Goal: Task Accomplishment & Management: Use online tool/utility

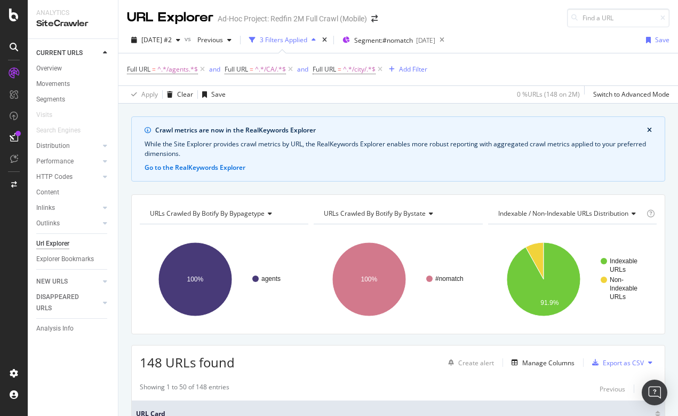
scroll to position [231, 0]
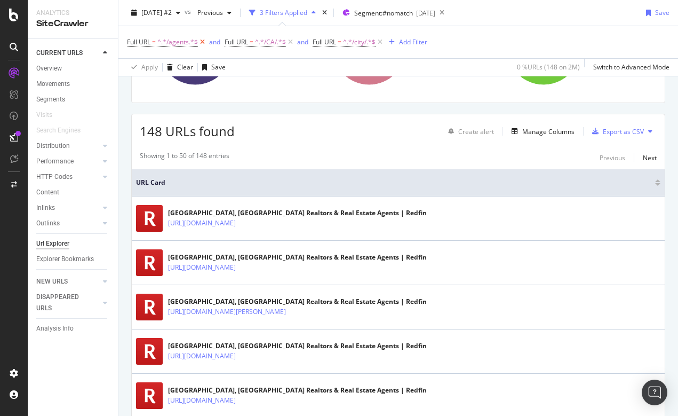
click at [202, 42] on icon at bounding box center [202, 42] width 9 height 11
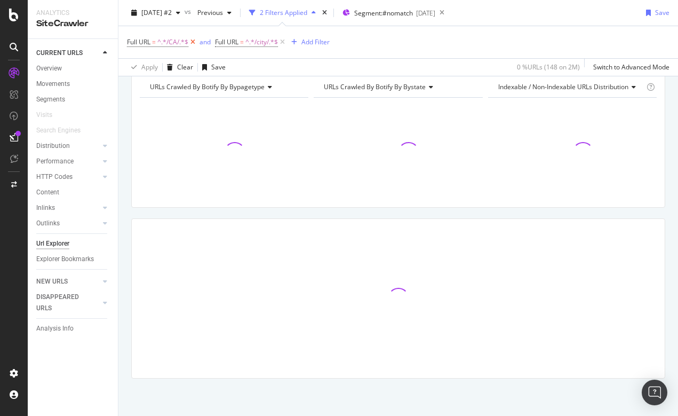
scroll to position [126, 0]
click at [191, 39] on icon at bounding box center [192, 42] width 9 height 11
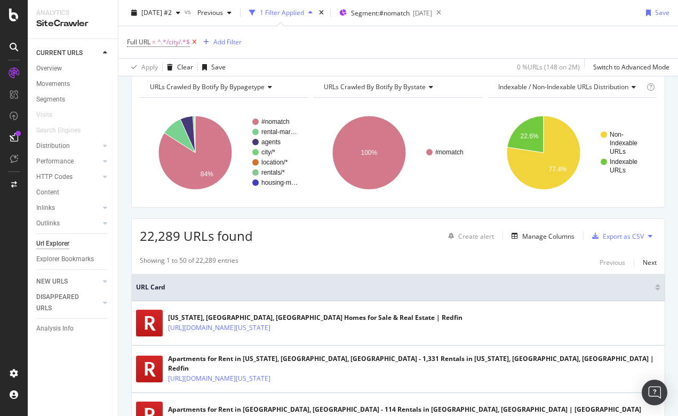
scroll to position [4, 0]
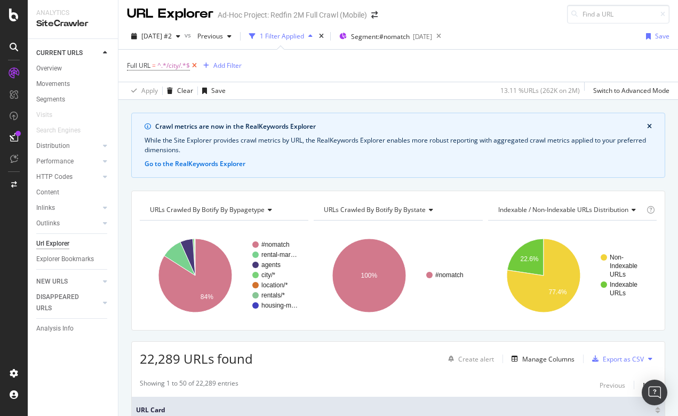
click at [195, 68] on icon at bounding box center [194, 65] width 9 height 11
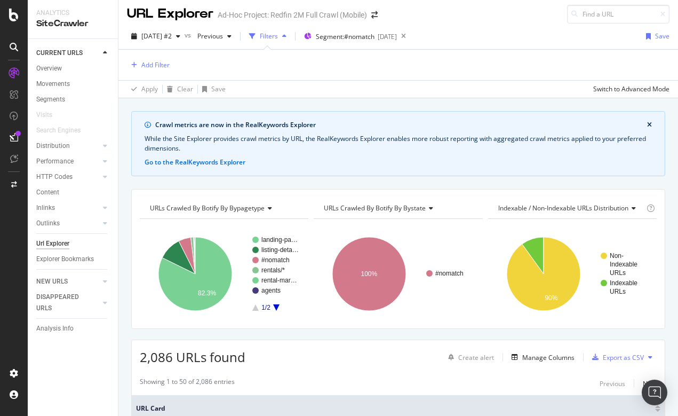
click at [15, 7] on div at bounding box center [14, 208] width 28 height 416
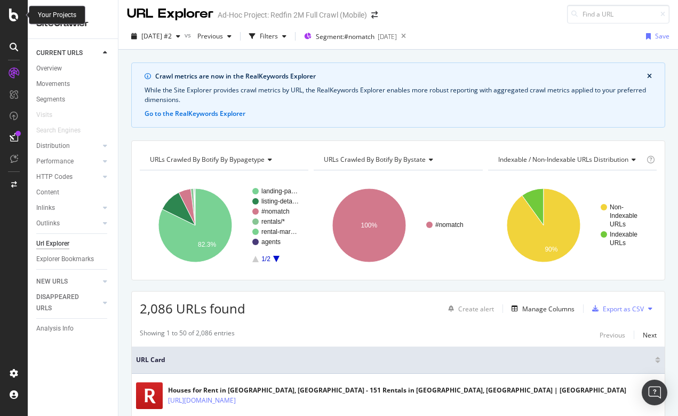
click at [12, 20] on icon at bounding box center [14, 15] width 10 height 13
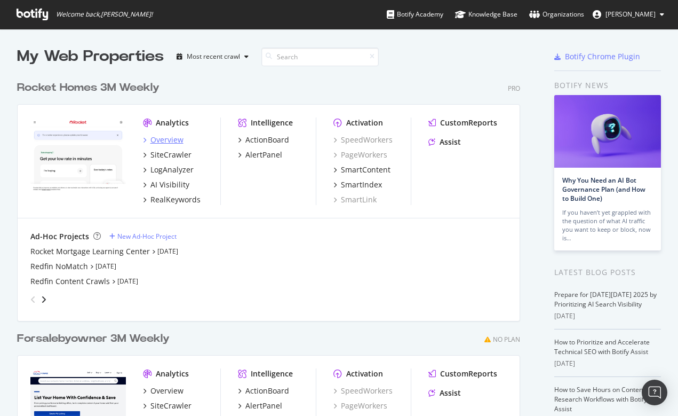
click at [167, 140] on div "Overview" at bounding box center [166, 139] width 33 height 11
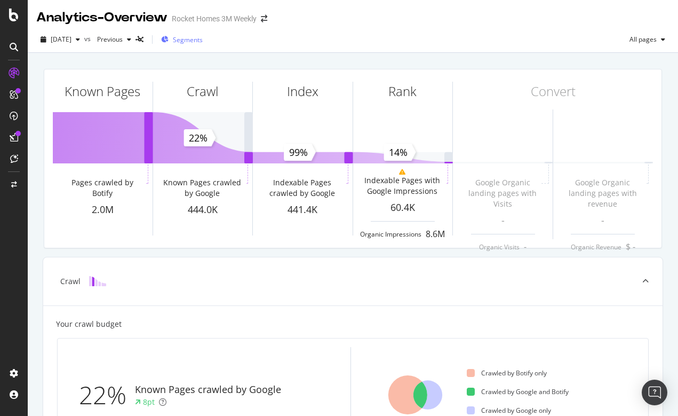
click at [195, 41] on span "Segments" at bounding box center [188, 39] width 30 height 9
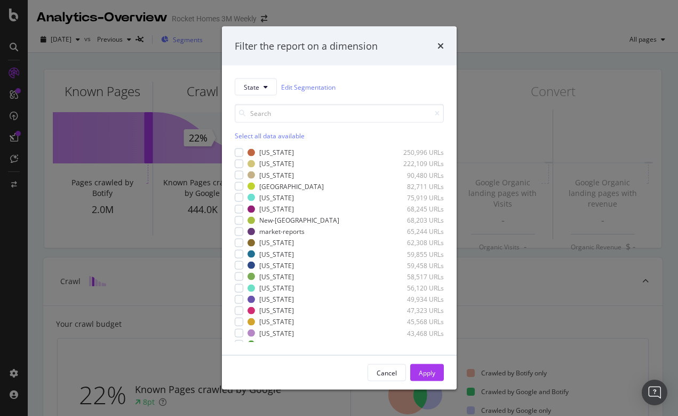
click at [195, 41] on div "Filter the report on a dimension State Edit Segmentation Select all data availa…" at bounding box center [339, 208] width 678 height 416
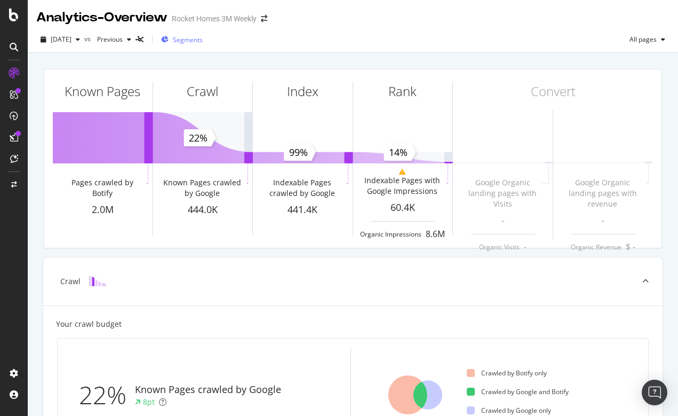
click at [195, 41] on span "Segments" at bounding box center [188, 39] width 30 height 9
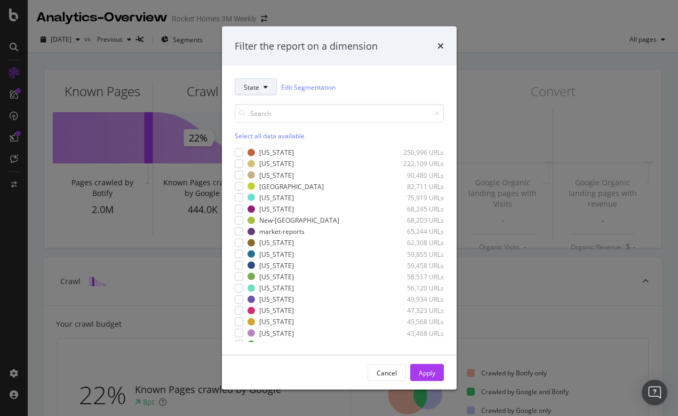
click at [267, 84] on icon "modal" at bounding box center [266, 87] width 4 height 6
click at [291, 13] on div "Filter the report on a dimension State Edit Segmentation Select all data availa…" at bounding box center [339, 208] width 678 height 416
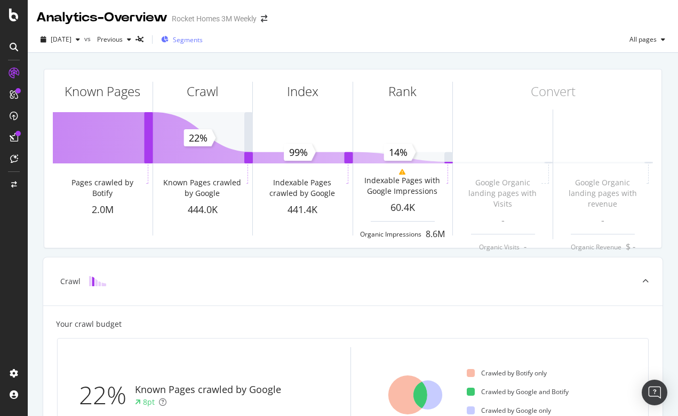
click at [194, 41] on span "Segments" at bounding box center [188, 39] width 30 height 9
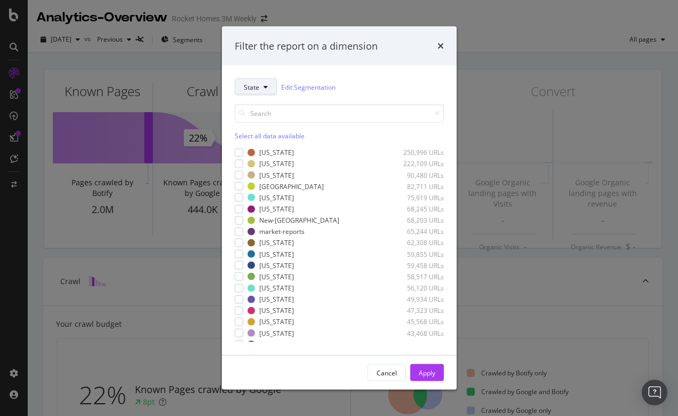
click at [256, 86] on span "State" at bounding box center [251, 86] width 15 height 9
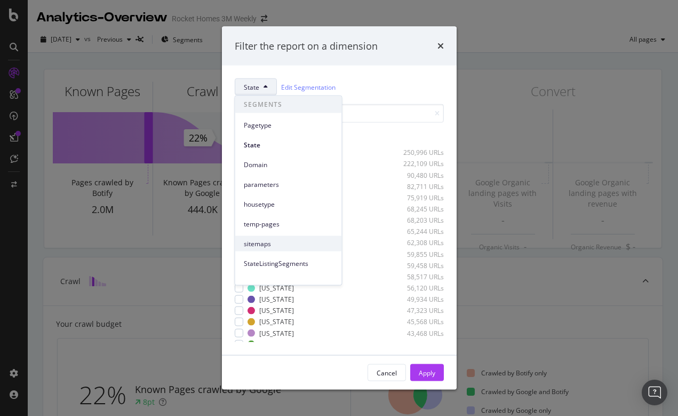
click at [265, 242] on span "sitemaps" at bounding box center [289, 244] width 90 height 10
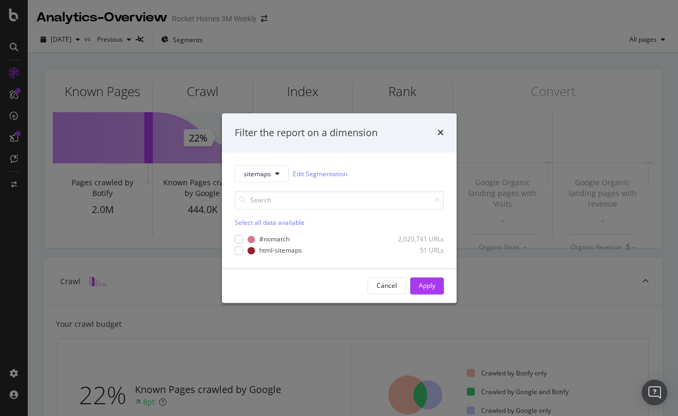
click at [348, 53] on div "Filter the report on a dimension sitemaps Edit Segmentation Select all data ava…" at bounding box center [339, 208] width 678 height 416
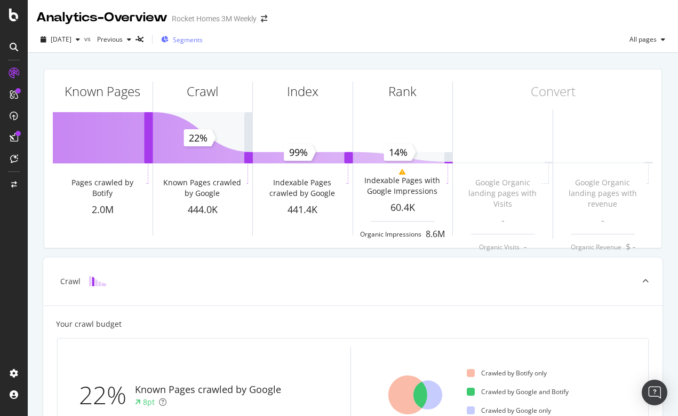
click at [200, 38] on span "Segments" at bounding box center [188, 39] width 30 height 9
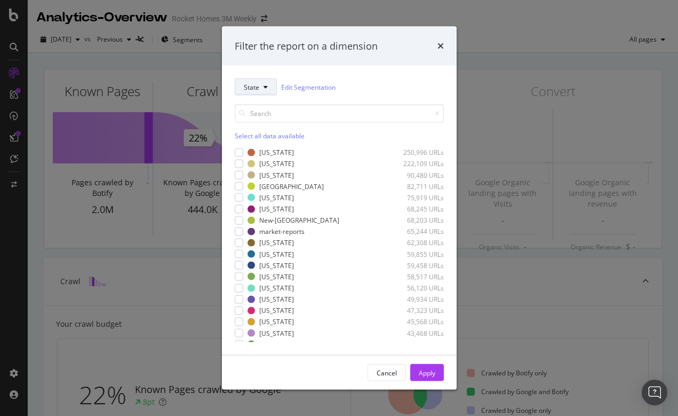
click at [271, 85] on button "State" at bounding box center [256, 86] width 42 height 17
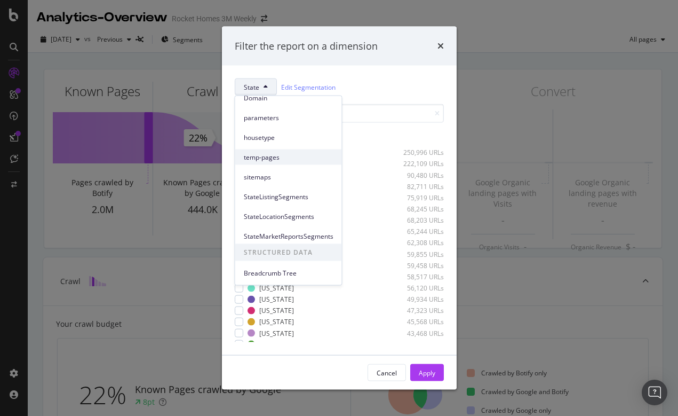
scroll to position [67, 0]
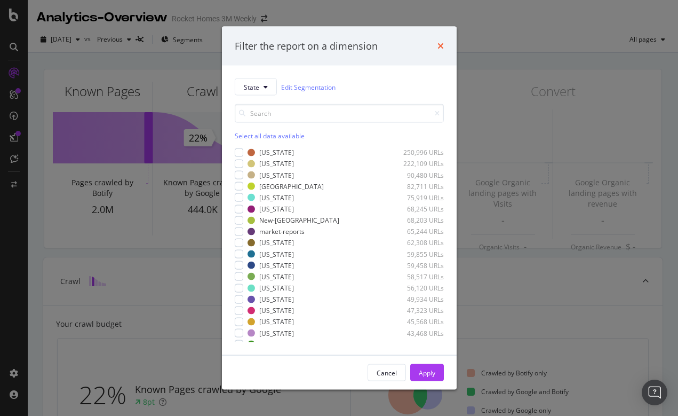
click at [441, 48] on icon "times" at bounding box center [441, 46] width 6 height 9
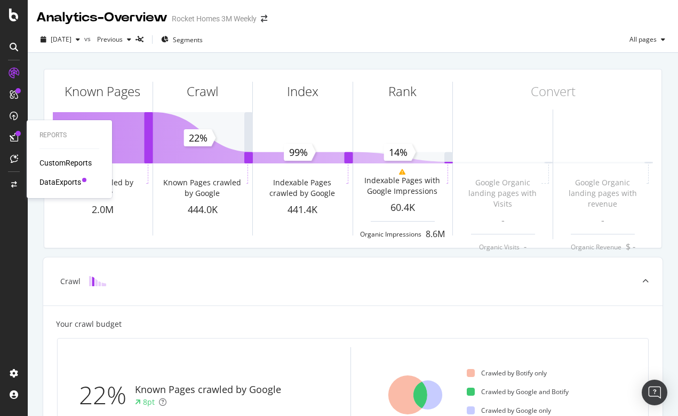
click at [14, 137] on icon at bounding box center [14, 137] width 9 height 9
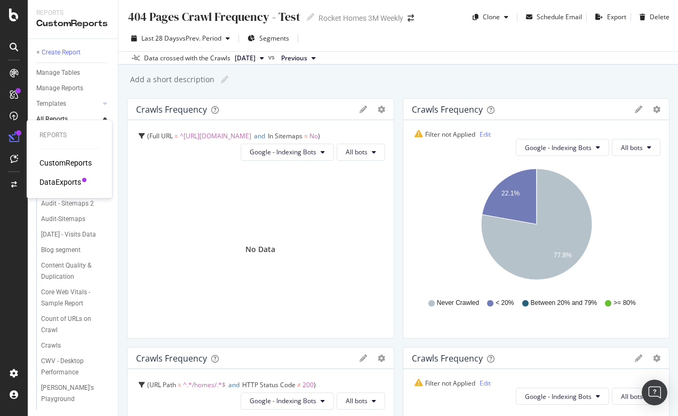
click at [52, 180] on div "DataExports" at bounding box center [60, 182] width 42 height 11
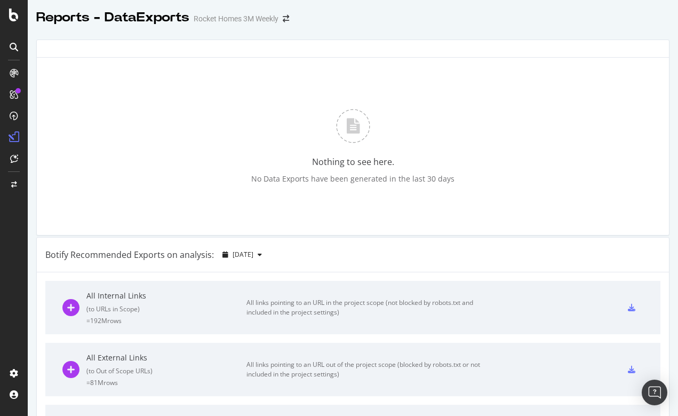
click at [11, 25] on div at bounding box center [14, 208] width 28 height 416
click at [17, 14] on icon at bounding box center [14, 15] width 10 height 13
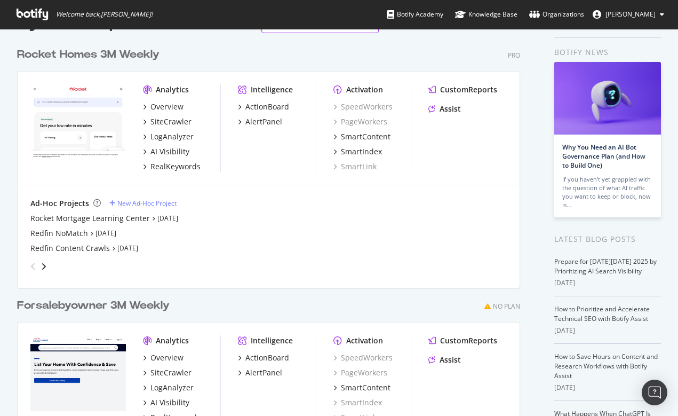
scroll to position [22, 0]
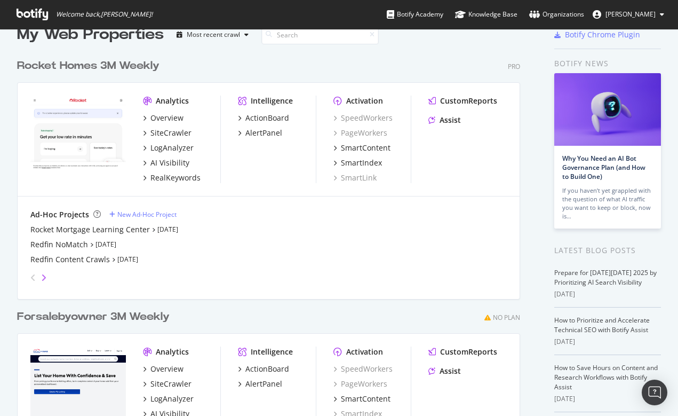
click at [43, 274] on icon "angle-right" at bounding box center [43, 277] width 5 height 9
click at [72, 243] on div "Redfin 2M Full Crawl (Mobile)" at bounding box center [82, 244] width 105 height 11
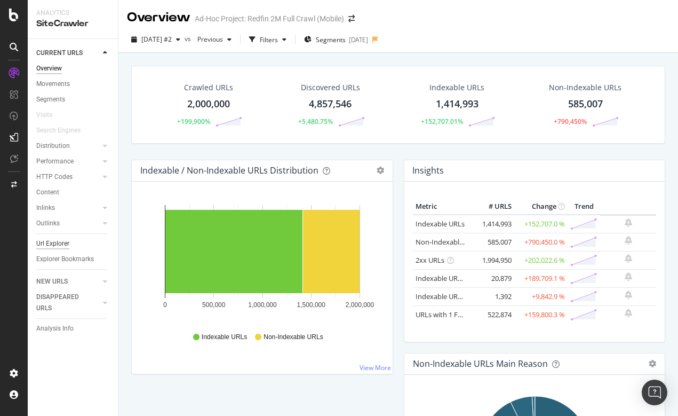
click at [54, 244] on div "Url Explorer" at bounding box center [52, 243] width 33 height 11
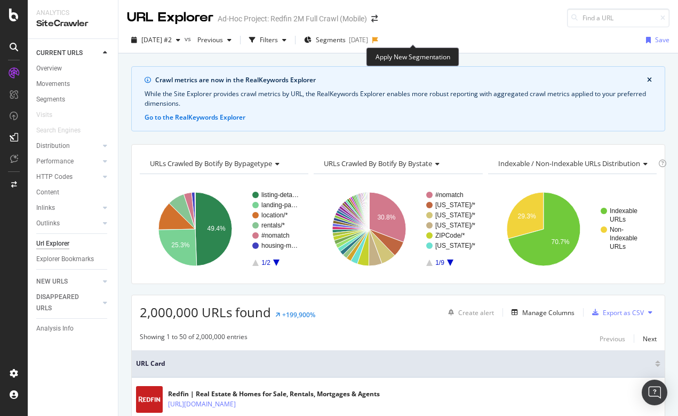
click at [378, 38] on icon at bounding box center [376, 40] width 6 height 6
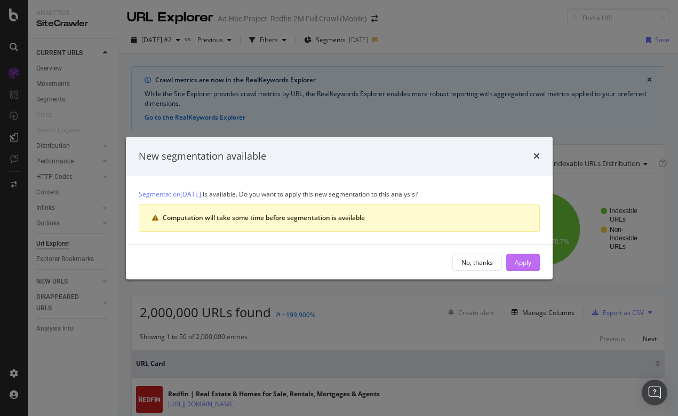
click at [525, 261] on div "Apply" at bounding box center [523, 262] width 17 height 9
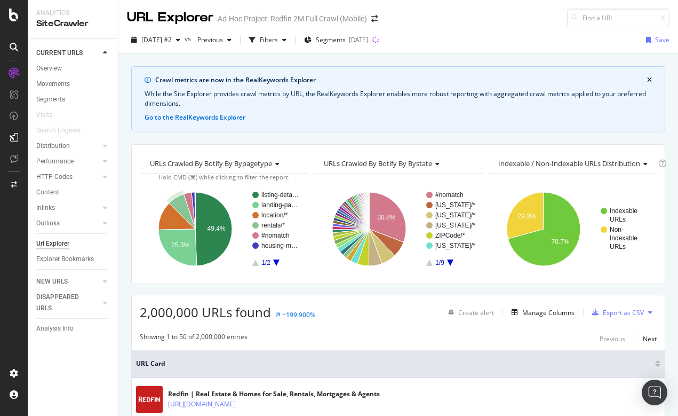
click at [356, 30] on div "2025 Aug. 22nd #2 vs Previous Filters Segments 2025-10-15 Save" at bounding box center [398, 40] width 560 height 26
click at [345, 46] on div "Segments 2025-10-15" at bounding box center [336, 40] width 64 height 16
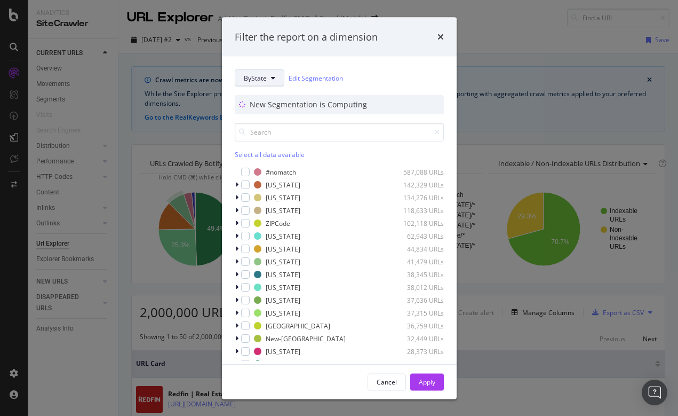
click at [265, 78] on span "ByState" at bounding box center [255, 77] width 23 height 9
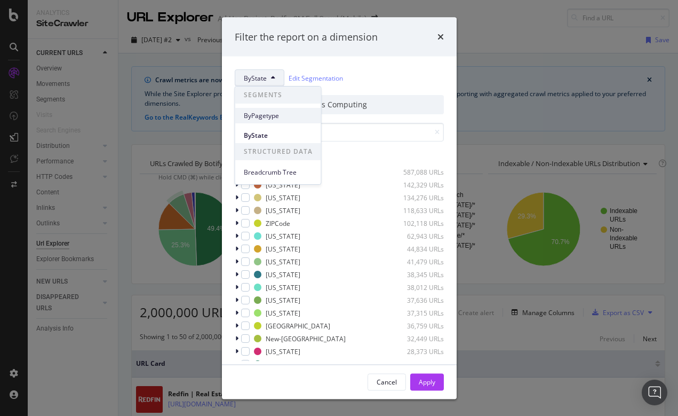
click at [259, 117] on span "ByPagetype" at bounding box center [278, 116] width 69 height 10
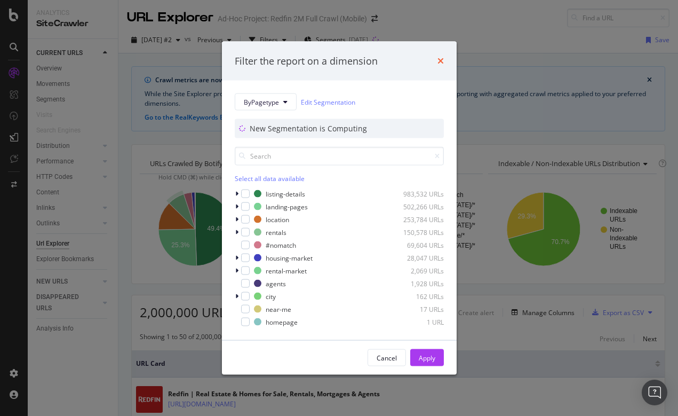
click at [438, 61] on icon "times" at bounding box center [441, 61] width 6 height 9
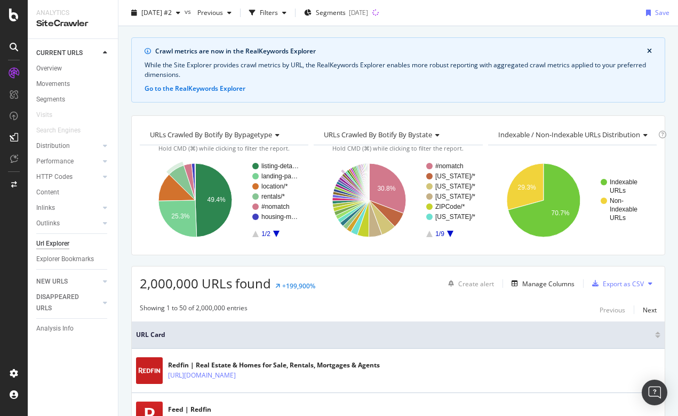
scroll to position [28, 0]
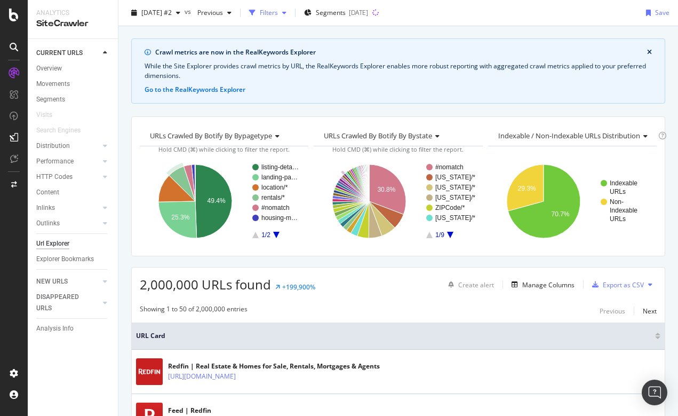
click at [278, 12] on div "Filters" at bounding box center [269, 12] width 18 height 9
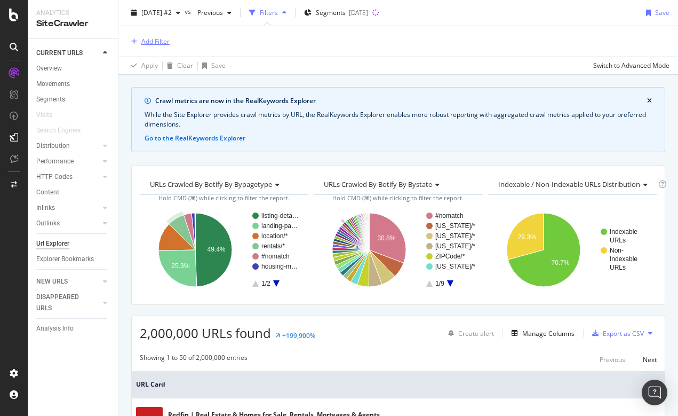
click at [151, 45] on div "Add Filter" at bounding box center [155, 41] width 28 height 9
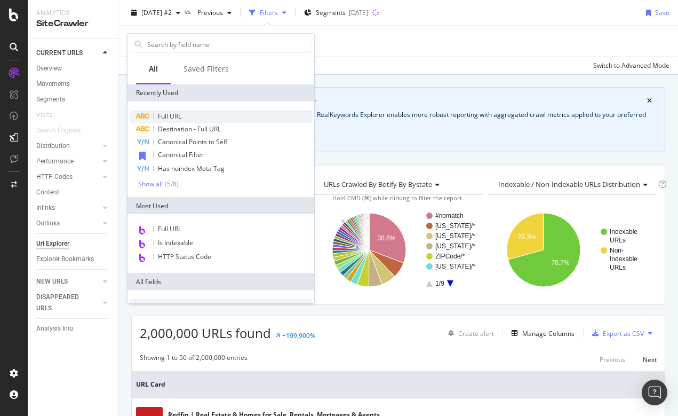
click at [174, 112] on span "Full URL" at bounding box center [169, 116] width 23 height 9
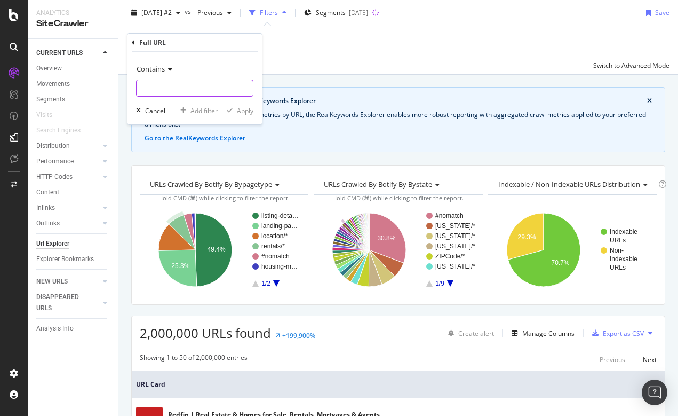
click at [176, 94] on input "text" at bounding box center [195, 88] width 116 height 17
type input "/sitemap/"
click at [245, 113] on div "Apply" at bounding box center [245, 110] width 17 height 9
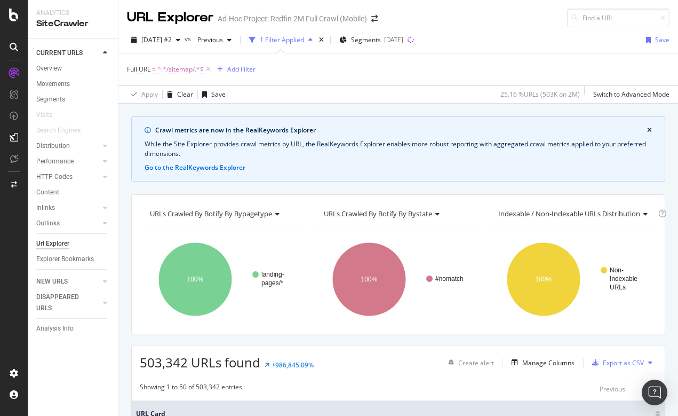
click at [186, 69] on span "^.*/sitemap/.*$" at bounding box center [180, 69] width 46 height 15
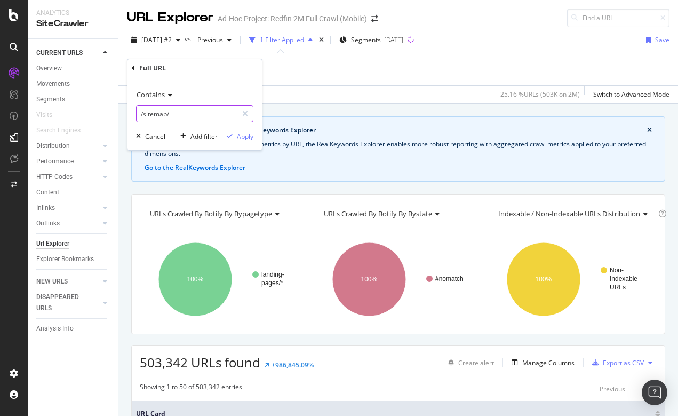
click at [179, 112] on input "/sitemap/" at bounding box center [187, 113] width 101 height 17
click at [142, 114] on input "/sitemap" at bounding box center [187, 113] width 101 height 17
type input "sitemap"
click at [245, 137] on div "Apply" at bounding box center [245, 136] width 17 height 9
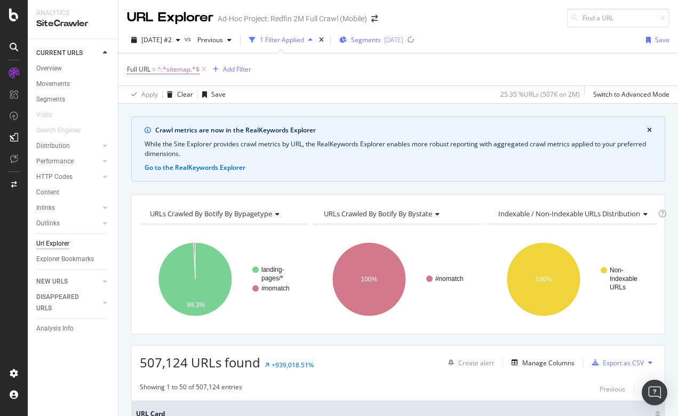
click at [381, 39] on span "Segments" at bounding box center [366, 39] width 30 height 9
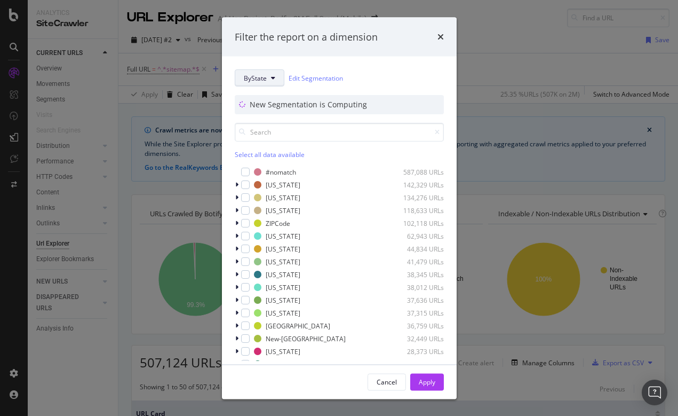
click at [261, 73] on span "ByState" at bounding box center [255, 77] width 23 height 9
click at [379, 60] on div "ByState Edit Segmentation New Segmentation is Computing Select all data availab…" at bounding box center [339, 210] width 235 height 307
click at [443, 35] on icon "times" at bounding box center [441, 37] width 6 height 9
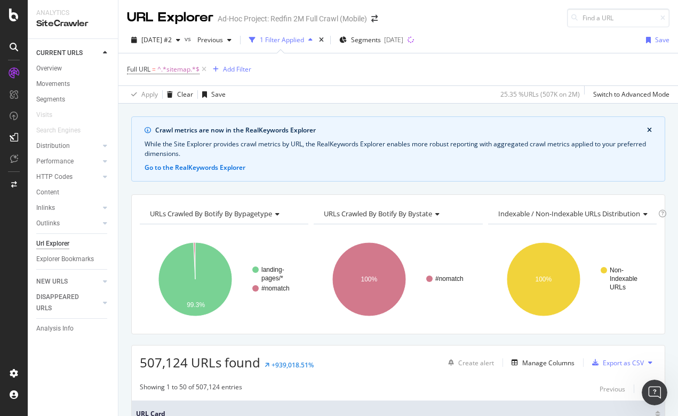
click at [21, 201] on div at bounding box center [14, 215] width 26 height 300
click at [16, 135] on icon at bounding box center [14, 137] width 9 height 9
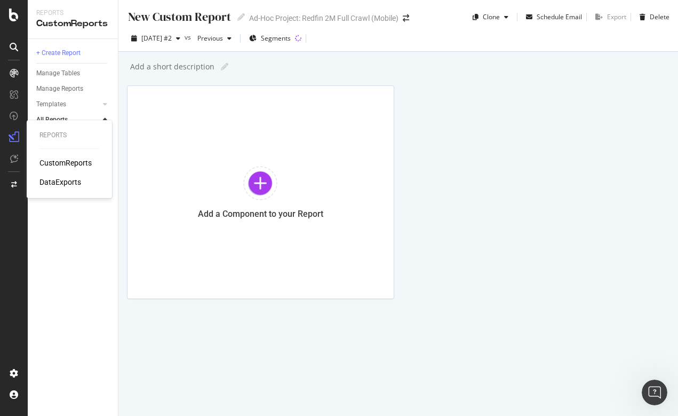
click at [54, 183] on div "DataExports" at bounding box center [60, 182] width 42 height 11
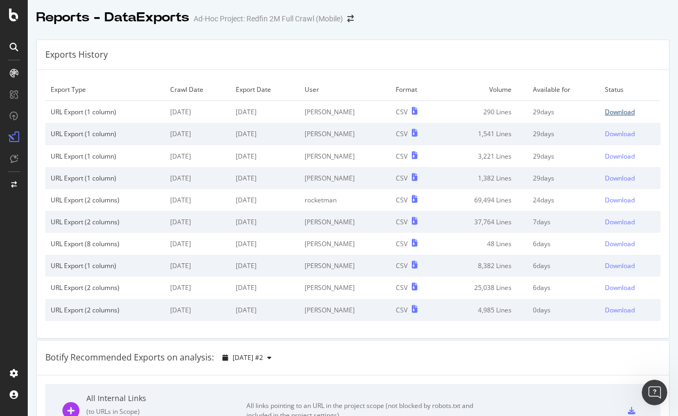
click at [624, 112] on div "Download" at bounding box center [620, 111] width 30 height 9
click at [14, 19] on icon at bounding box center [14, 15] width 10 height 13
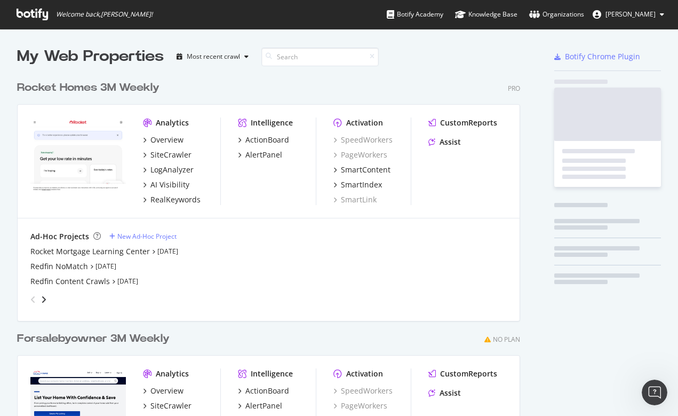
scroll to position [416, 678]
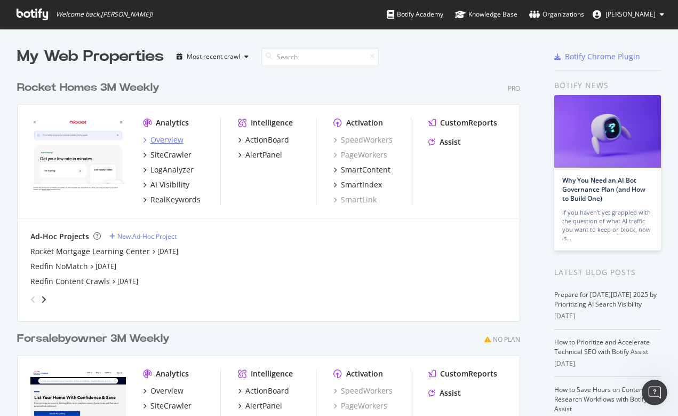
click at [160, 144] on div "Overview" at bounding box center [166, 139] width 33 height 11
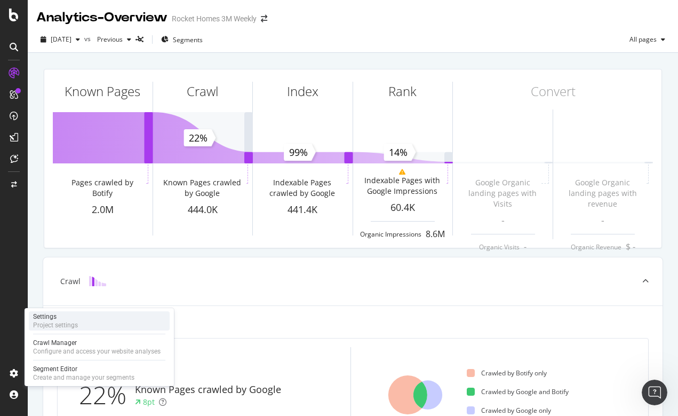
click at [57, 321] on div "Project settings" at bounding box center [55, 325] width 45 height 9
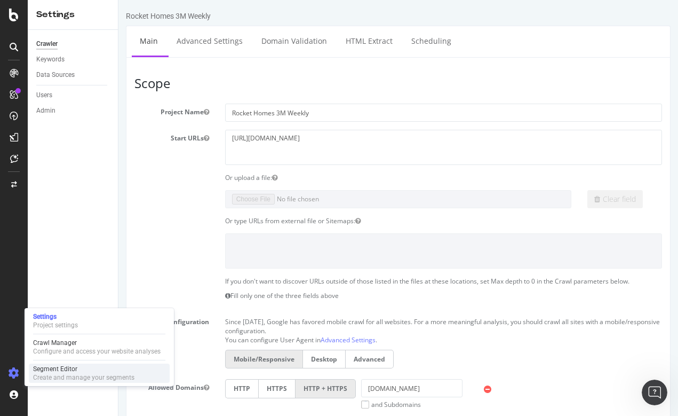
click at [92, 370] on div "Segment Editor" at bounding box center [83, 368] width 101 height 9
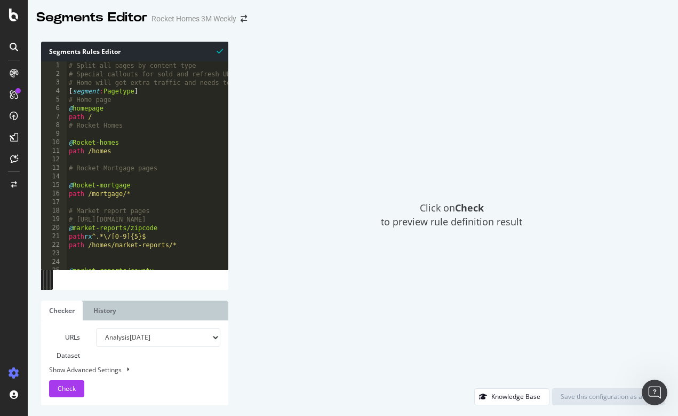
type textarea "path /"
click at [174, 117] on div "# Split all pages by content type # Special callouts for sold and refresh URLs …" at bounding box center [246, 173] width 358 height 224
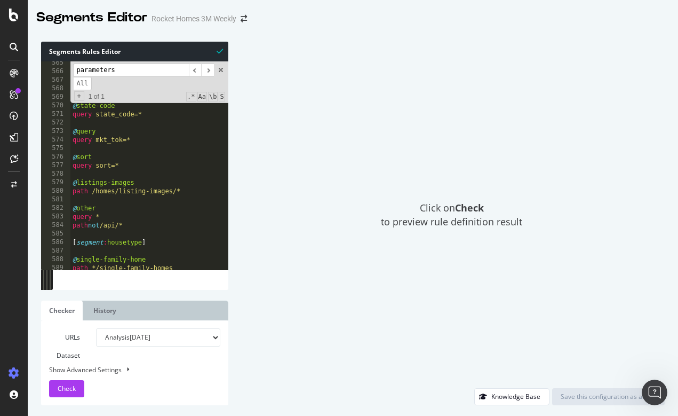
scroll to position [4818, 0]
type input "parameters"
click at [142, 225] on div ") @ mid query mid=* @ state-code query state_code=* @ query query mkt_tok=* @ s…" at bounding box center [249, 171] width 358 height 224
click at [221, 69] on span at bounding box center [220, 69] width 7 height 7
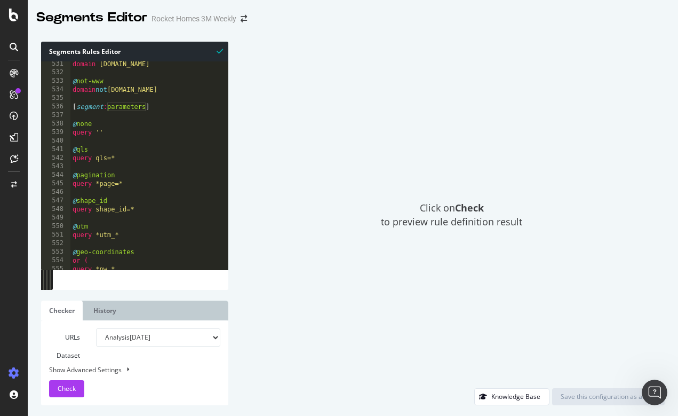
scroll to position [4526, 0]
click at [73, 110] on div "domain www.rocket.com @ not-www domain not www.rocket.com [ segment : parameter…" at bounding box center [249, 173] width 358 height 224
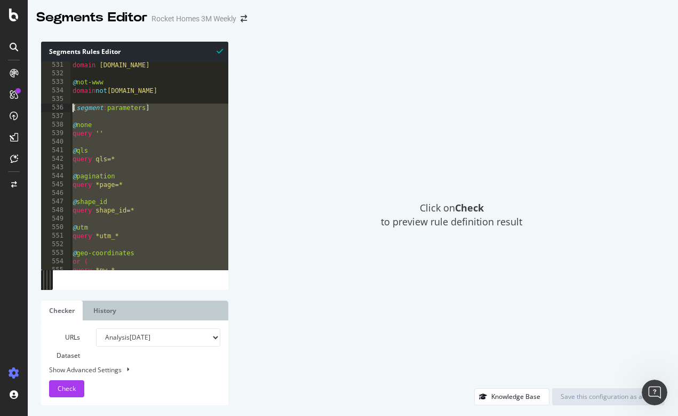
click at [162, 209] on div "domain www.rocket.com @ not-www domain not www.rocket.com [ segment : parameter…" at bounding box center [249, 173] width 358 height 224
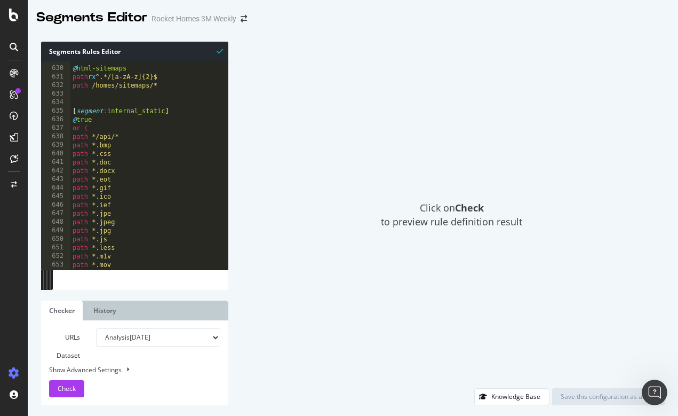
scroll to position [5368, 0]
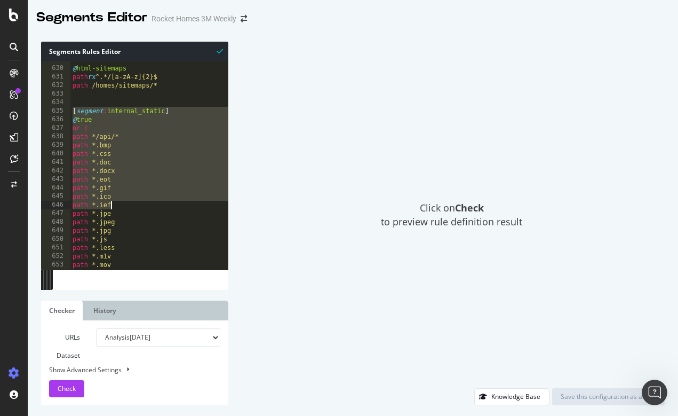
drag, startPoint x: 73, startPoint y: 111, endPoint x: 141, endPoint y: 213, distance: 122.7
click at [141, 213] on div "@ html-sitemaps path rx ^.*/[a-zA-z]{2}$ path /homes/sitemaps/* [ segment : int…" at bounding box center [249, 168] width 358 height 224
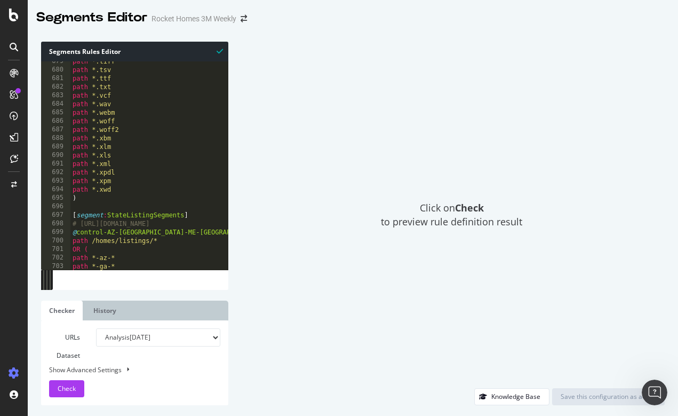
scroll to position [5806, 0]
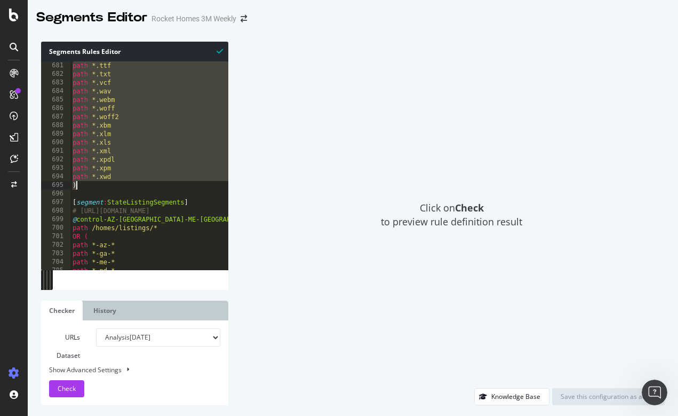
click at [137, 183] on div "path *.ttf path *.txt path *.vcf path *.wav path *.webm path *.woff path *.woff…" at bounding box center [249, 173] width 358 height 224
click at [186, 224] on div "path *.ttf path *.txt path *.vcf path *.wav path *.webm path *.woff path *.woff…" at bounding box center [249, 173] width 358 height 224
type textarea "path /homes/listings/*"
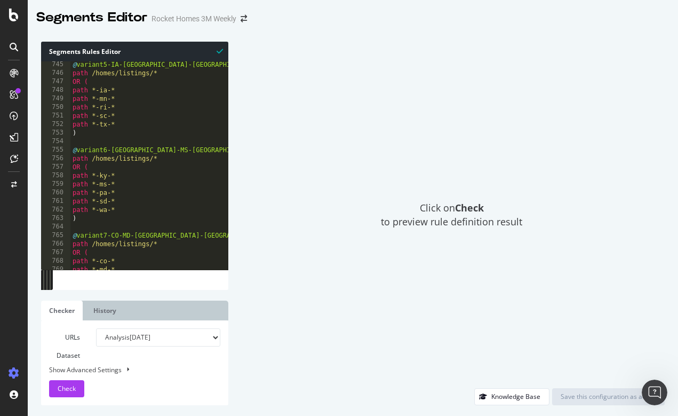
scroll to position [0, 0]
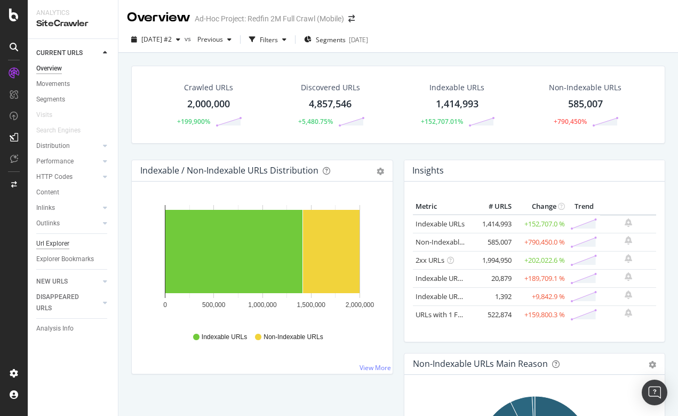
click at [50, 240] on div "Url Explorer" at bounding box center [52, 243] width 33 height 11
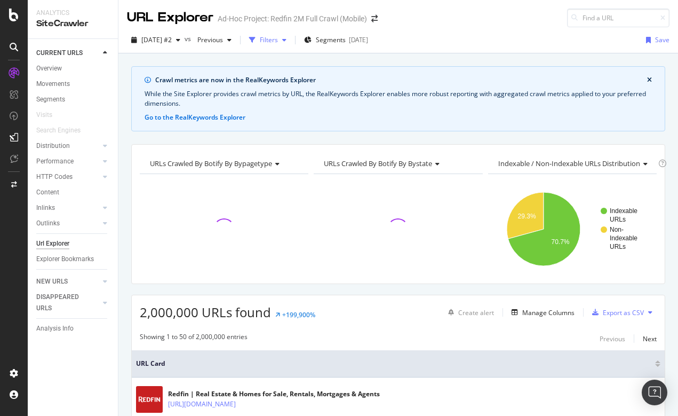
click at [278, 43] on div "Filters" at bounding box center [269, 39] width 18 height 9
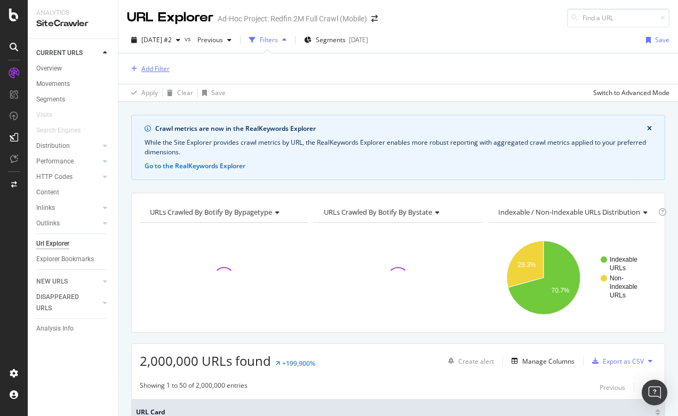
click at [159, 66] on div "Add Filter" at bounding box center [155, 68] width 28 height 9
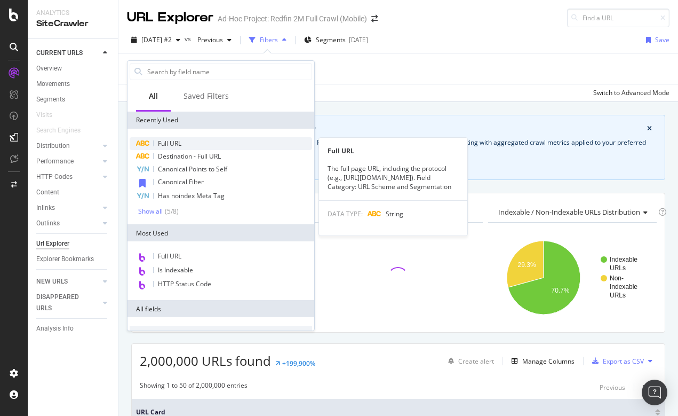
click at [169, 144] on span "Full URL" at bounding box center [169, 143] width 23 height 9
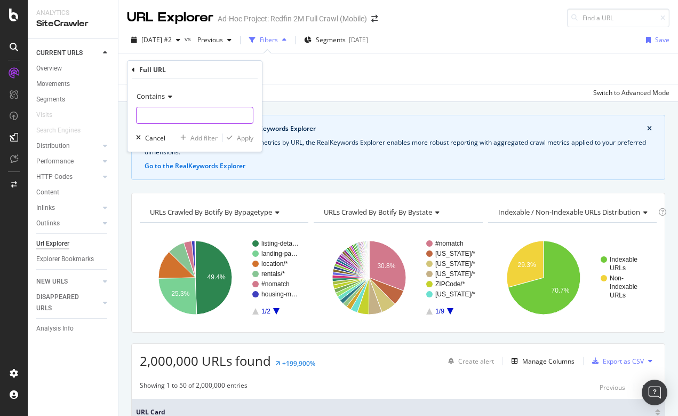
click at [160, 117] on input "text" at bounding box center [195, 115] width 116 height 17
type input "/blog/"
click at [243, 139] on div "Apply" at bounding box center [245, 137] width 17 height 9
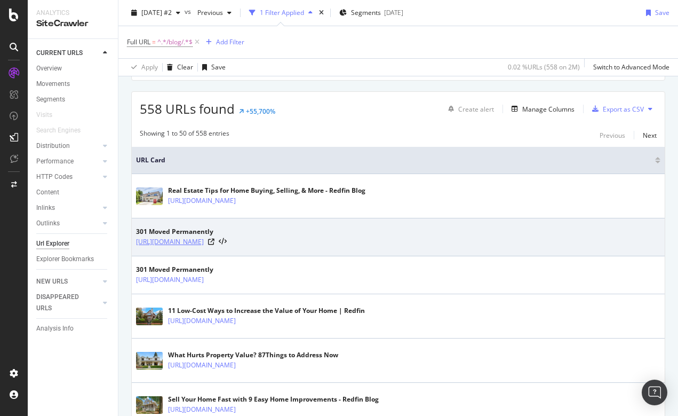
scroll to position [251, 0]
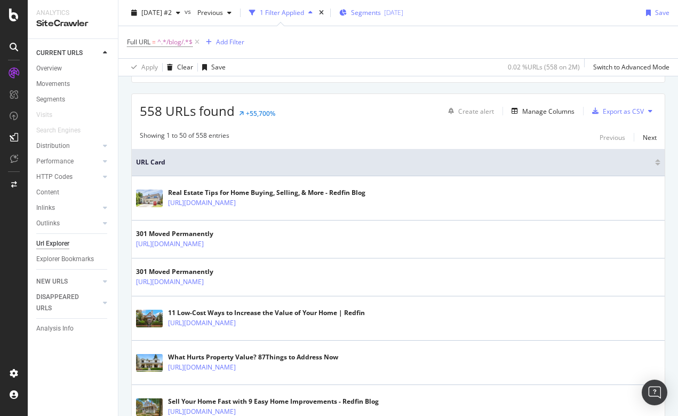
click at [381, 10] on span "Segments" at bounding box center [366, 12] width 30 height 9
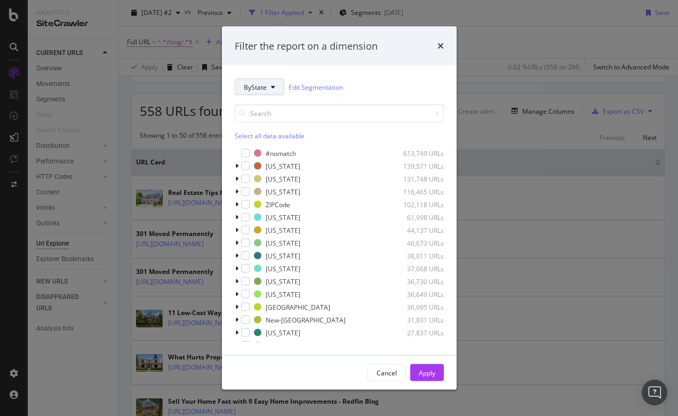
click at [271, 86] on icon "modal" at bounding box center [273, 87] width 4 height 6
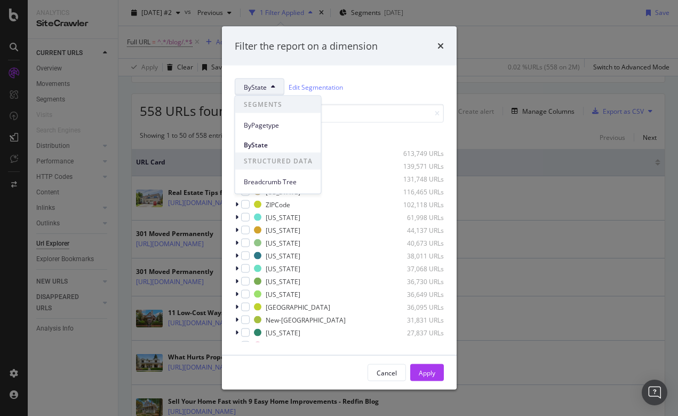
click at [536, 41] on div "Filter the report on a dimension ByState Edit Segmentation Select all data avai…" at bounding box center [339, 208] width 678 height 416
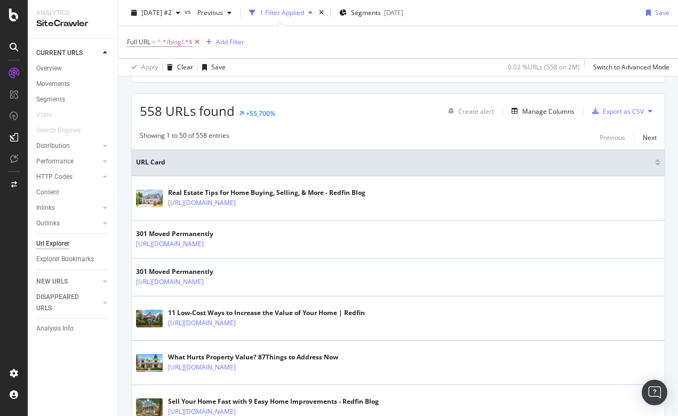
click at [197, 41] on icon at bounding box center [197, 42] width 9 height 11
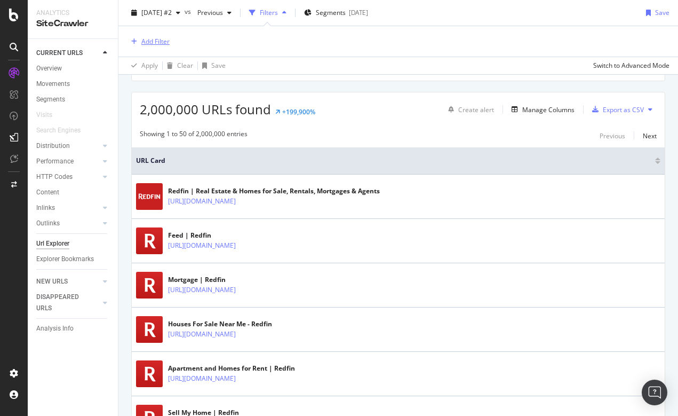
click at [154, 43] on div "Add Filter" at bounding box center [155, 41] width 28 height 9
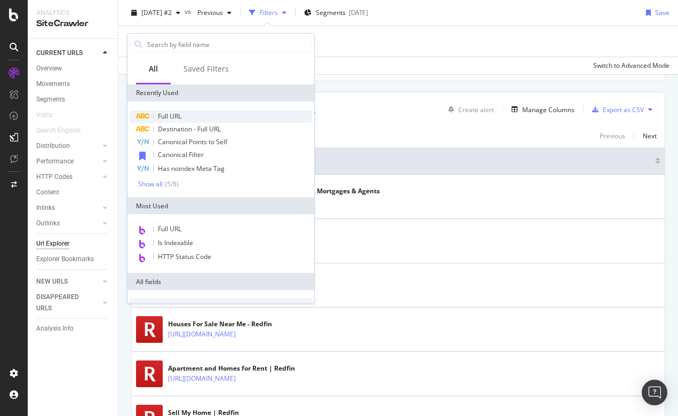
click at [168, 117] on span "Full URL" at bounding box center [169, 116] width 23 height 9
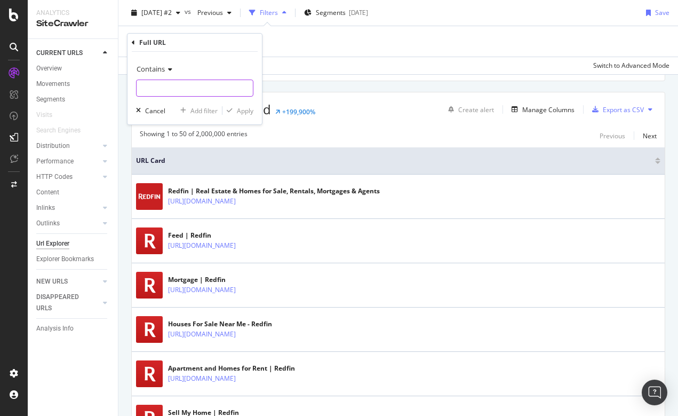
click at [157, 88] on input "text" at bounding box center [195, 88] width 116 height 17
type input "?"
click at [244, 108] on div "Apply" at bounding box center [245, 110] width 17 height 9
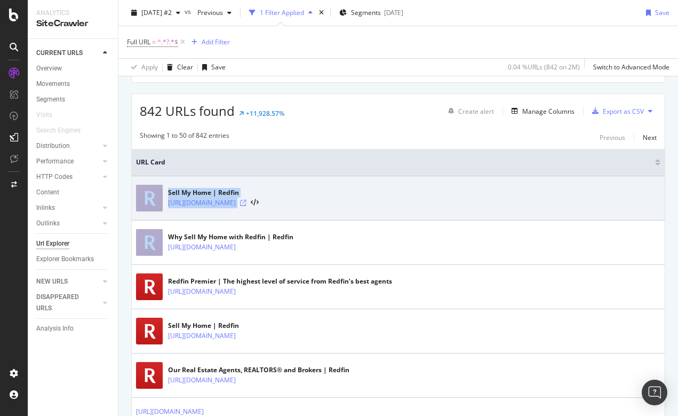
drag, startPoint x: 165, startPoint y: 201, endPoint x: 369, endPoint y: 199, distance: 203.3
click at [369, 199] on div "Sell My Home | Redfin https://www.redfin.com/sell-a-home/address?inquirySource=…" at bounding box center [398, 198] width 525 height 27
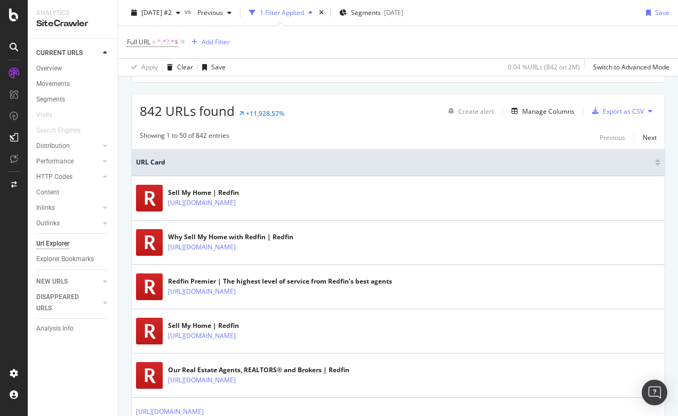
click at [340, 141] on div "Showing 1 to 50 of 842 entries Previous Next" at bounding box center [398, 137] width 533 height 13
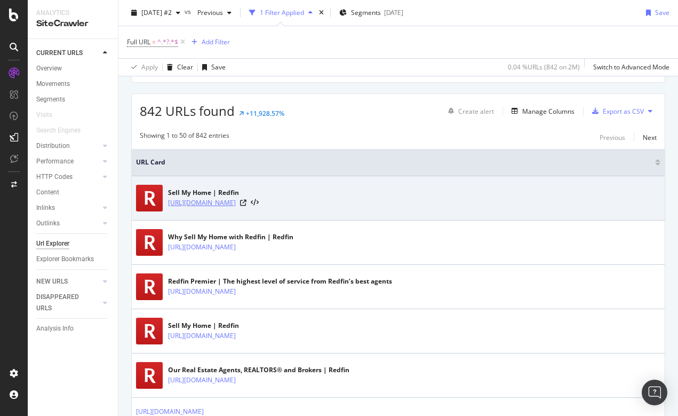
drag, startPoint x: 361, startPoint y: 208, endPoint x: 169, endPoint y: 204, distance: 191.6
click at [169, 204] on div "Sell My Home | Redfin https://www.redfin.com/sell-a-home/address?inquirySource=…" at bounding box center [398, 198] width 525 height 27
copy link "[URL][DOMAIN_NAME]"
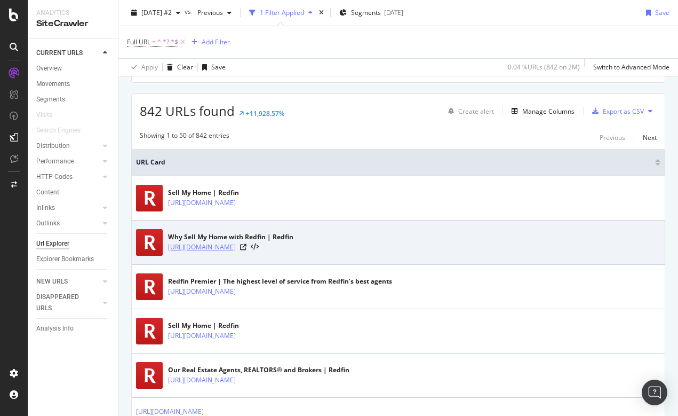
copy link "[URL][DOMAIN_NAME]"
drag, startPoint x: 167, startPoint y: 246, endPoint x: 322, endPoint y: 252, distance: 155.9
click at [322, 252] on div "Why Sell My Home with Redfin | Redfin https://www.redfin.com/why-sell?inquirySo…" at bounding box center [398, 242] width 525 height 27
copy link "[URL][DOMAIN_NAME]"
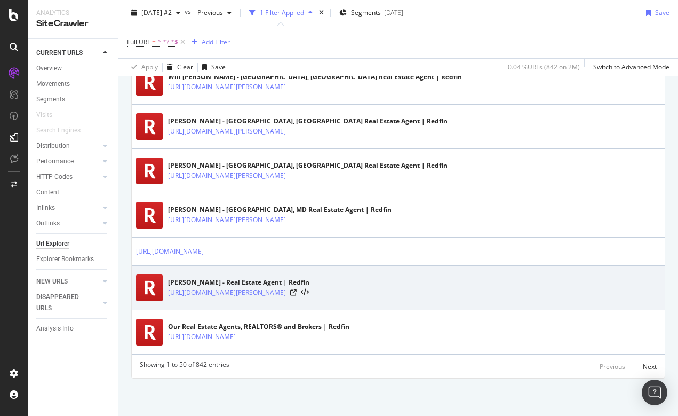
scroll to position [2244, 0]
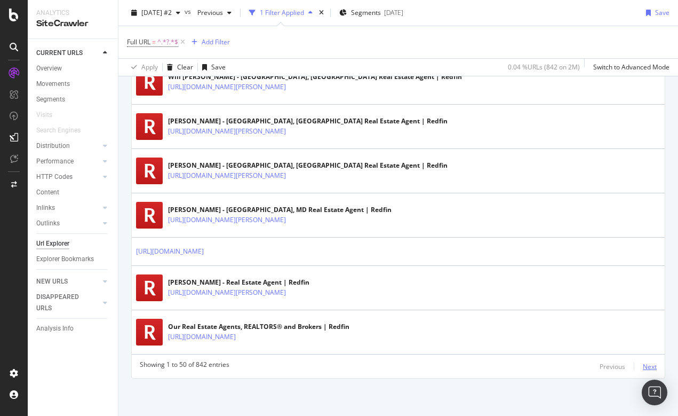
click at [649, 363] on div "Next" at bounding box center [650, 366] width 14 height 9
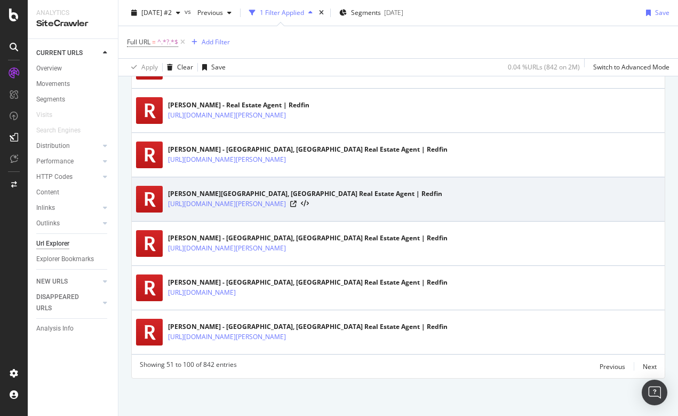
scroll to position [2216, 0]
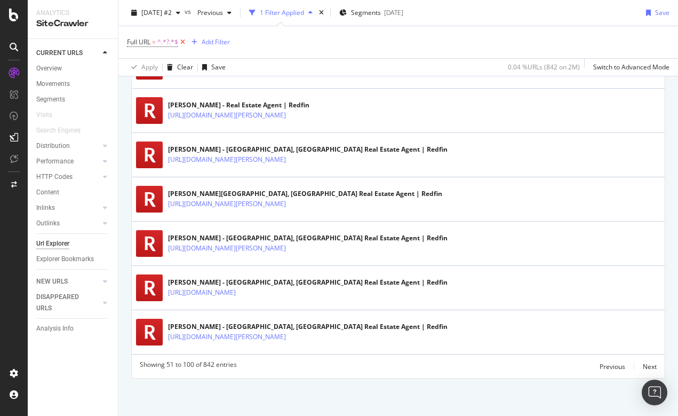
click at [183, 42] on icon at bounding box center [182, 42] width 9 height 11
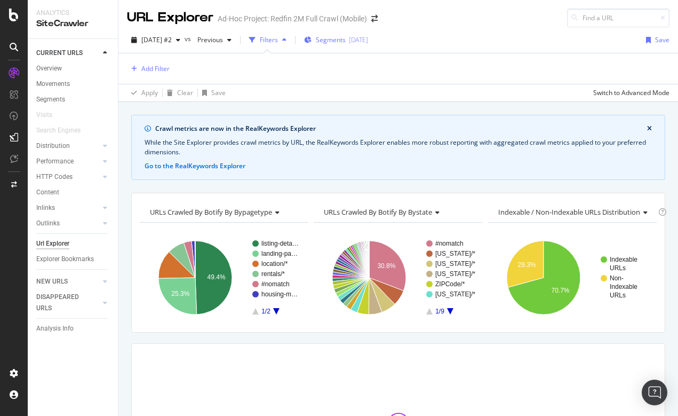
click at [346, 39] on span "Segments" at bounding box center [331, 39] width 30 height 9
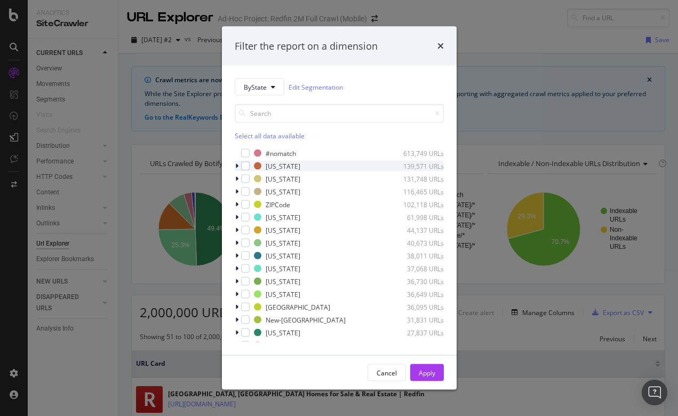
click at [238, 164] on icon "modal" at bounding box center [236, 166] width 3 height 6
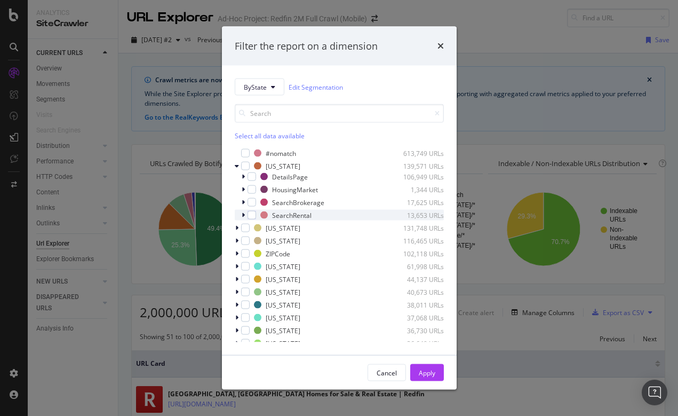
click at [243, 215] on icon "modal" at bounding box center [243, 215] width 3 height 6
click at [242, 213] on icon "modal" at bounding box center [243, 215] width 4 height 6
click at [237, 227] on icon "modal" at bounding box center [236, 228] width 3 height 6
click at [441, 48] on icon "times" at bounding box center [441, 46] width 6 height 9
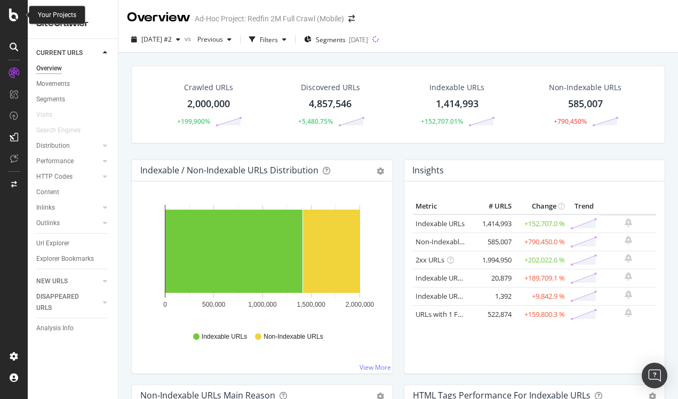
click at [10, 13] on icon at bounding box center [14, 15] width 10 height 13
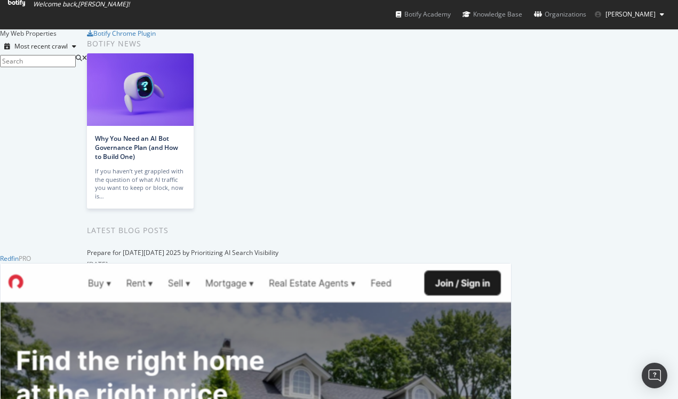
scroll to position [406, 0]
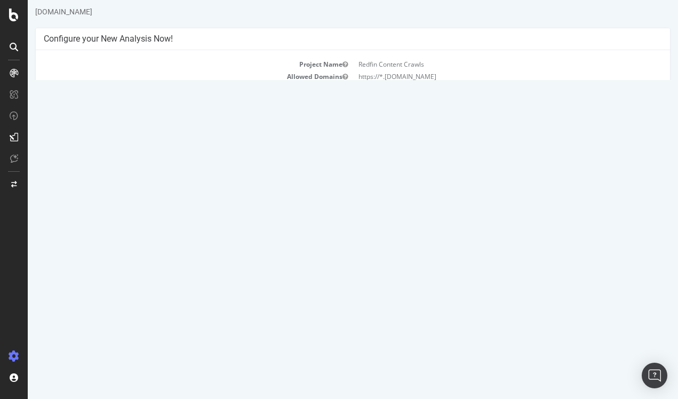
scroll to position [31, 0]
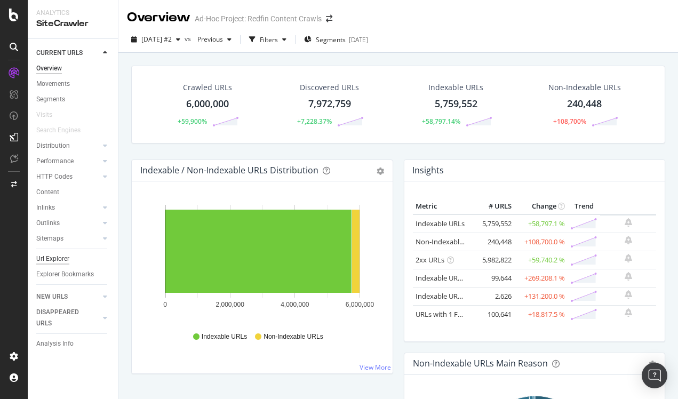
click at [59, 258] on div "Url Explorer" at bounding box center [52, 258] width 33 height 11
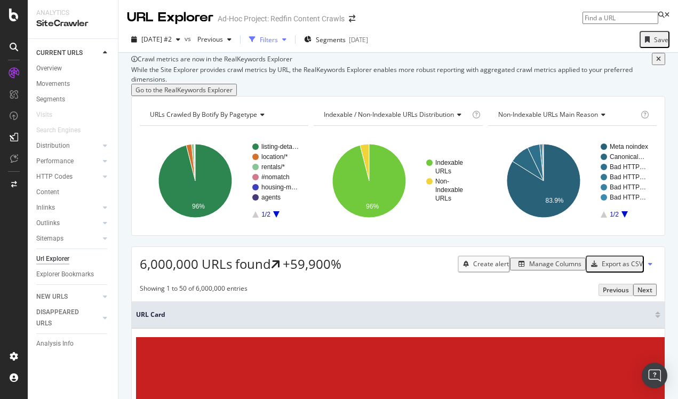
click at [260, 43] on div "button" at bounding box center [252, 39] width 15 height 15
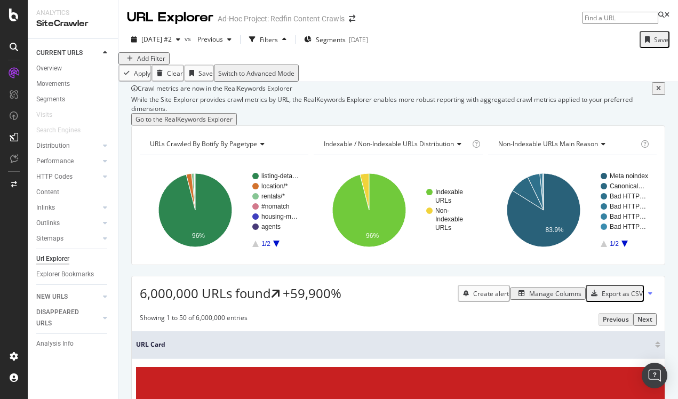
click at [157, 63] on div "Add Filter" at bounding box center [151, 58] width 28 height 9
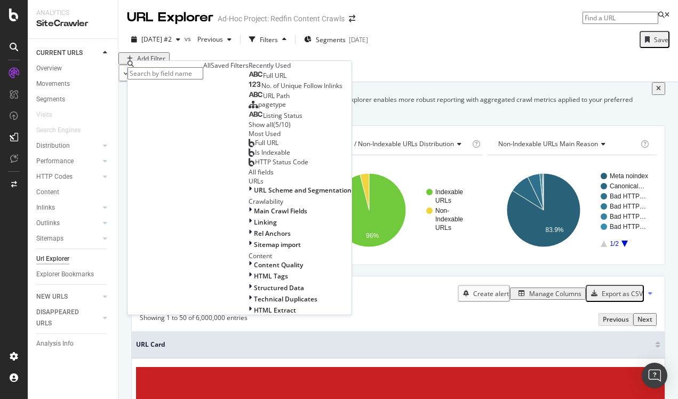
click at [263, 80] on span "Full URL" at bounding box center [274, 75] width 23 height 9
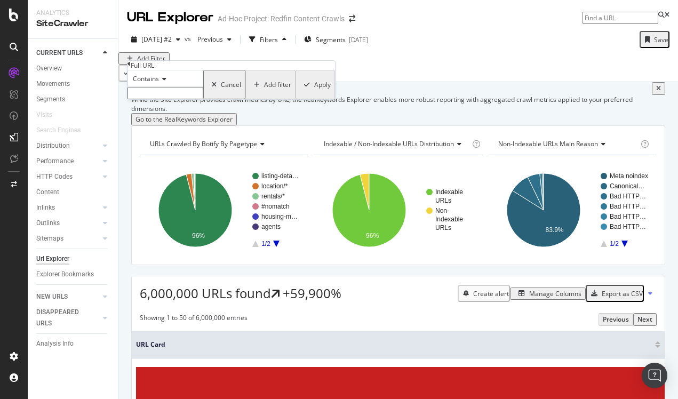
click at [163, 87] on div "Contains" at bounding box center [166, 78] width 76 height 17
click at [230, 64] on div "Full URL" at bounding box center [232, 65] width 208 height 9
click at [188, 99] on input "text" at bounding box center [166, 93] width 76 height 12
type input "/school/"
click at [296, 106] on button "Apply" at bounding box center [315, 88] width 39 height 36
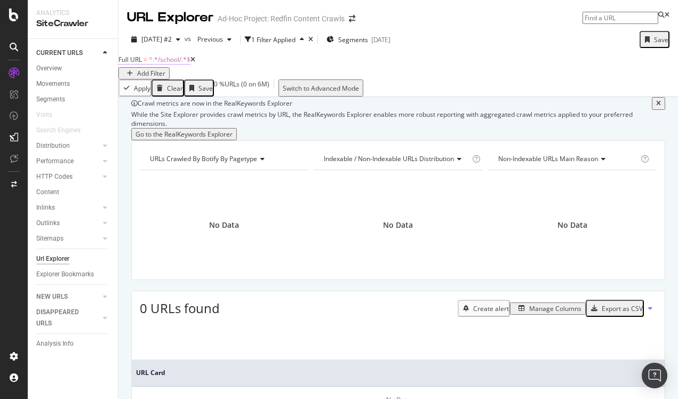
click at [167, 64] on span "^.*/school/.*$" at bounding box center [170, 59] width 42 height 9
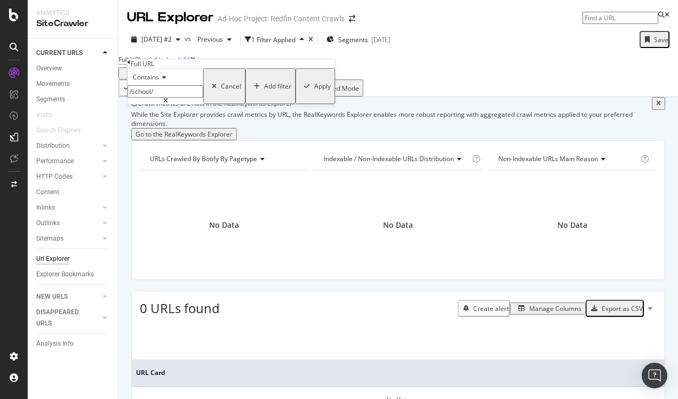
click at [173, 98] on input "/school/" at bounding box center [166, 91] width 76 height 12
type input "/school-district/"
click at [314, 91] on div "Apply" at bounding box center [322, 86] width 17 height 9
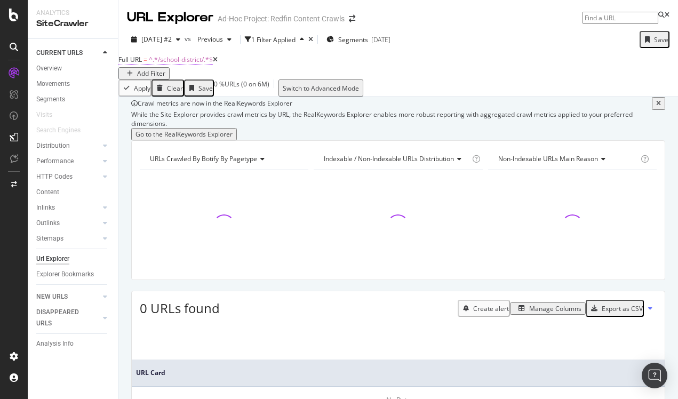
click at [201, 64] on span "^.*/school-district/.*$" at bounding box center [181, 59] width 64 height 9
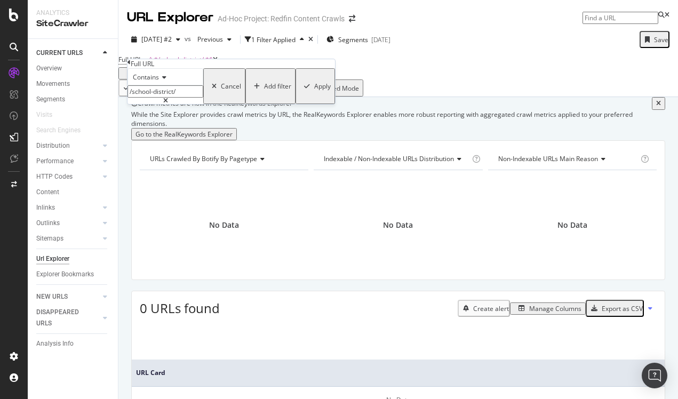
click at [168, 104] on icon at bounding box center [165, 101] width 5 height 6
click at [203, 98] on input "text" at bounding box center [166, 91] width 76 height 12
type input "s"
type input "district"
click at [314, 91] on div "Apply" at bounding box center [322, 86] width 17 height 9
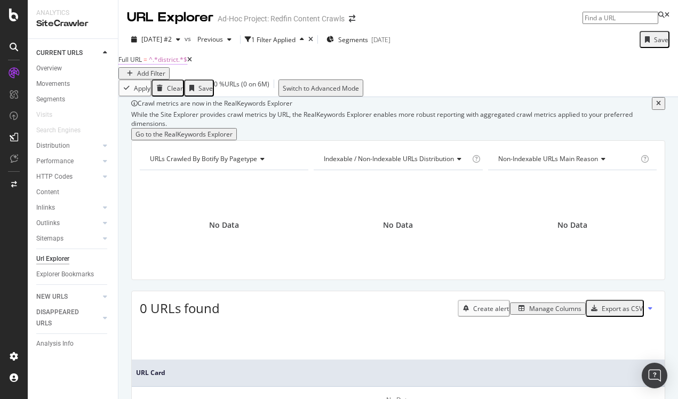
click at [180, 64] on span "^.*district.*$" at bounding box center [168, 59] width 38 height 9
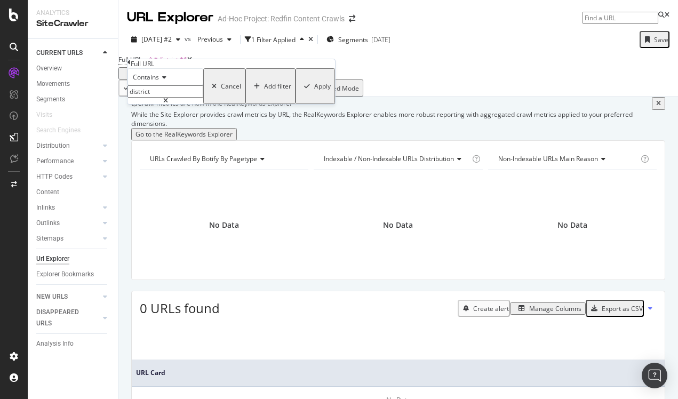
drag, startPoint x: 173, startPoint y: 113, endPoint x: 134, endPoint y: 113, distance: 39.0
click at [134, 104] on div "Contains district Cancel Add filter Apply" at bounding box center [232, 86] width 208 height 36
type input "school"
click at [314, 91] on div "Apply" at bounding box center [322, 86] width 17 height 9
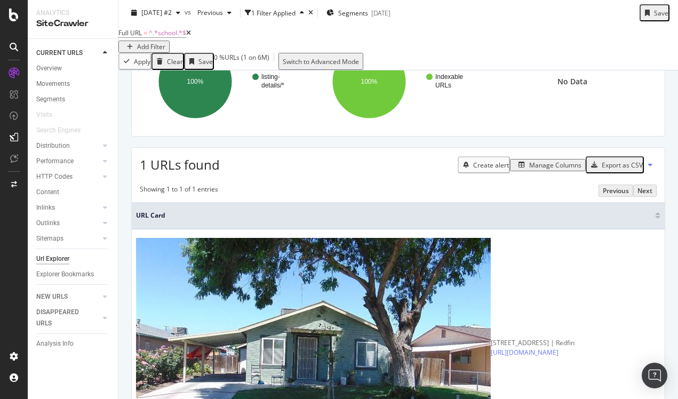
scroll to position [143, 0]
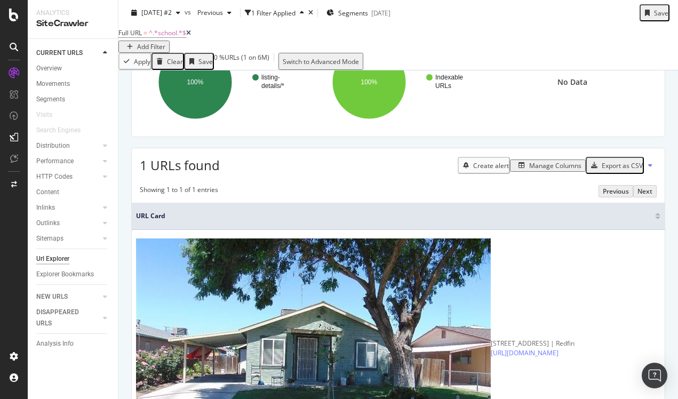
click at [191, 36] on icon at bounding box center [188, 33] width 5 height 6
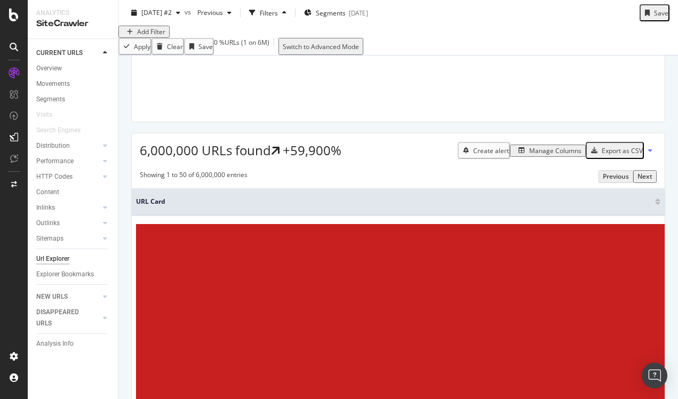
scroll to position [19, 0]
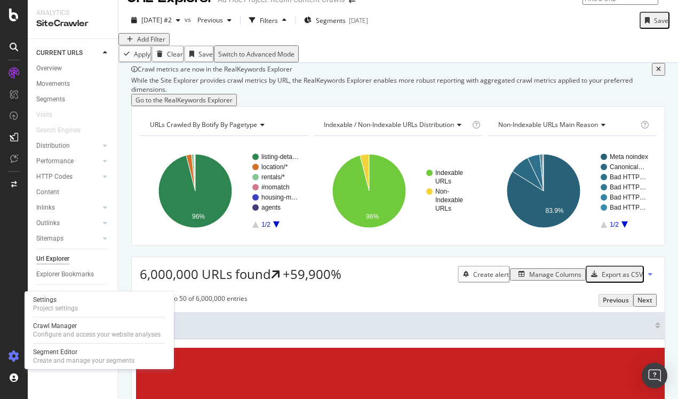
click at [16, 353] on icon at bounding box center [14, 356] width 11 height 11
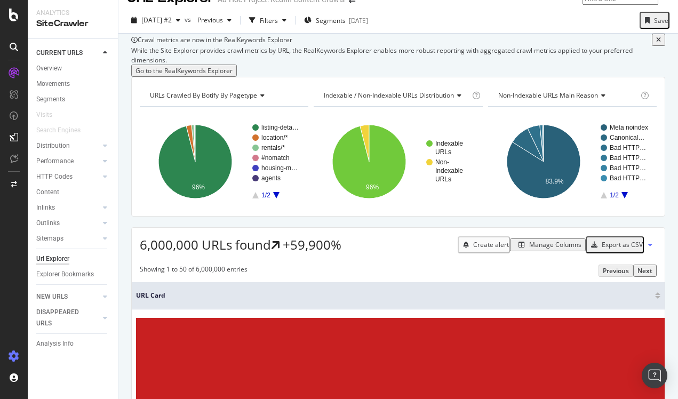
click at [16, 353] on icon at bounding box center [14, 356] width 11 height 11
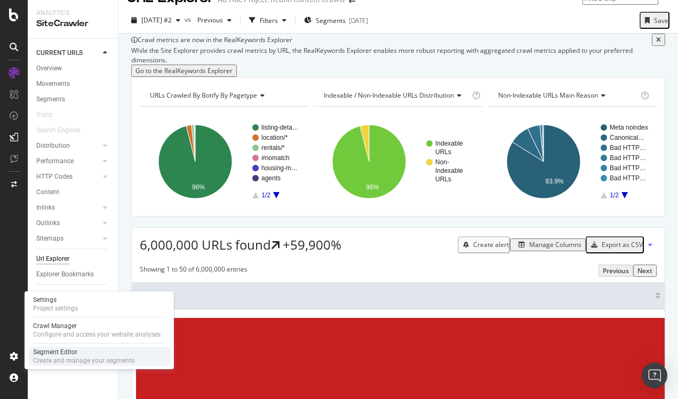
click at [65, 355] on div "Segment Editor" at bounding box center [83, 352] width 101 height 9
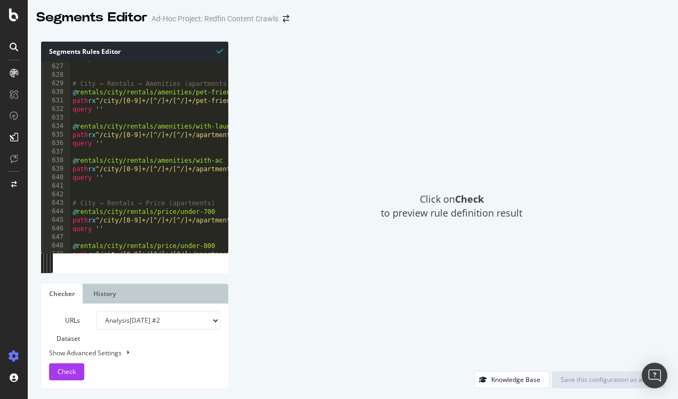
scroll to position [6751, 0]
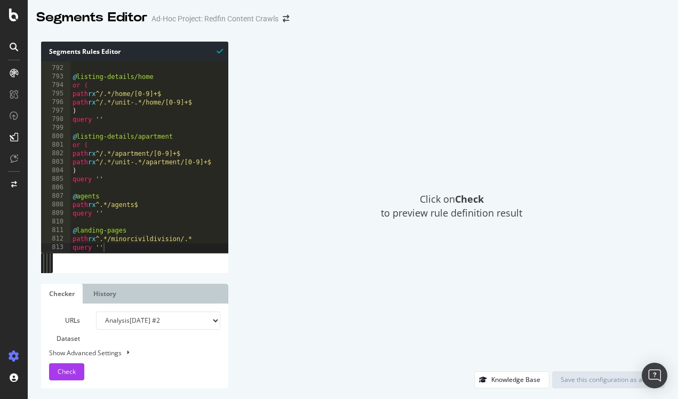
type textarea "query ''"
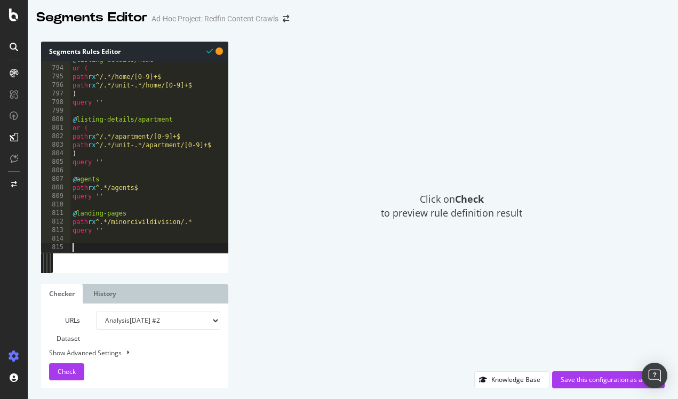
scroll to position [6769, 0]
paste textarea "[URL][DOMAIN_NAME]"
type textarea "[URL][DOMAIN_NAME]"
paste textarea "path rx ^.*?"
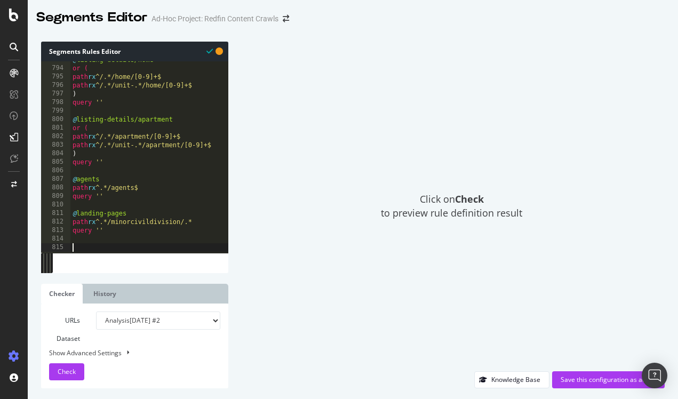
type textarea "path rx ^.*?"
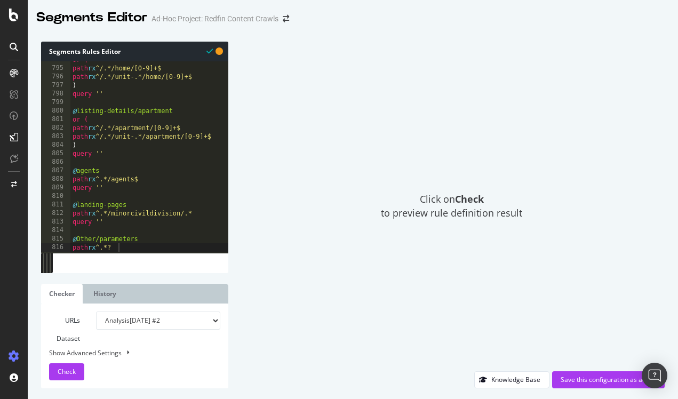
select select "urlList"
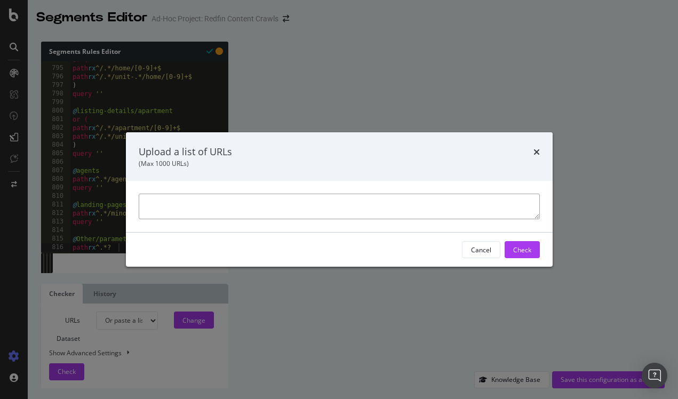
paste textarea "[URL][DOMAIN_NAME]"
type textarea "https://www.redfin.com/sell-a-home/address?inquirySource=285 https://www.redfin…"
click at [516, 252] on div "Check" at bounding box center [522, 249] width 18 height 9
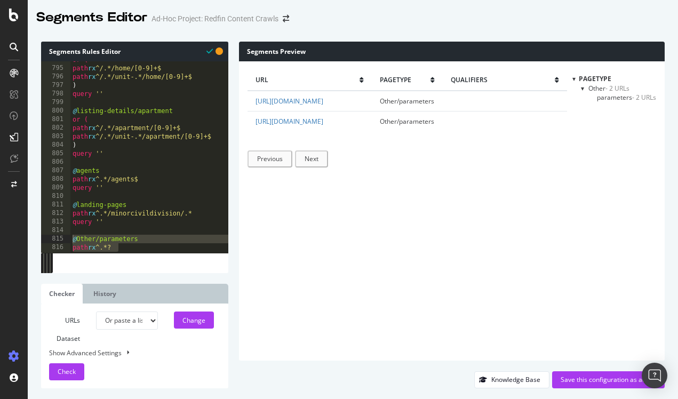
drag, startPoint x: 133, startPoint y: 244, endPoint x: 68, endPoint y: 235, distance: 65.7
click at [68, 235] on div "path rx ^.*? 794 795 796 797 798 799 800 801 802 803 804 805 806 807 808 809 81…" at bounding box center [134, 157] width 187 height 192
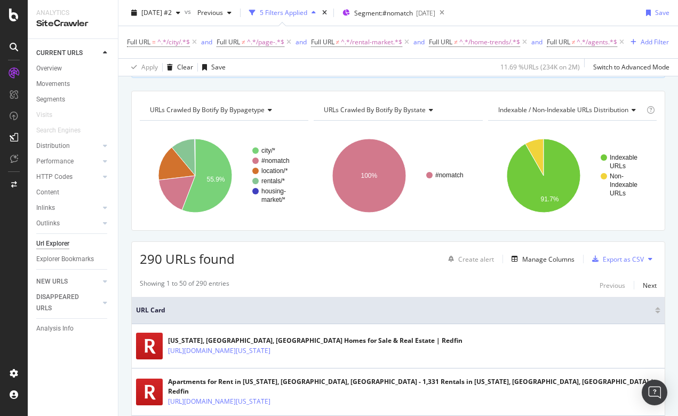
scroll to position [138, 0]
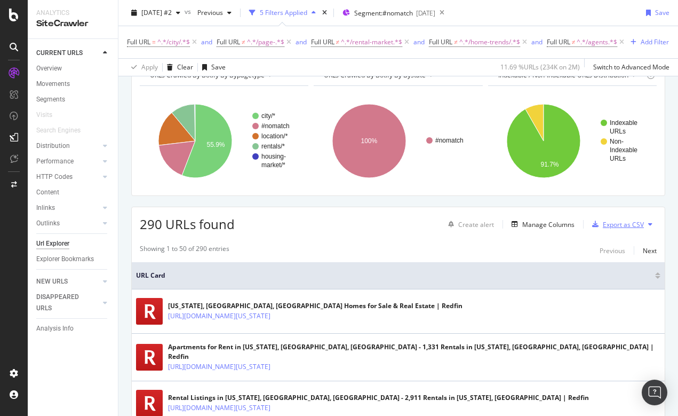
click at [610, 229] on div "Export as CSV" at bounding box center [623, 224] width 41 height 9
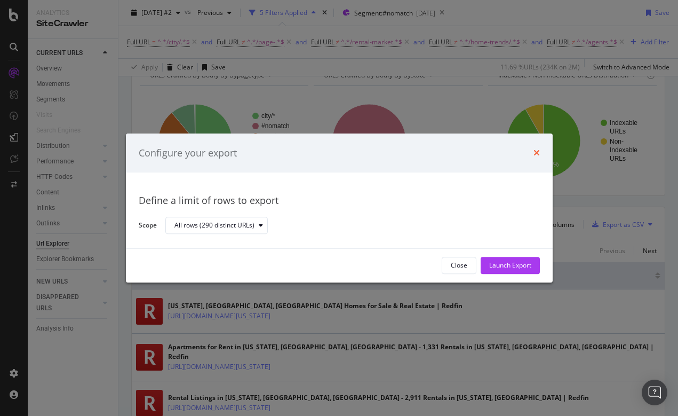
click at [535, 153] on icon "times" at bounding box center [537, 153] width 6 height 9
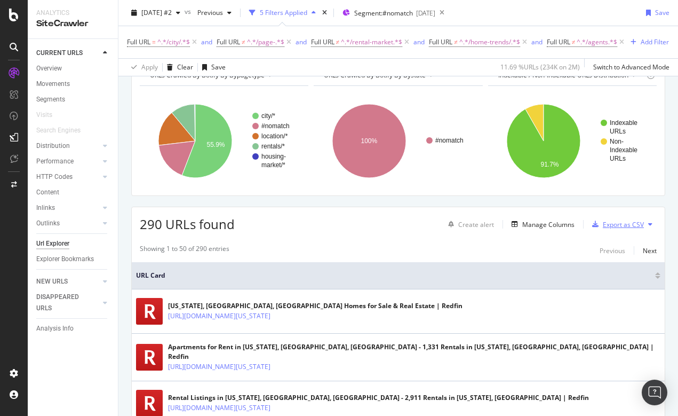
click at [606, 229] on div "Export as CSV" at bounding box center [623, 224] width 41 height 9
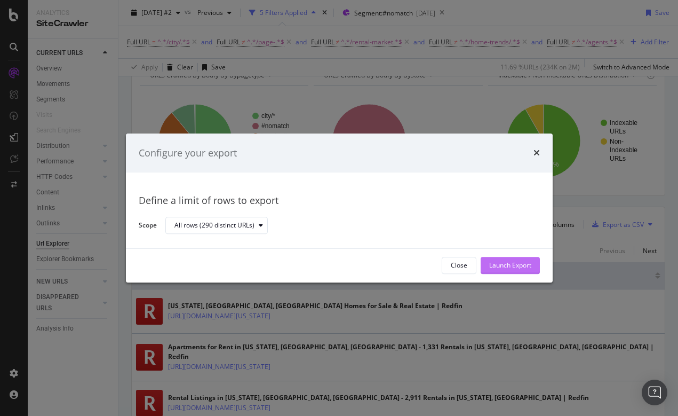
click at [513, 266] on div "Launch Export" at bounding box center [510, 265] width 42 height 9
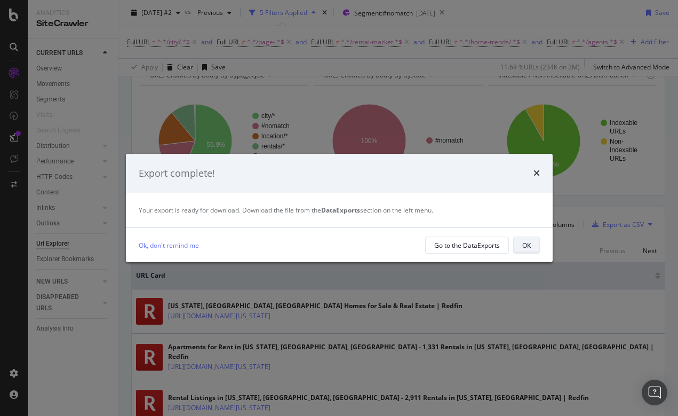
click at [527, 245] on div "OK" at bounding box center [526, 245] width 9 height 9
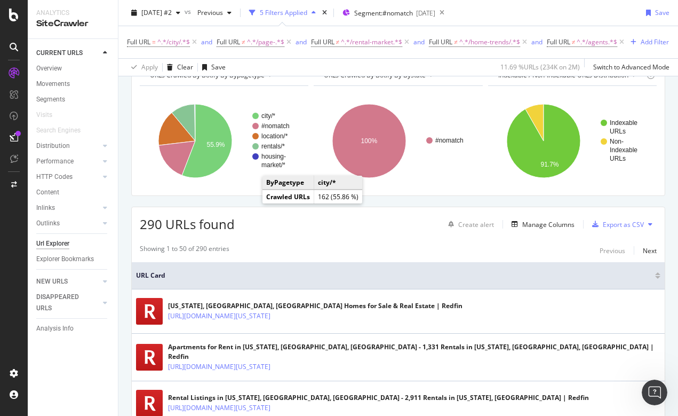
scroll to position [0, 0]
click at [641, 46] on div "Add Filter" at bounding box center [655, 41] width 28 height 9
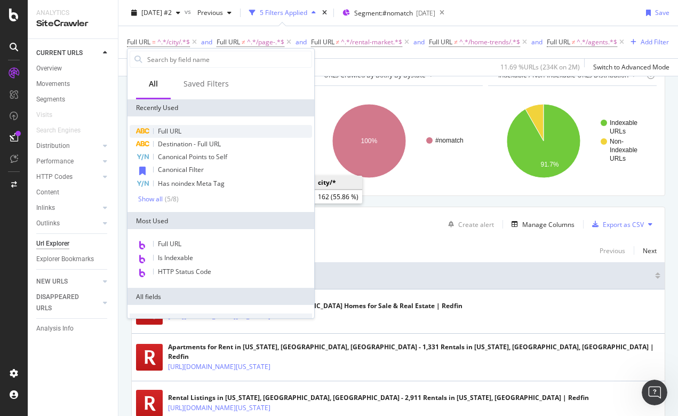
click at [174, 129] on span "Full URL" at bounding box center [169, 130] width 23 height 9
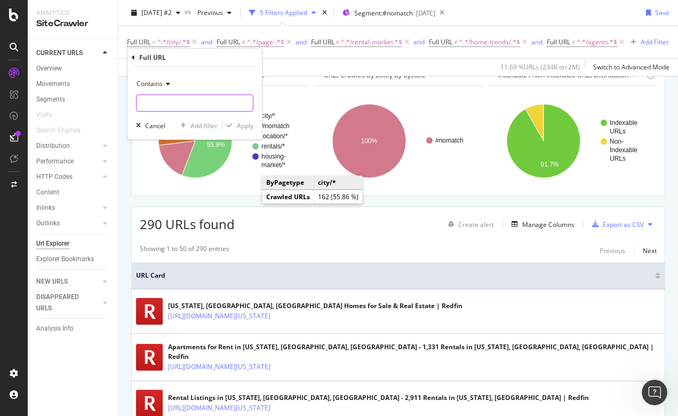
click at [164, 109] on input "text" at bounding box center [195, 102] width 116 height 17
type input "page"
click at [244, 128] on div "Apply" at bounding box center [245, 125] width 17 height 9
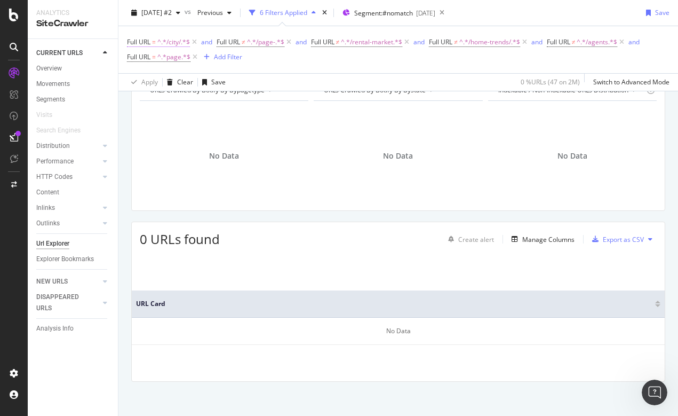
click at [181, 45] on span "^.*/city/.*$" at bounding box center [173, 42] width 33 height 15
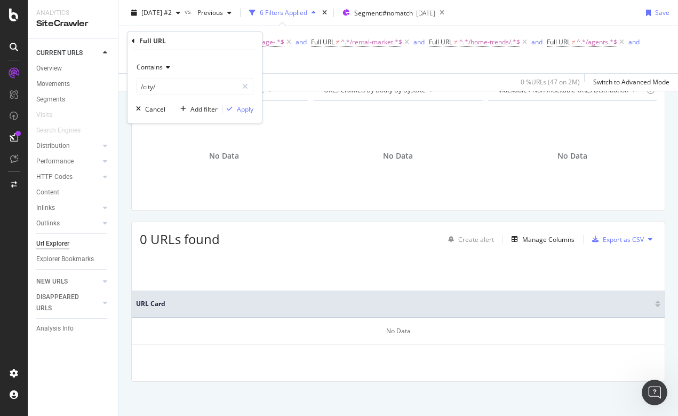
click at [163, 65] on icon at bounding box center [166, 67] width 7 height 6
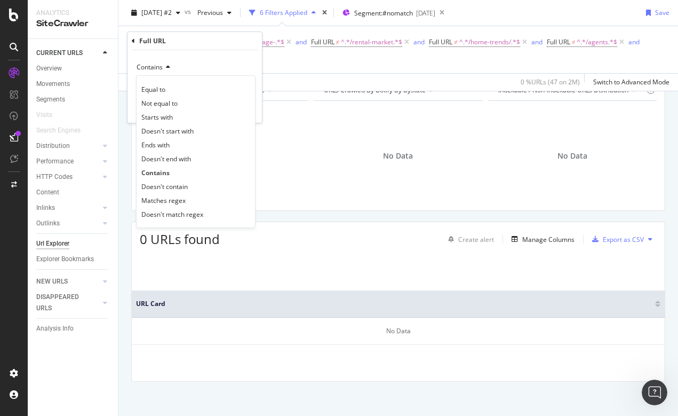
click at [375, 76] on div "Apply Clear Save 0 % URLs ( 47 on 2M ) Switch to Advanced Mode" at bounding box center [398, 82] width 560 height 18
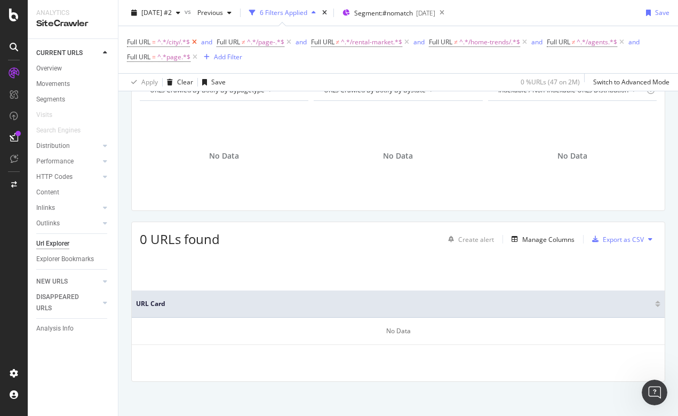
click at [195, 39] on icon at bounding box center [194, 42] width 9 height 11
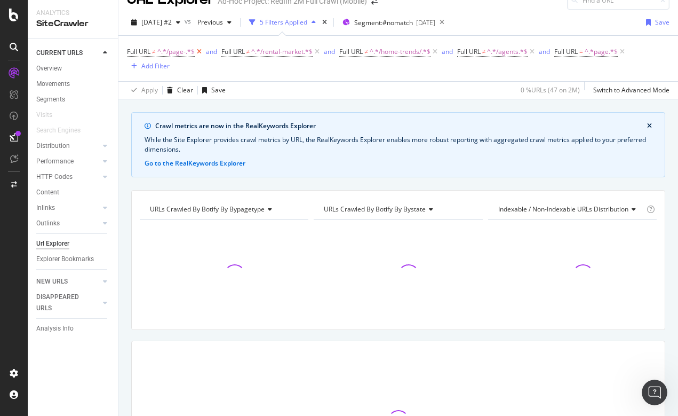
click at [195, 51] on icon at bounding box center [199, 51] width 9 height 11
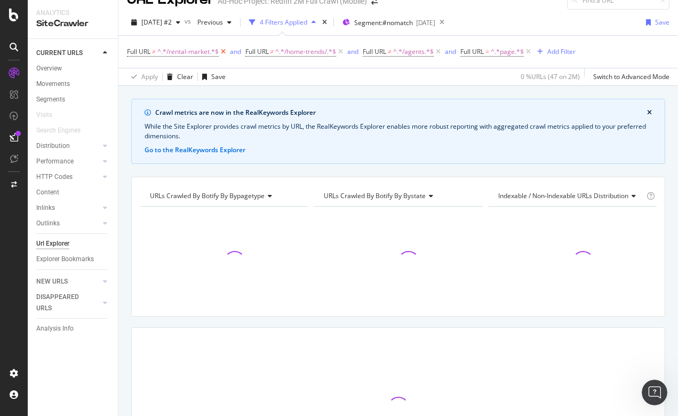
scroll to position [4, 0]
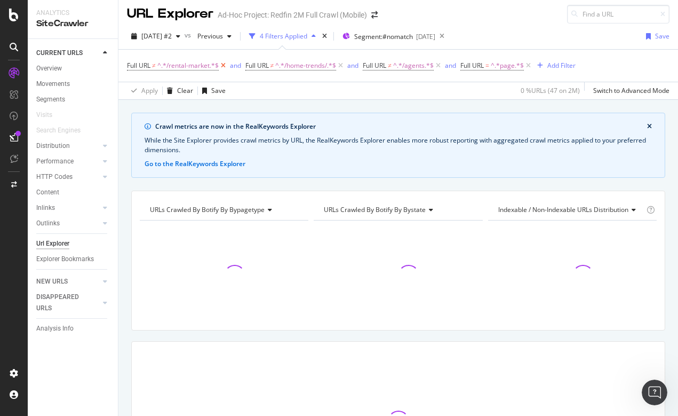
click at [227, 67] on icon at bounding box center [223, 65] width 9 height 11
click at [224, 65] on icon at bounding box center [222, 65] width 9 height 11
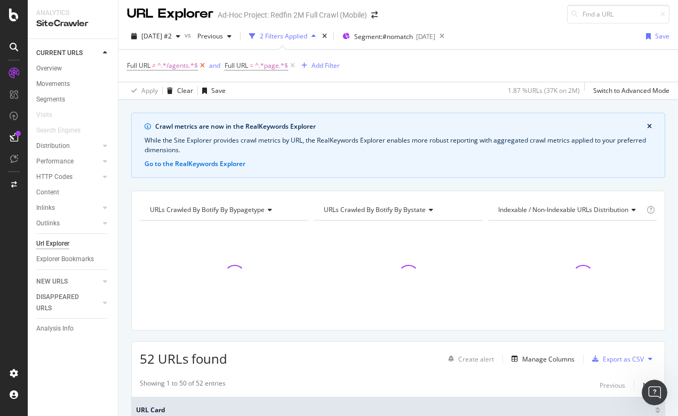
click at [203, 64] on icon at bounding box center [202, 65] width 9 height 11
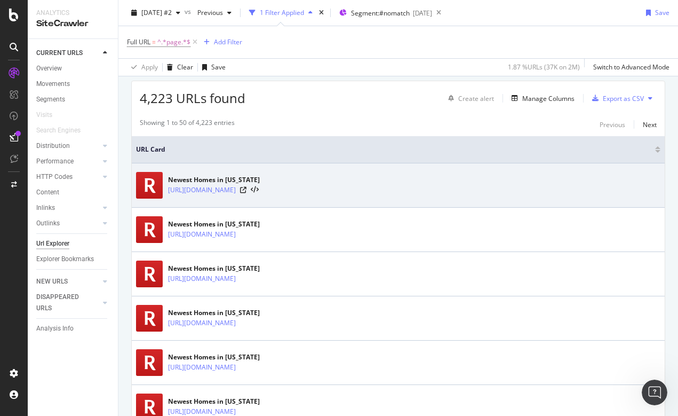
scroll to position [266, 0]
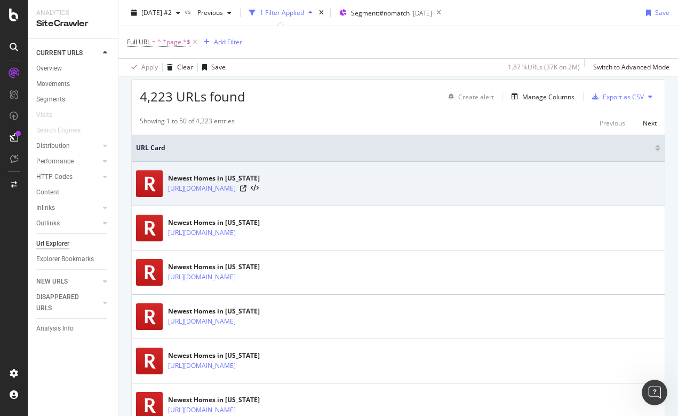
drag, startPoint x: 167, startPoint y: 188, endPoint x: 342, endPoint y: 195, distance: 174.6
click at [342, 195] on div "Newest Homes in Washington https://www.redfin.com/sitemap/WA/newest-homes/page-2" at bounding box center [398, 183] width 525 height 27
copy link "https://www.redfin.com/sitemap/WA/newest-homes/page-2"
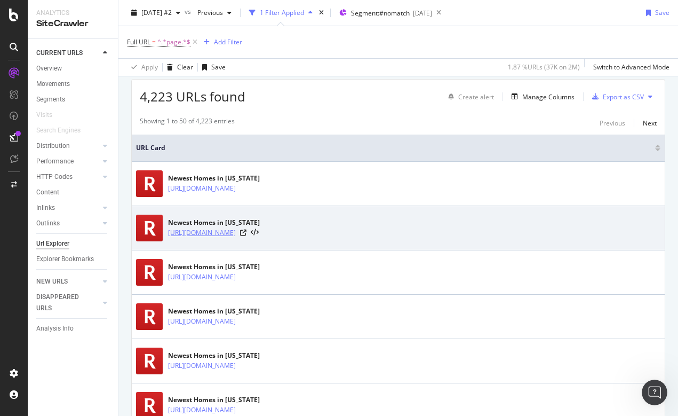
drag, startPoint x: 168, startPoint y: 233, endPoint x: 344, endPoint y: 236, distance: 176.7
click at [344, 236] on div "Newest Homes in Washington https://www.redfin.com/sitemap/WA/newest-homes/page-3" at bounding box center [398, 228] width 525 height 27
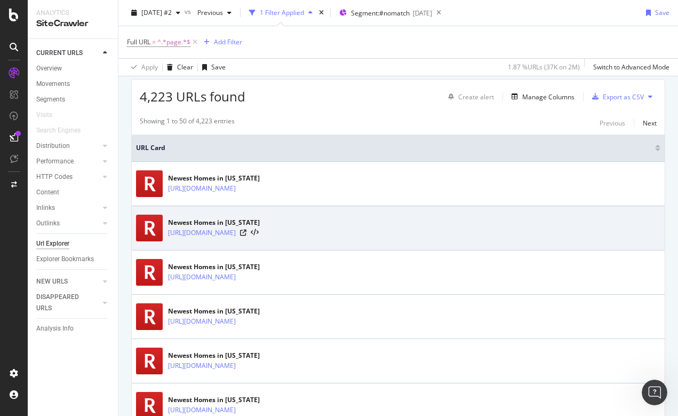
drag, startPoint x: 167, startPoint y: 233, endPoint x: 347, endPoint y: 235, distance: 179.9
click at [347, 235] on div "Newest Homes in Washington https://www.redfin.com/sitemap/WA/newest-homes/page-3" at bounding box center [398, 228] width 525 height 27
copy link "https://www.redfin.com/sitemap/WA/newest-homes/page-3"
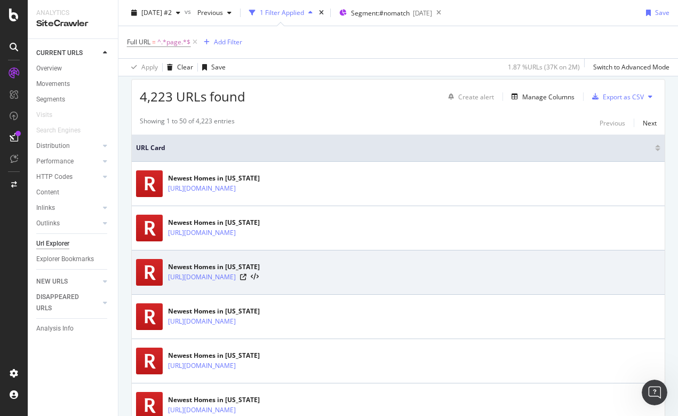
drag, startPoint x: 167, startPoint y: 276, endPoint x: 344, endPoint y: 283, distance: 177.3
click at [344, 283] on div "Newest Homes in Washington https://www.redfin.com/sitemap/WA/newest-homes/page-4" at bounding box center [398, 272] width 525 height 27
copy link "https://www.redfin.com/sitemap/WA/newest-homes/page-4"
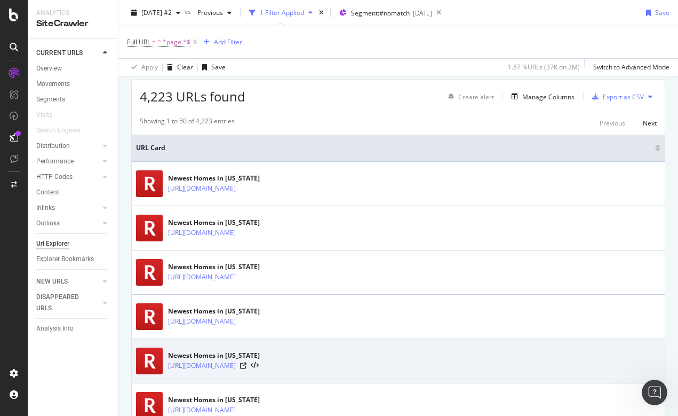
drag, startPoint x: 167, startPoint y: 364, endPoint x: 346, endPoint y: 370, distance: 179.4
click at [346, 370] on div "Newest Homes in Massachusetts https://www.redfin.com/sitemap/MA/newest-homes/pa…" at bounding box center [398, 360] width 525 height 27
copy link "https://www.redfin.com/sitemap/MA/newest-homes/page-3"
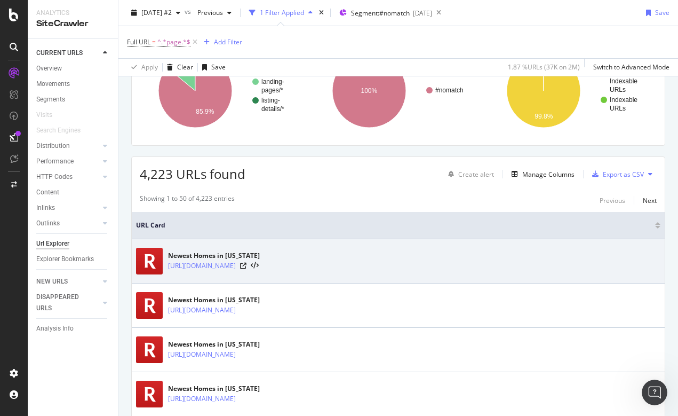
scroll to position [159, 0]
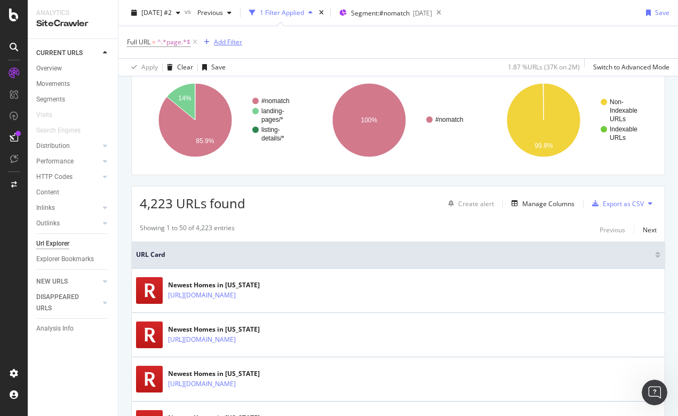
click at [223, 40] on div "Add Filter" at bounding box center [228, 41] width 28 height 9
click at [446, 12] on icon at bounding box center [438, 12] width 13 height 15
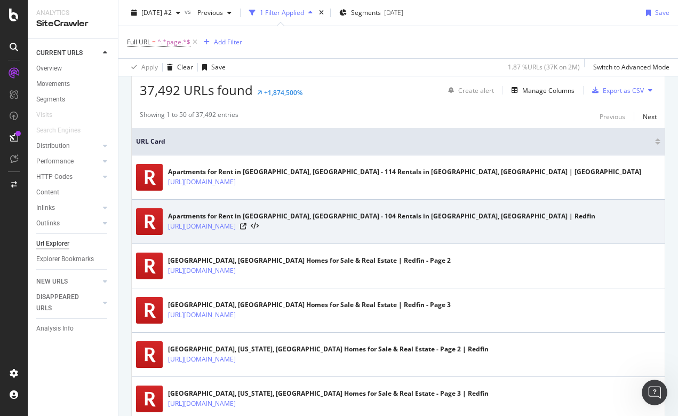
scroll to position [278, 0]
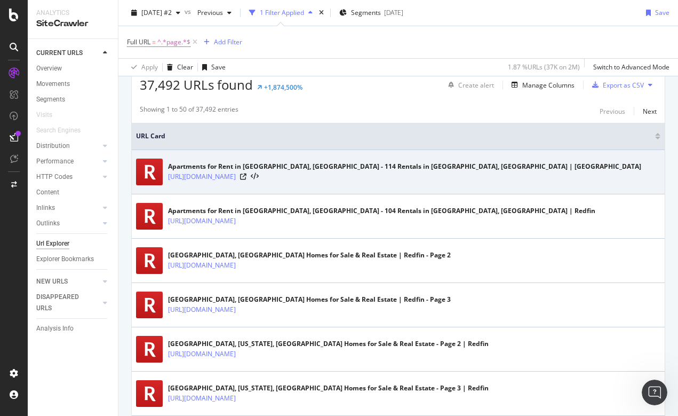
drag, startPoint x: 165, startPoint y: 176, endPoint x: 366, endPoint y: 183, distance: 200.2
click at [366, 183] on div "Apartments for Rent in Columbus, GA - 114 Rentals in Columbus, GA | Redfin http…" at bounding box center [398, 172] width 525 height 27
click at [236, 181] on link "https://www.redfin.com/city/4901/GA/Columbus/apartments-for-rent/page-2" at bounding box center [202, 176] width 68 height 11
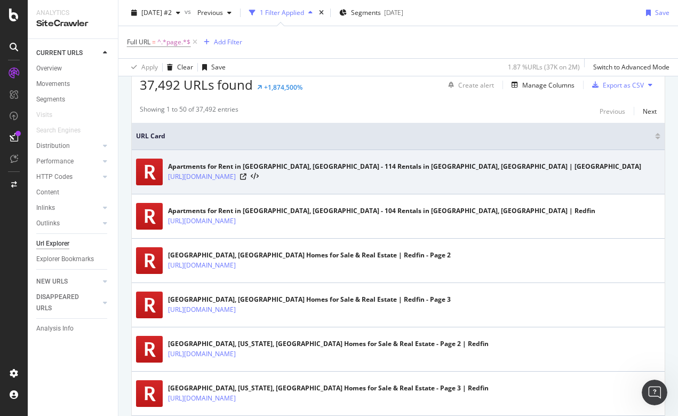
drag, startPoint x: 166, startPoint y: 178, endPoint x: 394, endPoint y: 184, distance: 228.5
click at [394, 184] on div "Apartments for Rent in Columbus, GA - 114 Rentals in Columbus, GA | Redfin http…" at bounding box center [398, 172] width 525 height 27
copy link "https://www.redfin.com/city/4901/GA/Columbus/apartments-for-rent/page-2"
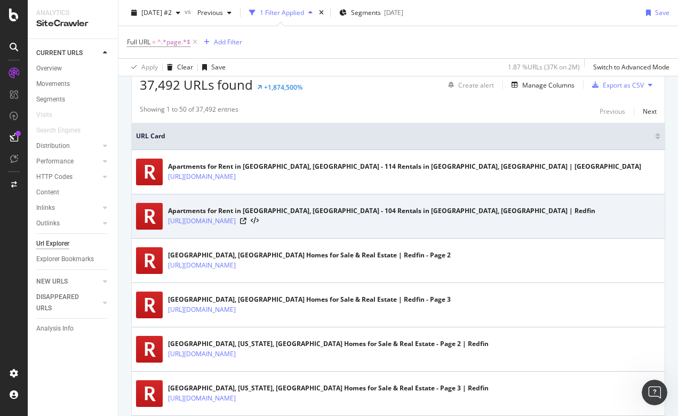
drag, startPoint x: 167, startPoint y: 220, endPoint x: 383, endPoint y: 228, distance: 215.8
click at [383, 228] on div "Apartments for Rent in Marietta, GA - 104 Rentals in Marietta, GA | Redfin http…" at bounding box center [398, 216] width 525 height 27
copy link "https://www.redfin.com/city/12766/GA/Marietta/apartments-for-rent/page-2"
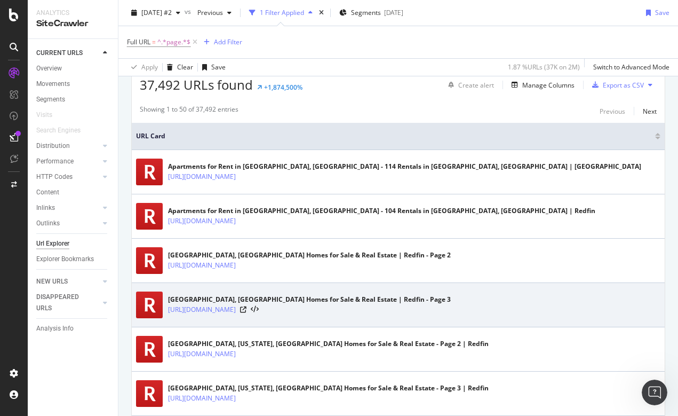
drag, startPoint x: 166, startPoint y: 310, endPoint x: 321, endPoint y: 315, distance: 155.4
click at [321, 315] on div "Milwaukee, WI Homes for Sale & Real Estate | Redfin - Page 3 https://www.redfin…" at bounding box center [398, 304] width 525 height 27
copy link "https://www.redfin.com/city/35759/WI/Milwaukee/page-3"
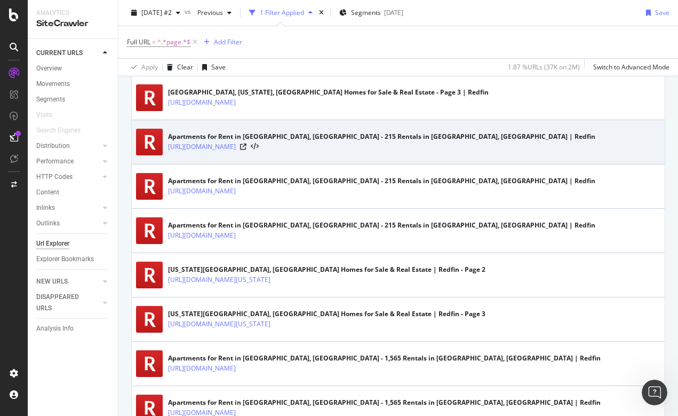
drag, startPoint x: 165, startPoint y: 103, endPoint x: 191, endPoint y: 127, distance: 35.1
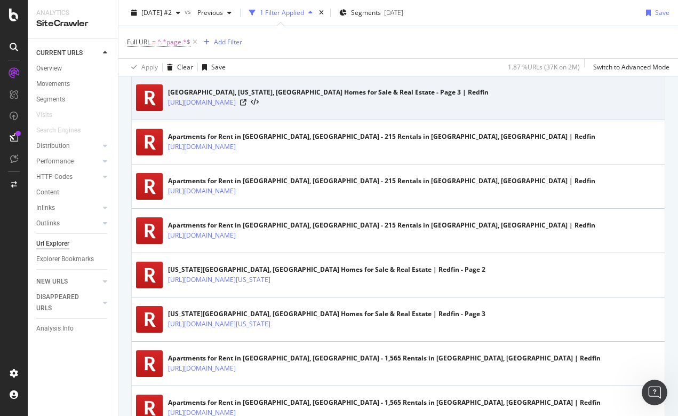
drag, startPoint x: 168, startPoint y: 104, endPoint x: 391, endPoint y: 110, distance: 223.2
click at [391, 110] on div "Long Island, New York, NY Homes for Sale & Real Estate - Page 3 | Redfin https:…" at bounding box center [398, 97] width 525 height 27
copy link "https://www.redfin.com/neighborhood/219261/NY/New-York/Long-Island/page-3"
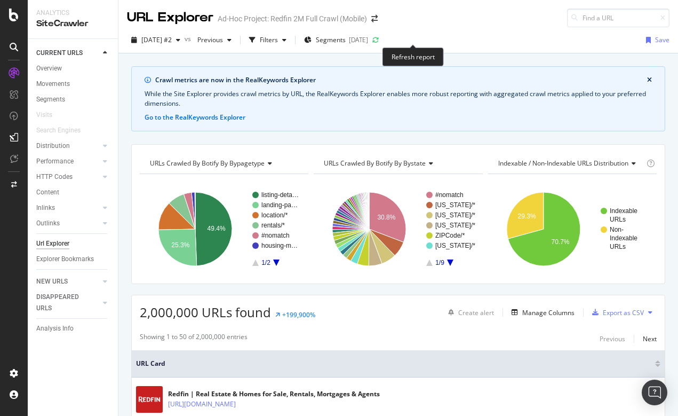
click at [380, 39] on icon at bounding box center [376, 40] width 8 height 8
click at [355, 35] on div "Segments 2025-10-15" at bounding box center [336, 40] width 64 height 16
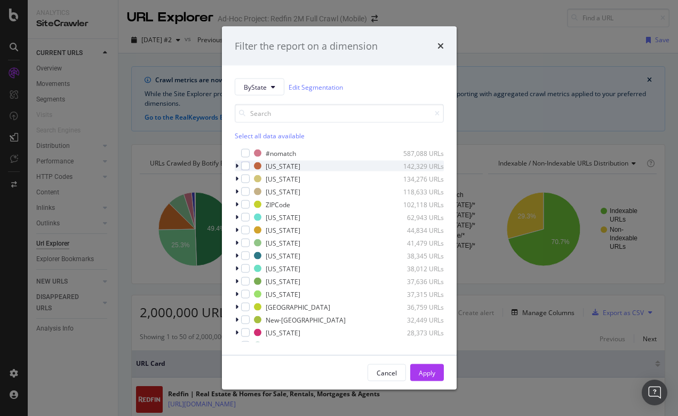
click at [237, 165] on icon "modal" at bounding box center [236, 166] width 3 height 6
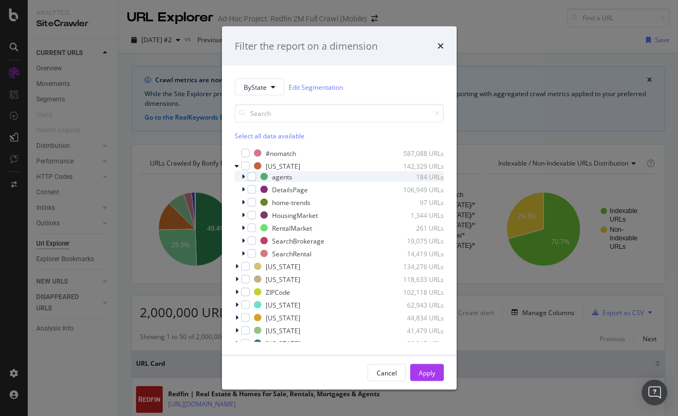
click at [244, 176] on icon "modal" at bounding box center [243, 176] width 3 height 6
click at [243, 177] on icon "modal" at bounding box center [243, 176] width 4 height 6
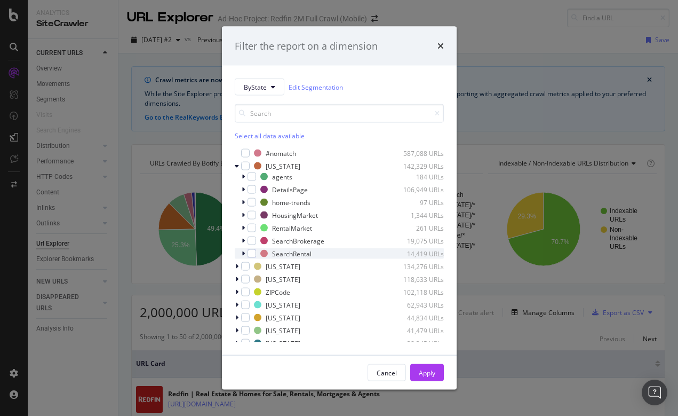
click at [242, 254] on icon "modal" at bounding box center [243, 253] width 3 height 6
click at [242, 254] on icon "modal" at bounding box center [243, 253] width 4 height 6
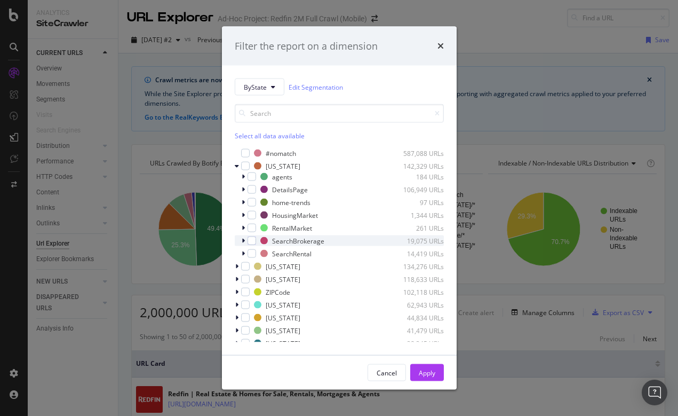
click at [243, 241] on icon "modal" at bounding box center [243, 240] width 3 height 6
click at [244, 239] on icon "modal" at bounding box center [243, 240] width 4 height 6
click at [243, 214] on icon "modal" at bounding box center [243, 215] width 3 height 6
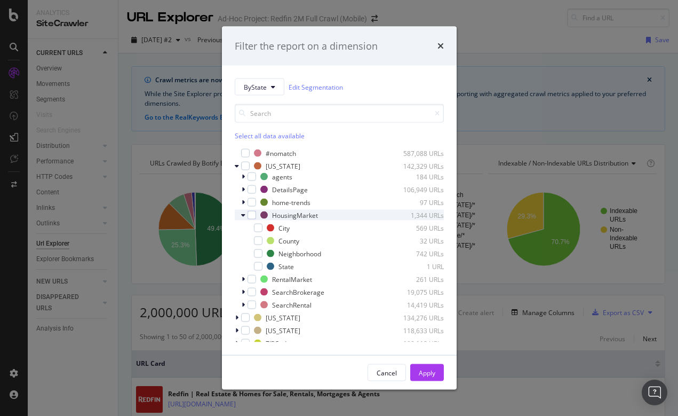
click at [243, 214] on icon "modal" at bounding box center [243, 215] width 4 height 6
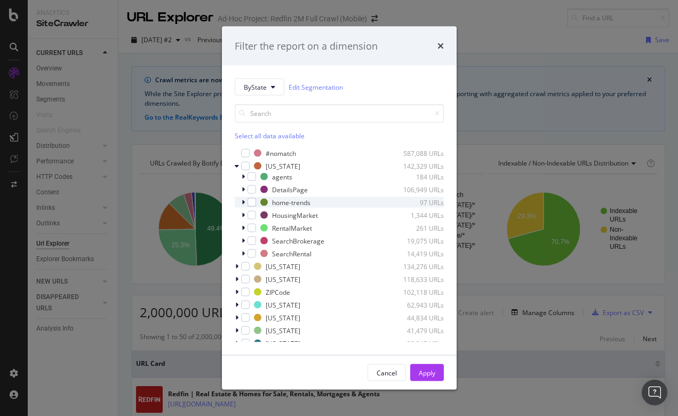
click at [244, 203] on icon "modal" at bounding box center [243, 202] width 3 height 6
click at [244, 202] on icon "modal" at bounding box center [243, 202] width 4 height 6
click at [237, 164] on icon "modal" at bounding box center [237, 166] width 4 height 6
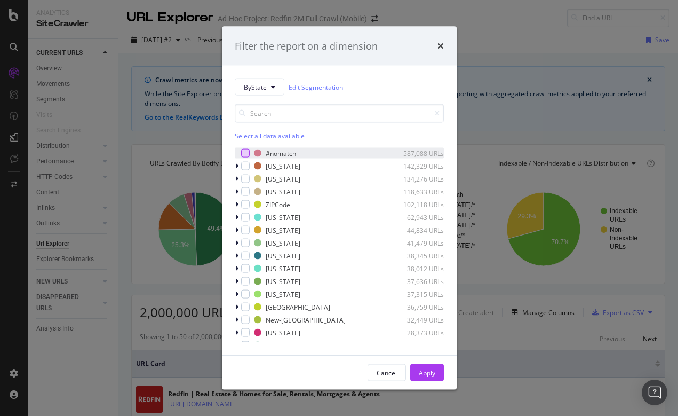
click at [247, 152] on div "modal" at bounding box center [245, 153] width 9 height 9
click at [402, 150] on div "587,088 URLs" at bounding box center [418, 152] width 52 height 9
click at [427, 375] on div "Apply" at bounding box center [427, 372] width 17 height 9
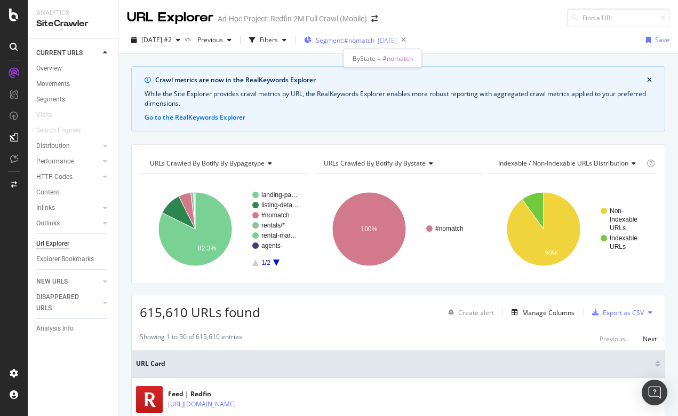
click at [355, 38] on span "Segment: #nomatch" at bounding box center [345, 40] width 59 height 9
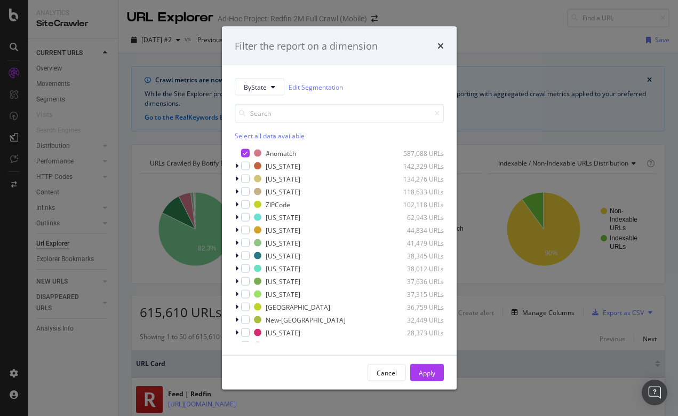
click at [495, 57] on div "Filter the report on a dimension ByState Edit Segmentation Select all data avai…" at bounding box center [339, 208] width 678 height 416
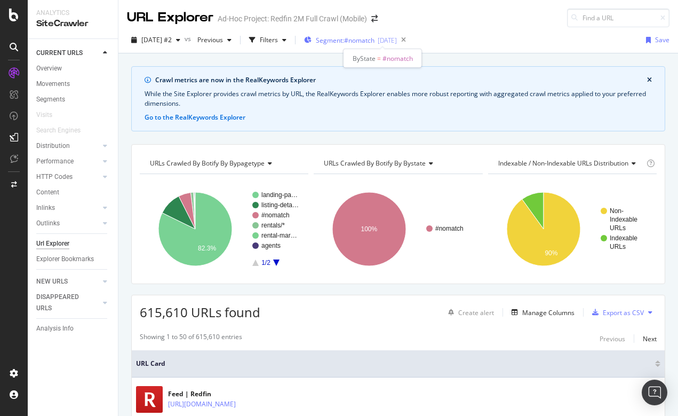
click at [375, 40] on span "Segment: #nomatch" at bounding box center [345, 40] width 59 height 9
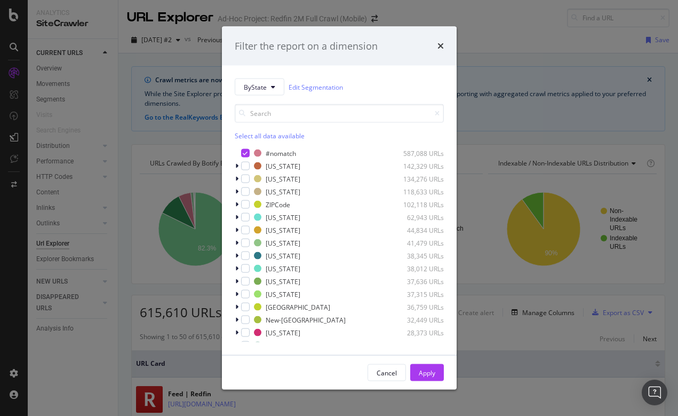
click at [493, 51] on div "Filter the report on a dimension ByState Edit Segmentation Select all data avai…" at bounding box center [339, 208] width 678 height 416
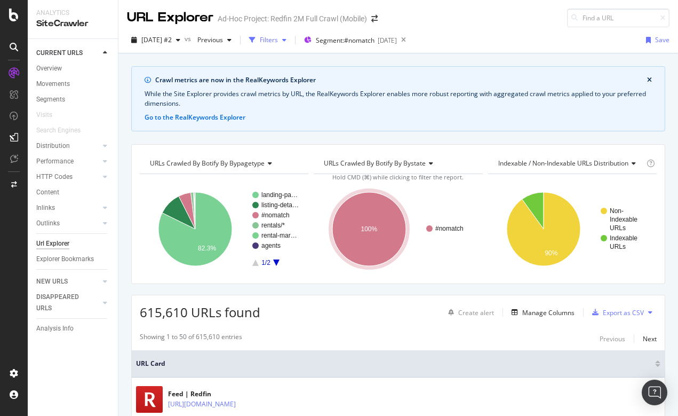
click at [278, 39] on div "Filters" at bounding box center [269, 39] width 18 height 9
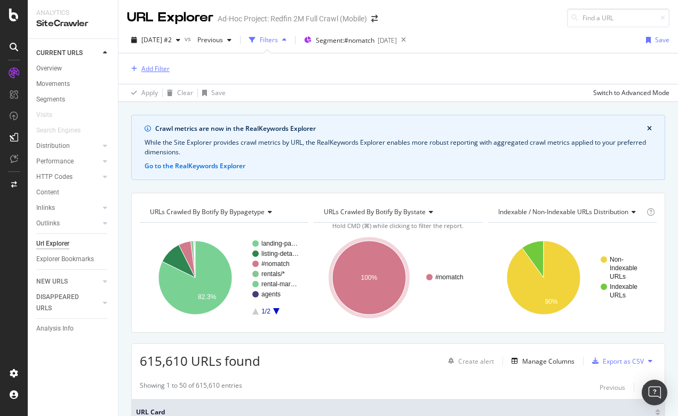
click at [152, 71] on div "Add Filter" at bounding box center [155, 68] width 28 height 9
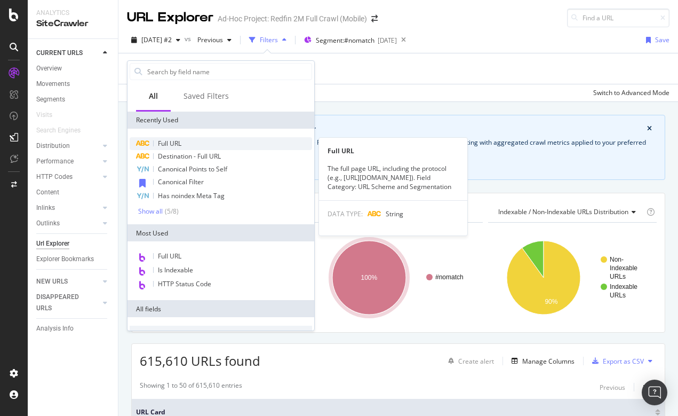
click at [168, 147] on span "Full URL" at bounding box center [169, 143] width 23 height 9
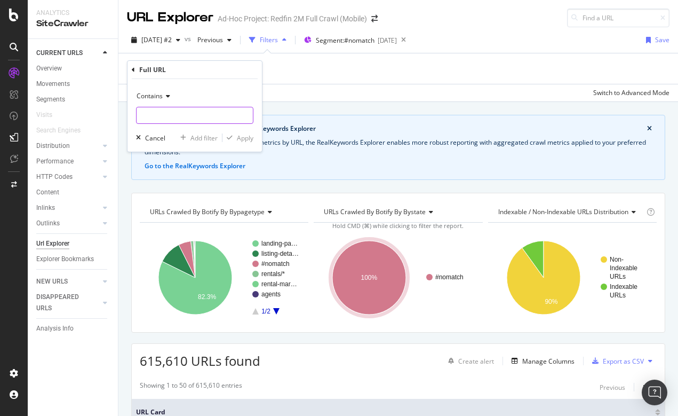
click at [147, 121] on input "text" at bounding box center [195, 115] width 116 height 17
type input "/city/"
click at [248, 133] on div "Apply" at bounding box center [245, 137] width 17 height 9
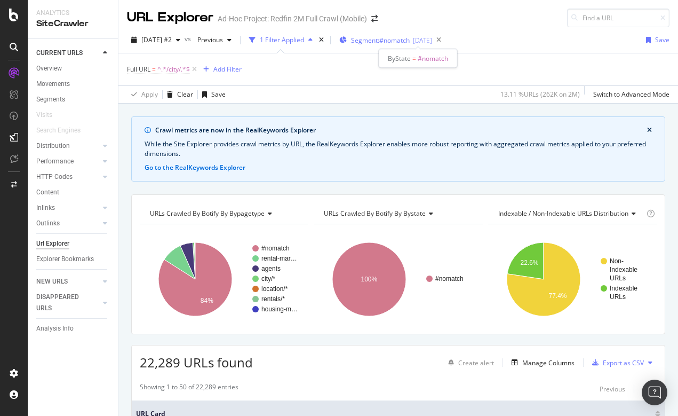
click at [386, 38] on span "Segment: #nomatch" at bounding box center [380, 40] width 59 height 9
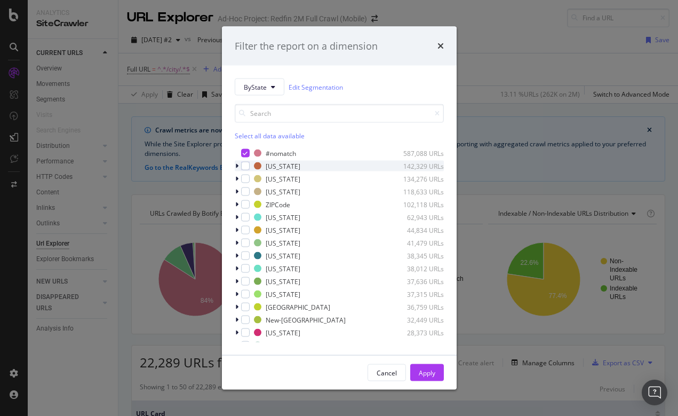
click at [237, 165] on icon "modal" at bounding box center [236, 166] width 3 height 6
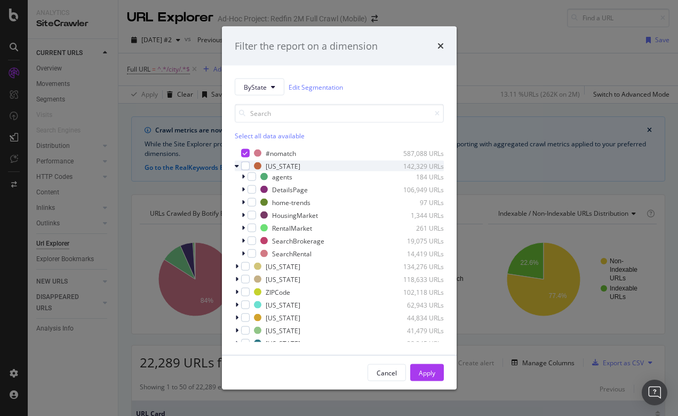
click at [235, 165] on icon "modal" at bounding box center [237, 166] width 4 height 6
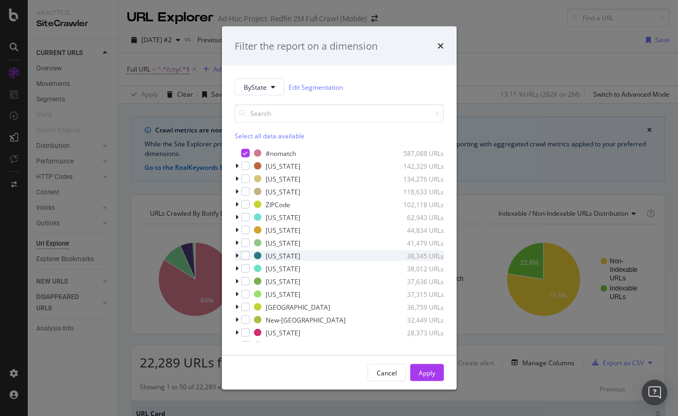
click at [237, 253] on icon "modal" at bounding box center [236, 255] width 3 height 6
click at [235, 253] on icon "modal" at bounding box center [237, 255] width 4 height 6
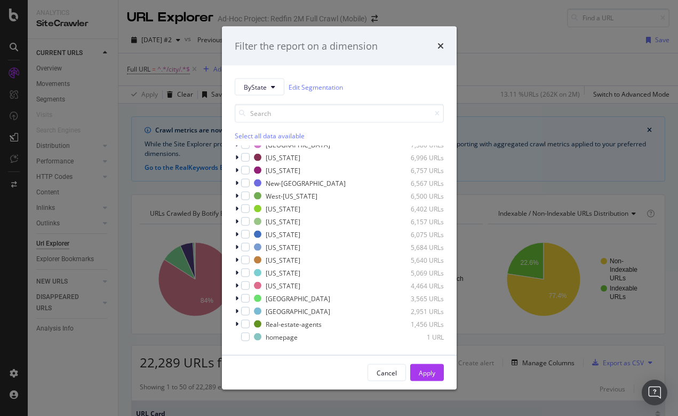
scroll to position [495, 0]
click at [236, 323] on icon "modal" at bounding box center [236, 324] width 3 height 6
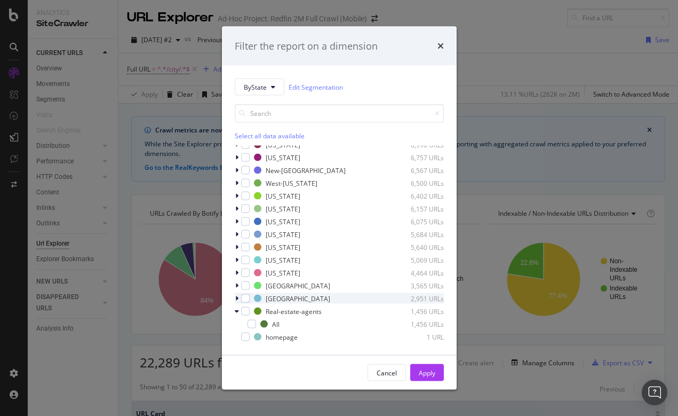
scroll to position [508, 0]
click at [238, 310] on icon "modal" at bounding box center [237, 311] width 4 height 6
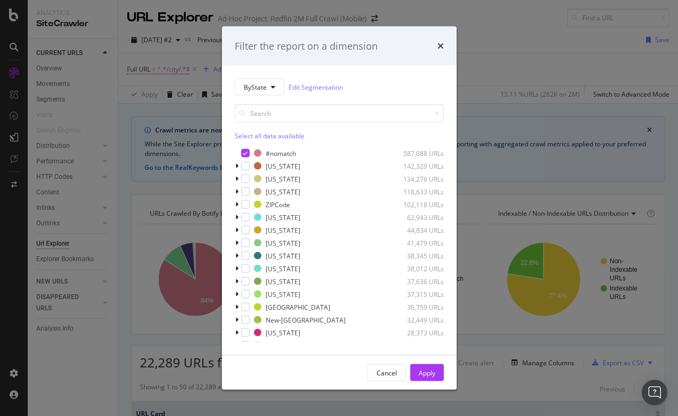
scroll to position [0, 0]
click at [442, 44] on icon "times" at bounding box center [441, 46] width 6 height 9
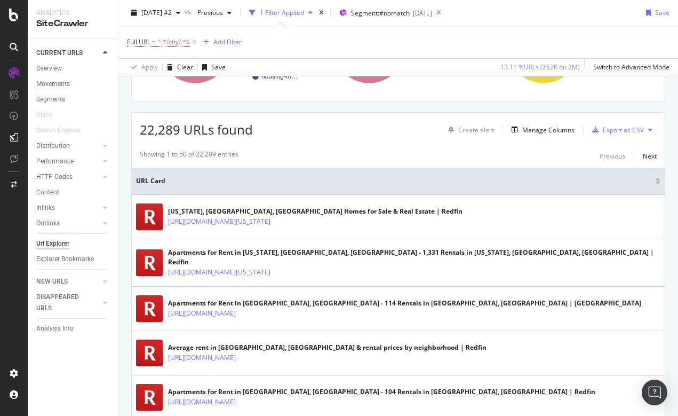
scroll to position [279, 0]
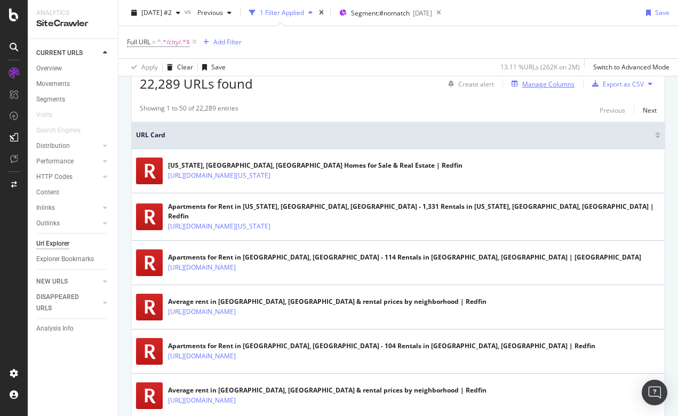
click at [551, 86] on div "Manage Columns" at bounding box center [548, 84] width 52 height 9
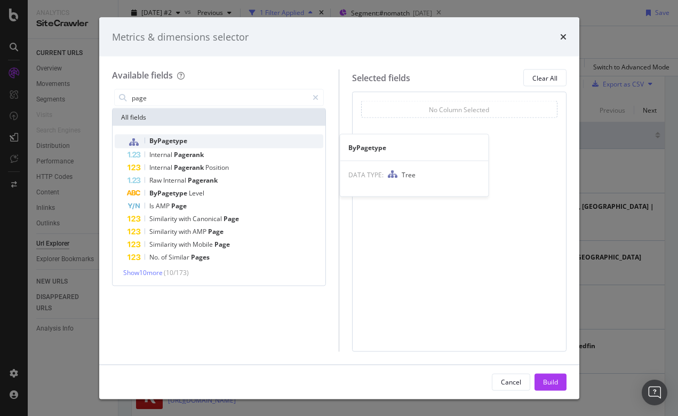
click at [136, 142] on icon "modal" at bounding box center [134, 142] width 10 height 9
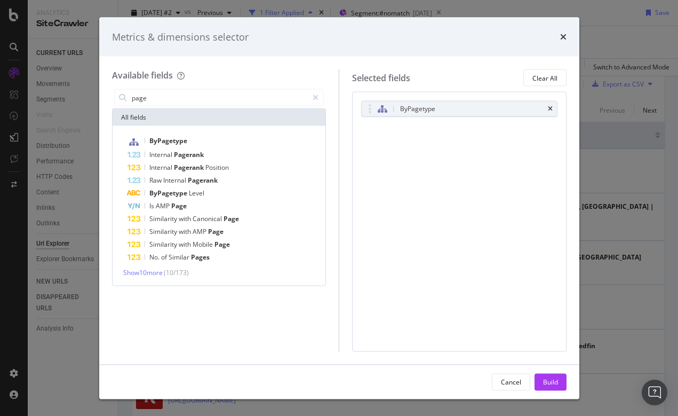
click at [489, 116] on div "ByPagetype You can use this field as a" at bounding box center [459, 120] width 196 height 39
click at [367, 107] on div "modal" at bounding box center [370, 109] width 12 height 11
click at [380, 110] on icon "modal" at bounding box center [383, 109] width 10 height 9
click at [362, 107] on div "ByPagetype" at bounding box center [459, 108] width 195 height 15
click at [417, 107] on div "ByPagetype" at bounding box center [417, 109] width 35 height 11
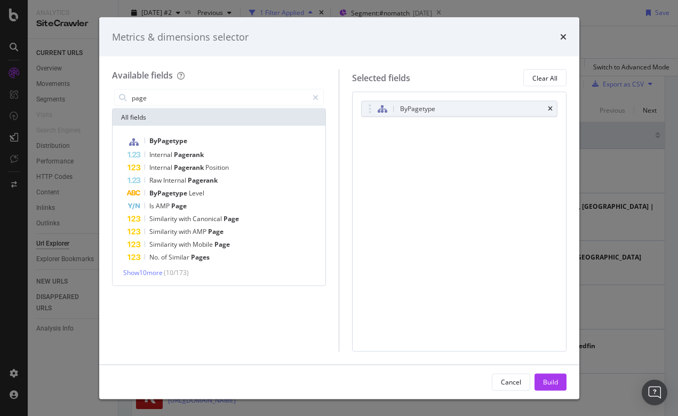
click at [179, 115] on div "All fields" at bounding box center [219, 117] width 213 height 17
click at [178, 97] on input "page" at bounding box center [220, 98] width 178 height 16
type input "p"
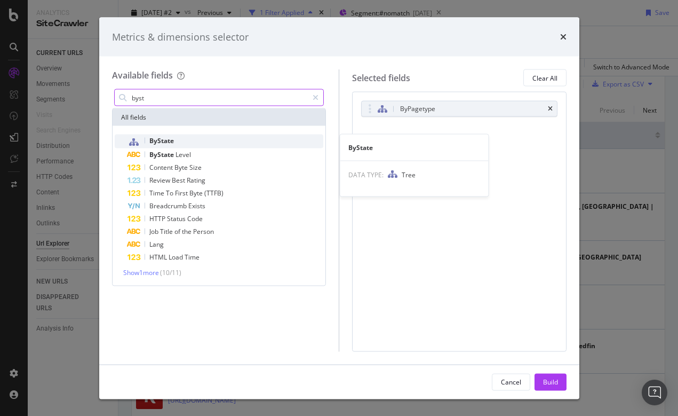
type input "byst"
click at [167, 139] on span "ByState" at bounding box center [161, 140] width 25 height 9
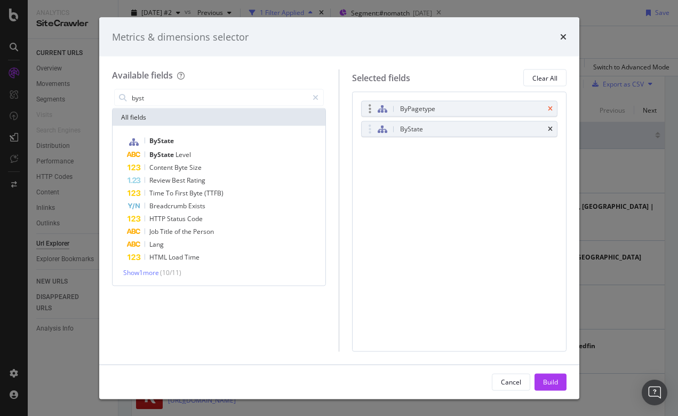
click at [552, 106] on icon "times" at bounding box center [550, 109] width 5 height 6
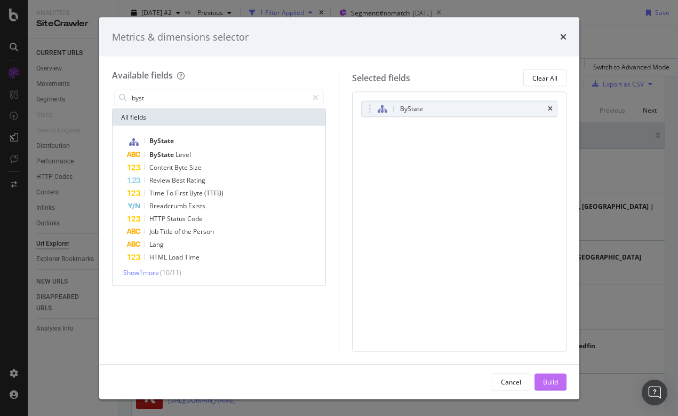
click at [557, 383] on div "Build" at bounding box center [550, 381] width 15 height 9
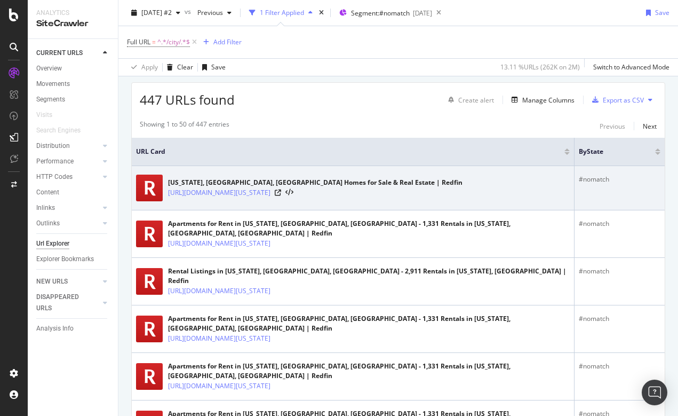
scroll to position [319, 0]
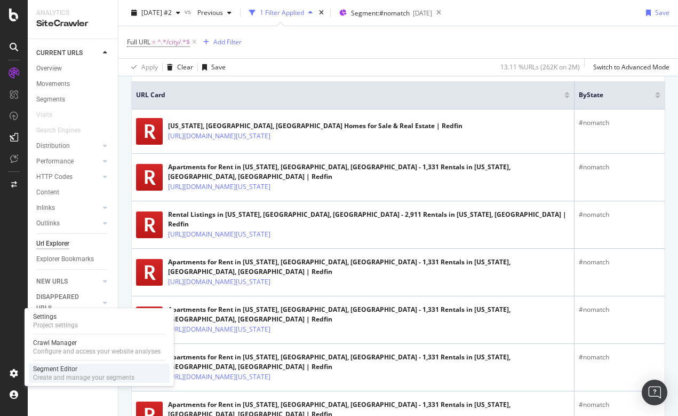
click at [72, 373] on div "Segment Editor" at bounding box center [83, 368] width 101 height 9
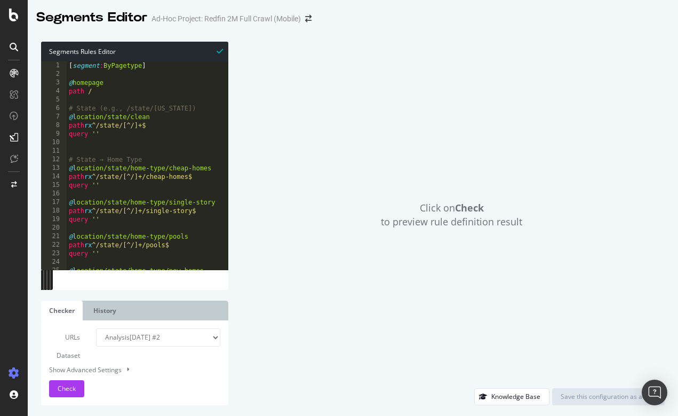
type textarea "path /"
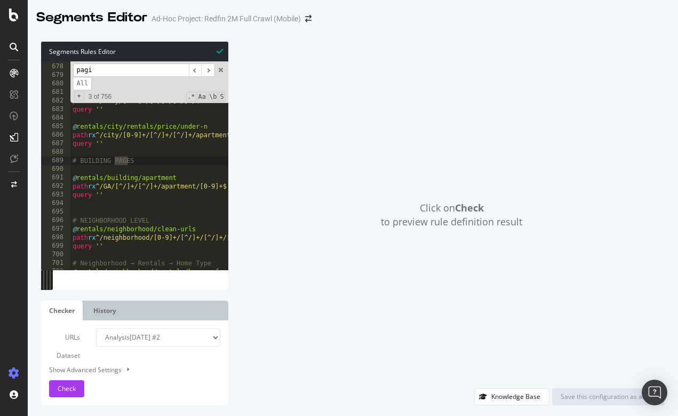
scroll to position [3848, 0]
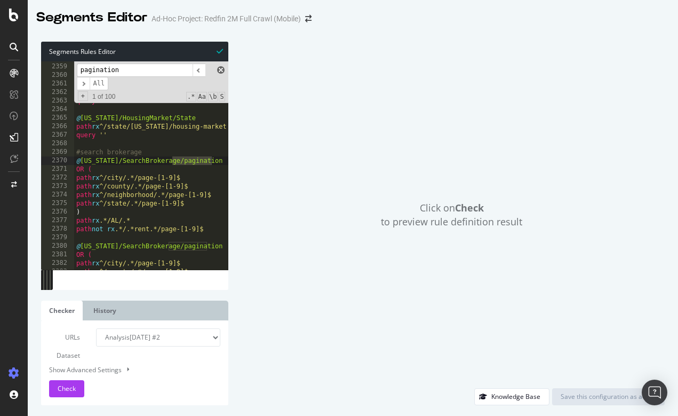
type input "pagination"
click at [224, 69] on span at bounding box center [220, 69] width 7 height 7
type textarea "@Alabama/SearchBrokerage/pagination"
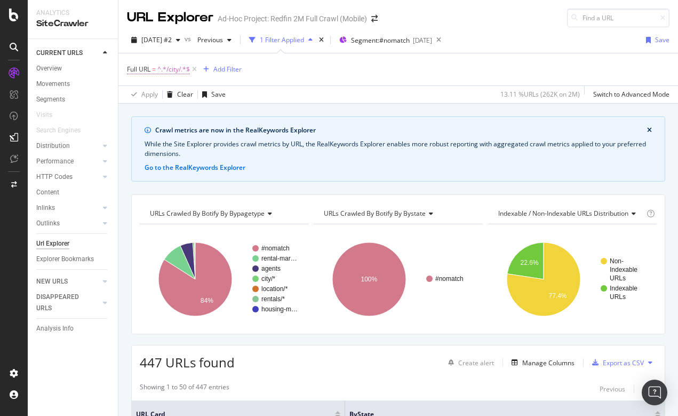
click at [175, 70] on span "^.*/city/.*$" at bounding box center [173, 69] width 33 height 15
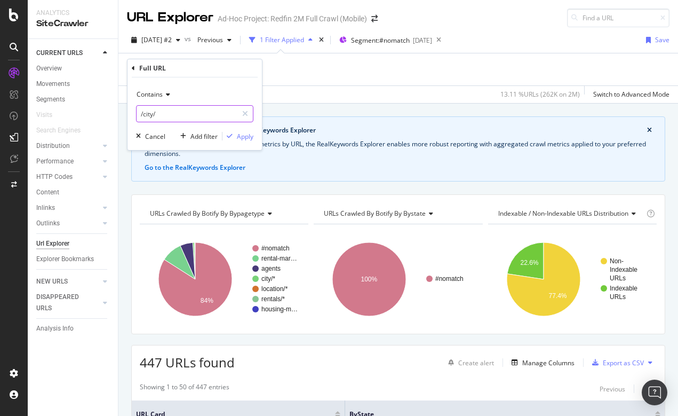
click at [153, 111] on input "/city/" at bounding box center [187, 113] width 101 height 17
type input "/neighborhood/"
click at [250, 139] on div "Apply" at bounding box center [245, 136] width 17 height 9
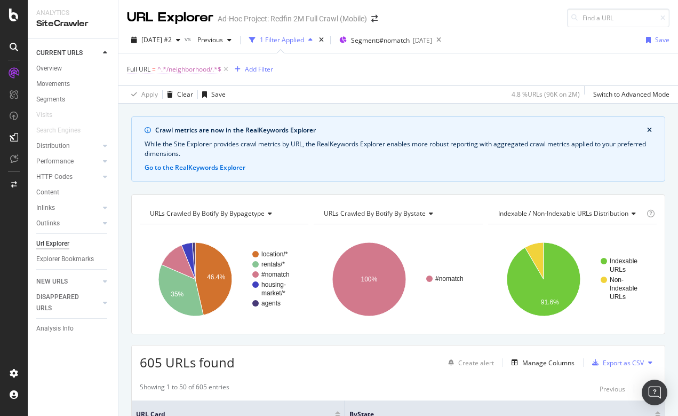
click at [192, 68] on span "^.*/neighborhood/.*$" at bounding box center [189, 69] width 64 height 15
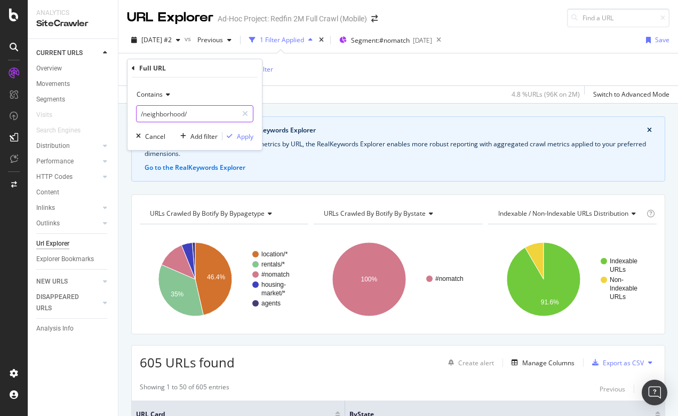
click at [187, 113] on input "/neighborhood/" at bounding box center [187, 113] width 101 height 17
drag, startPoint x: 144, startPoint y: 114, endPoint x: 219, endPoint y: 114, distance: 75.2
click at [219, 114] on input "/neighborhood/" at bounding box center [187, 113] width 101 height 17
type input "/state/"
click at [231, 134] on icon "button" at bounding box center [230, 136] width 6 height 6
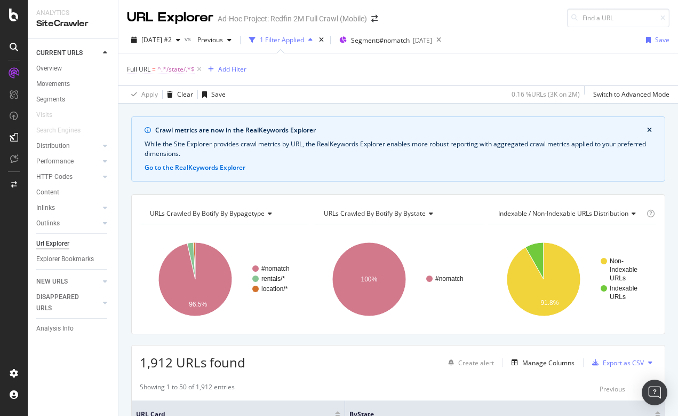
click at [173, 72] on span "^.*/state/.*$" at bounding box center [175, 69] width 37 height 15
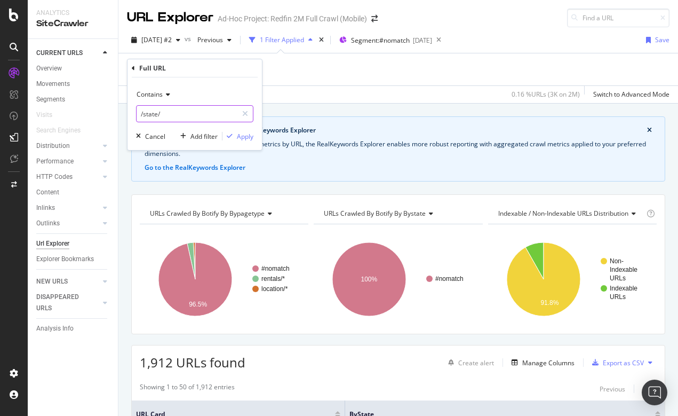
click at [186, 111] on input "/state/" at bounding box center [187, 113] width 101 height 17
drag, startPoint x: 141, startPoint y: 112, endPoint x: 218, endPoint y: 112, distance: 76.3
click at [218, 112] on input "/state/" at bounding box center [187, 113] width 101 height 17
type input "/"
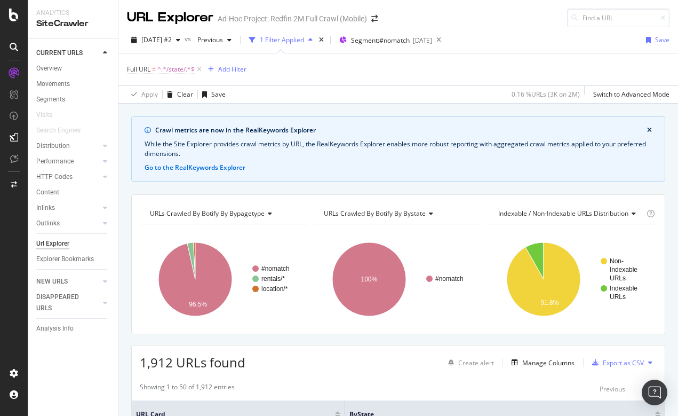
click at [352, 85] on div "Apply Clear Save 0.16 % URLs ( 3K on 2M ) Switch to Advanced Mode" at bounding box center [398, 94] width 560 height 18
click at [161, 74] on span "^.*/state/.*$" at bounding box center [175, 69] width 37 height 15
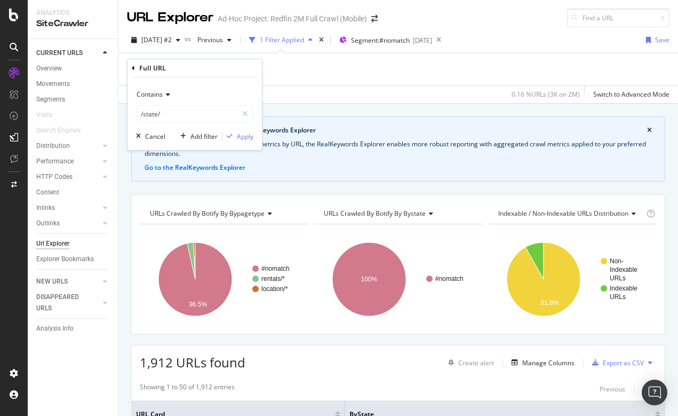
click at [152, 96] on span "Contains" at bounding box center [150, 94] width 26 height 9
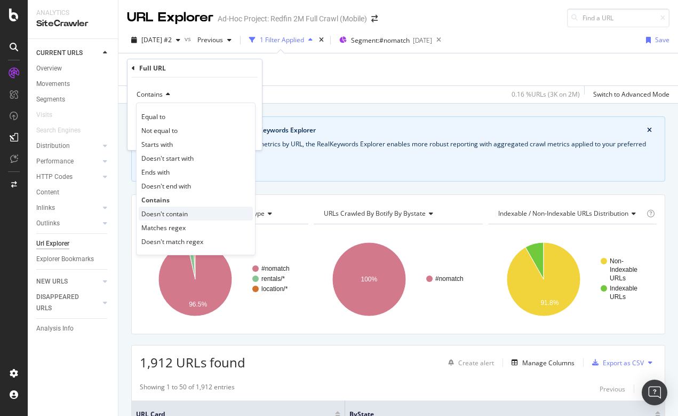
click at [153, 213] on span "Doesn't contain" at bounding box center [164, 213] width 46 height 9
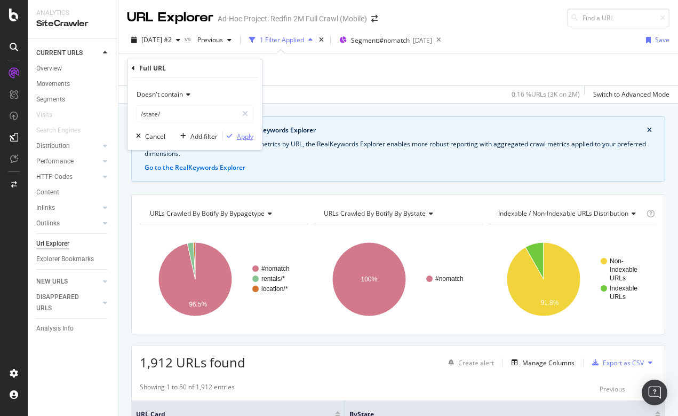
click at [245, 137] on div "Apply" at bounding box center [245, 136] width 17 height 9
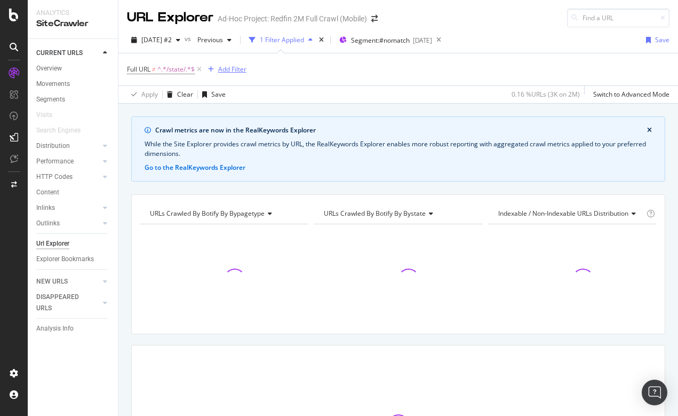
click at [230, 69] on div "Add Filter" at bounding box center [232, 69] width 28 height 9
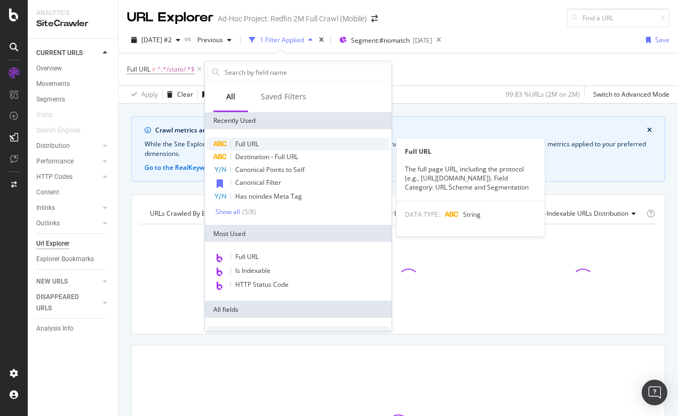
click at [249, 140] on span "Full URL" at bounding box center [246, 143] width 23 height 9
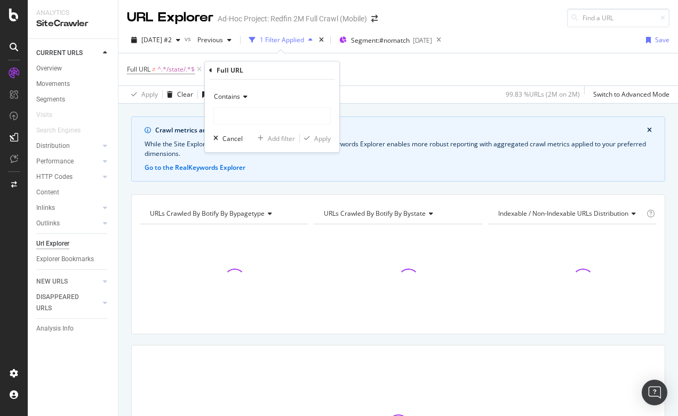
click at [233, 99] on span "Contains" at bounding box center [227, 96] width 26 height 9
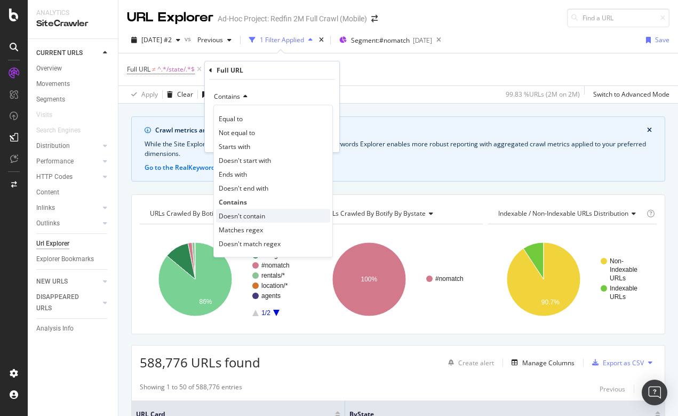
click at [234, 215] on span "Doesn't contain" at bounding box center [242, 215] width 46 height 9
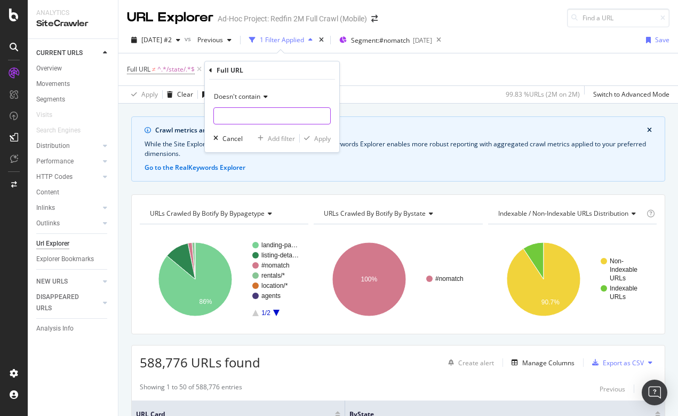
click at [228, 116] on input "text" at bounding box center [272, 115] width 116 height 17
type input "/city/"
click at [323, 136] on div "Apply" at bounding box center [322, 138] width 17 height 9
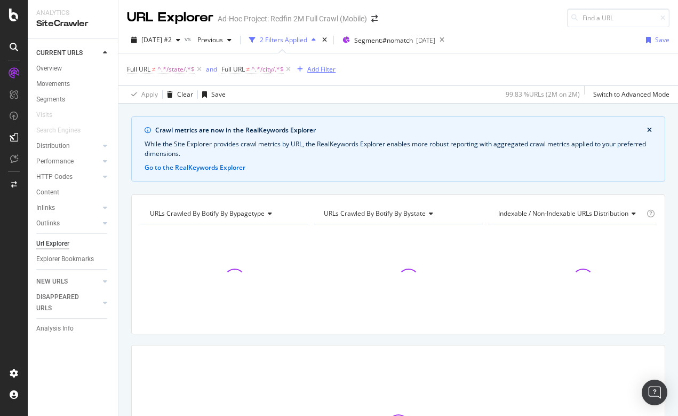
click at [321, 68] on div "Add Filter" at bounding box center [321, 69] width 28 height 9
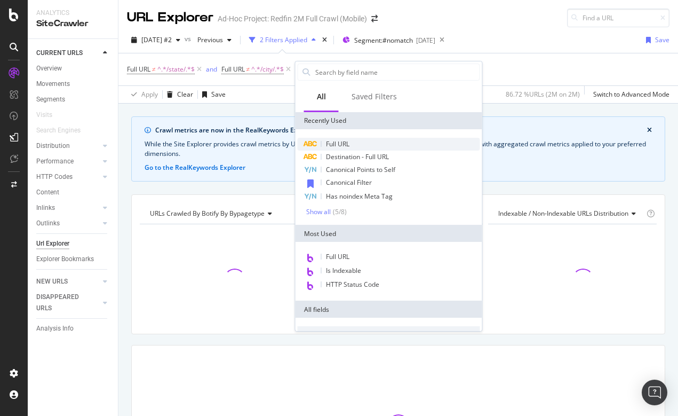
click at [344, 144] on span "Full URL" at bounding box center [337, 143] width 23 height 9
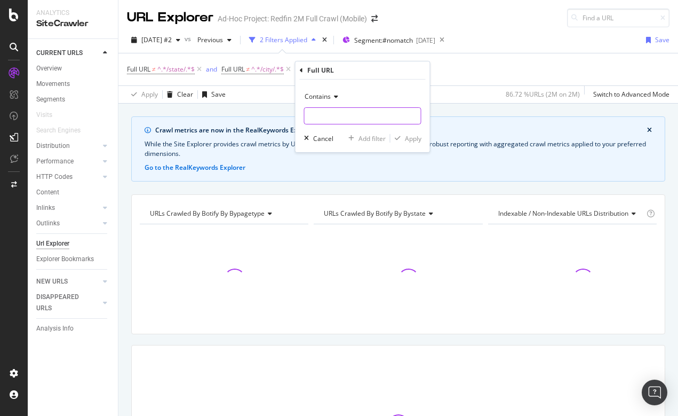
click at [319, 115] on input "text" at bounding box center [363, 115] width 116 height 17
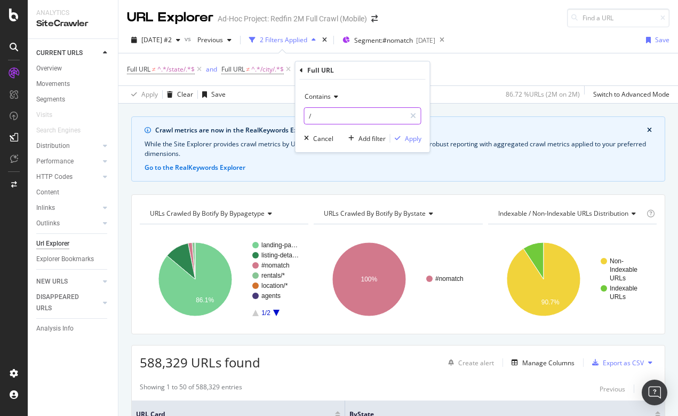
type input "/"
click at [323, 94] on span "Contains" at bounding box center [318, 96] width 26 height 9
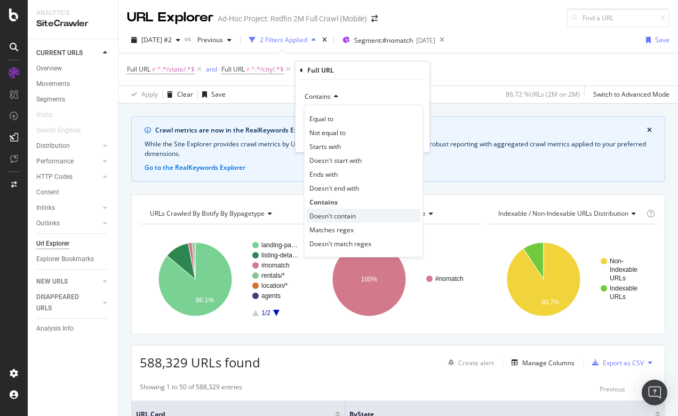
click at [331, 216] on span "Doesn't contain" at bounding box center [333, 215] width 46 height 9
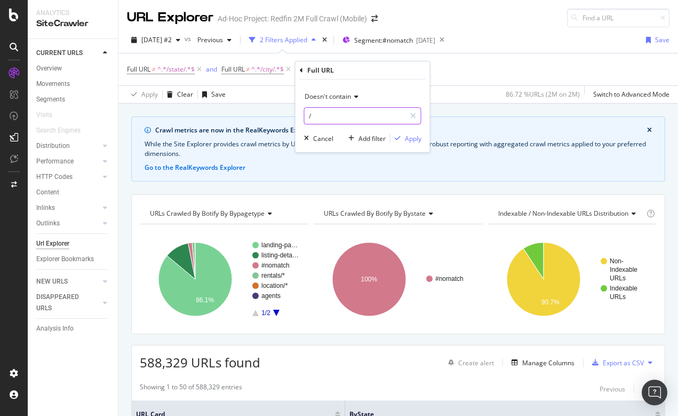
click at [322, 120] on input "/" at bounding box center [355, 115] width 101 height 17
type input "/neighborhood/"
click at [409, 136] on div "Apply" at bounding box center [413, 138] width 17 height 9
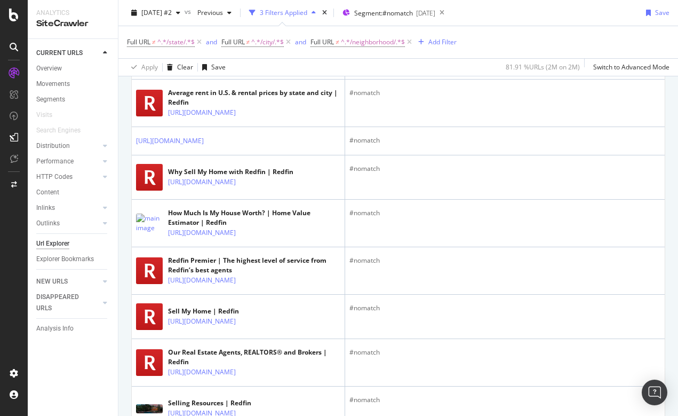
scroll to position [958, 0]
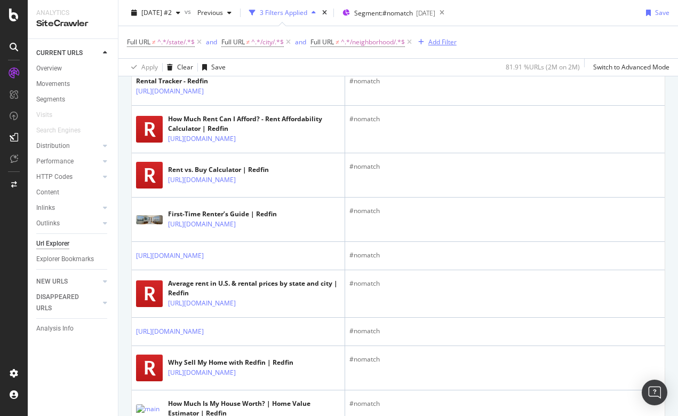
click at [445, 42] on div "Add Filter" at bounding box center [443, 41] width 28 height 9
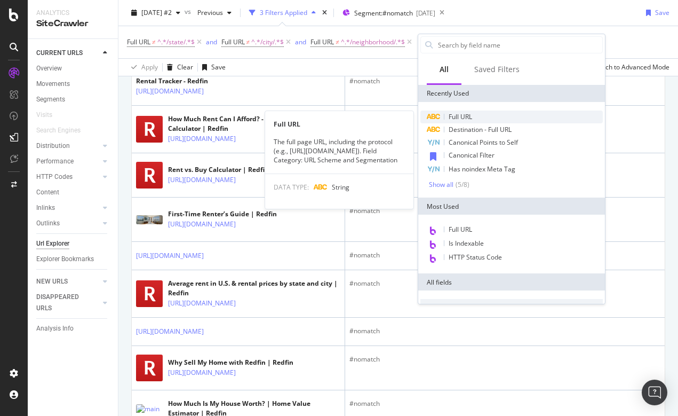
click at [464, 117] on span "Full URL" at bounding box center [460, 116] width 23 height 9
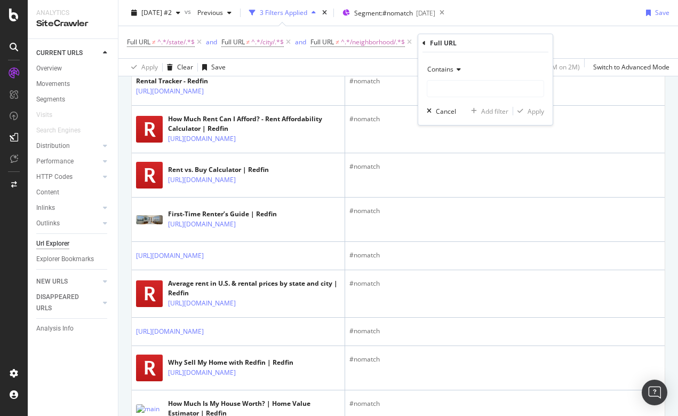
click at [441, 68] on span "Contains" at bounding box center [440, 69] width 26 height 9
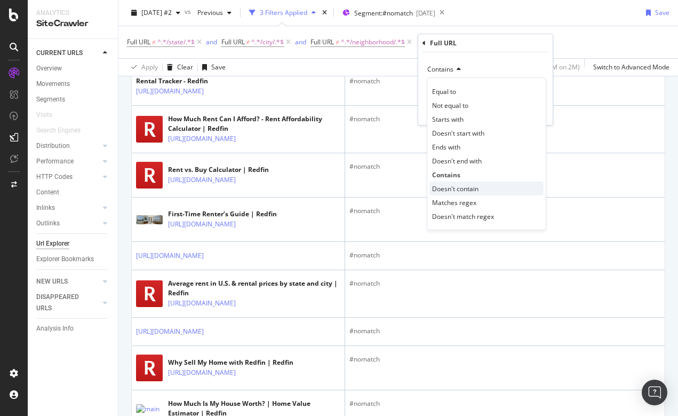
click at [444, 187] on span "Doesn't contain" at bounding box center [455, 188] width 46 height 9
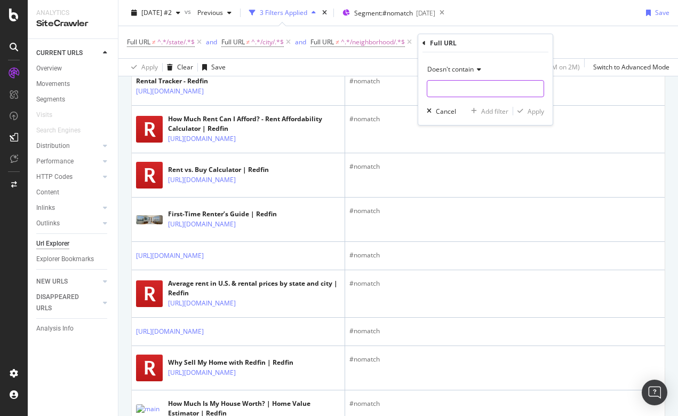
click at [440, 92] on input "text" at bounding box center [485, 88] width 116 height 17
type input "/sitemap/"
click at [530, 109] on div "Apply" at bounding box center [536, 111] width 17 height 9
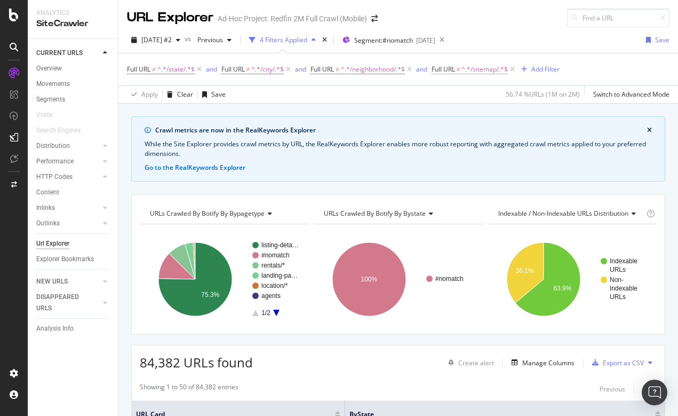
click at [455, 69] on span "Full URL" at bounding box center [443, 69] width 23 height 9
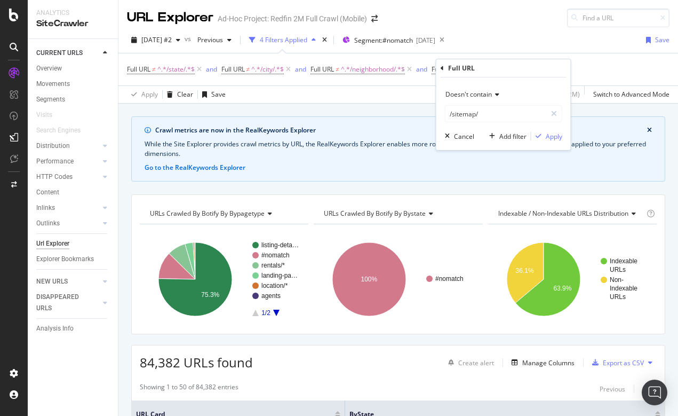
click at [462, 95] on span "Doesn't contain" at bounding box center [469, 94] width 46 height 9
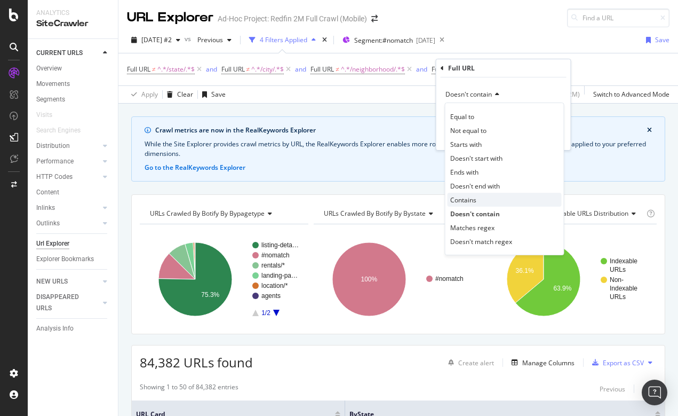
click at [463, 198] on span "Contains" at bounding box center [463, 199] width 26 height 9
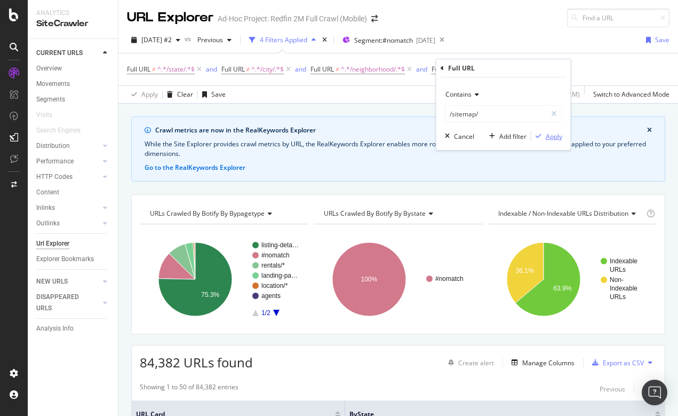
click at [553, 135] on div "Apply" at bounding box center [554, 136] width 17 height 9
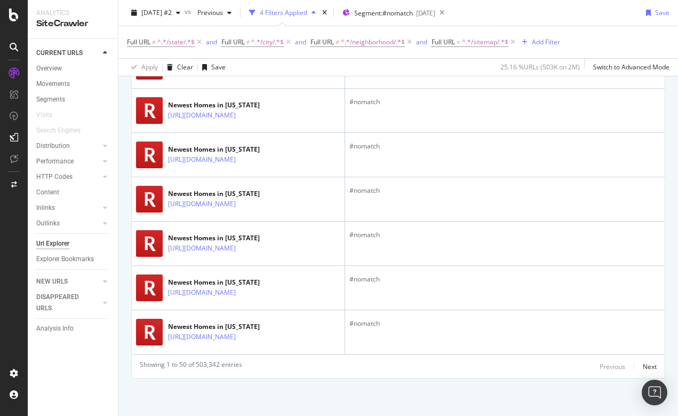
scroll to position [2502, 0]
click at [651, 364] on div "Next" at bounding box center [650, 366] width 14 height 9
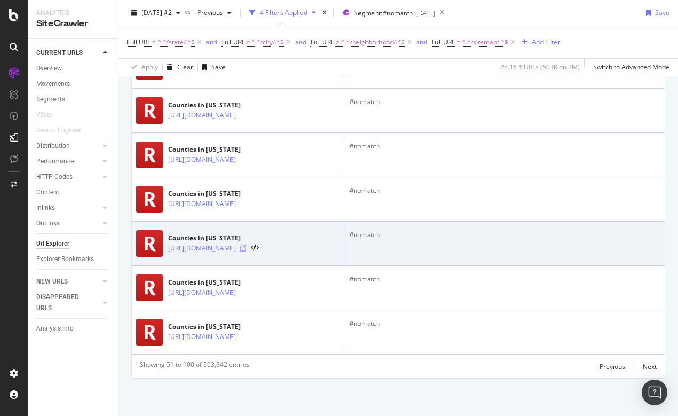
click at [247, 247] on icon at bounding box center [243, 248] width 6 height 6
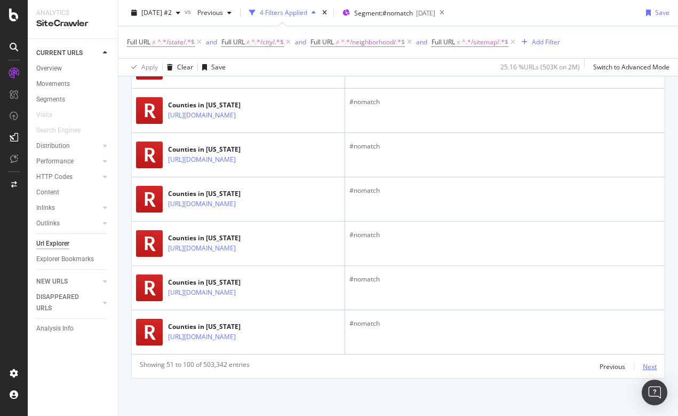
click at [651, 367] on div "Next" at bounding box center [650, 366] width 14 height 9
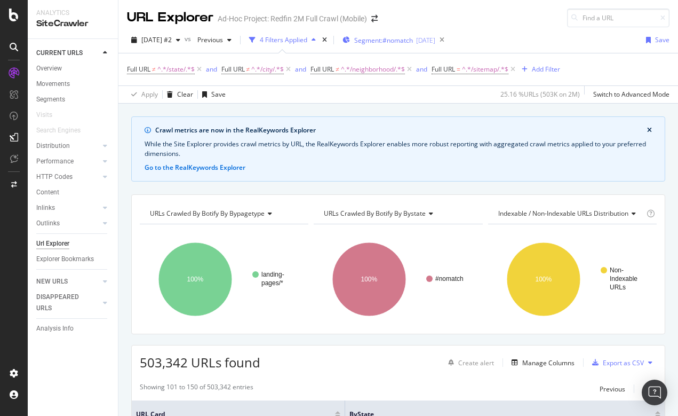
scroll to position [0, 0]
click at [407, 44] on span "Segment: #nomatch" at bounding box center [383, 40] width 59 height 9
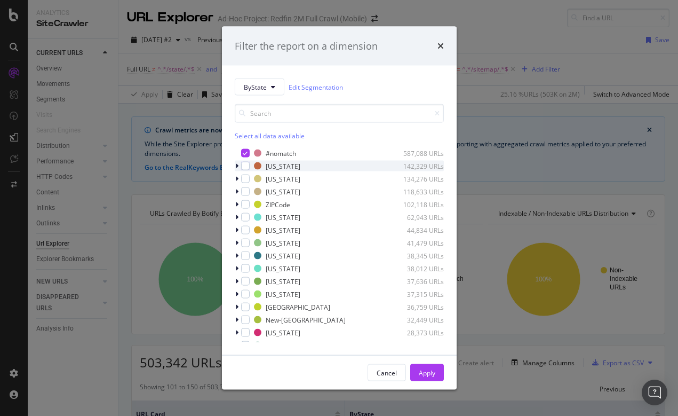
click at [235, 165] on icon "modal" at bounding box center [236, 166] width 3 height 6
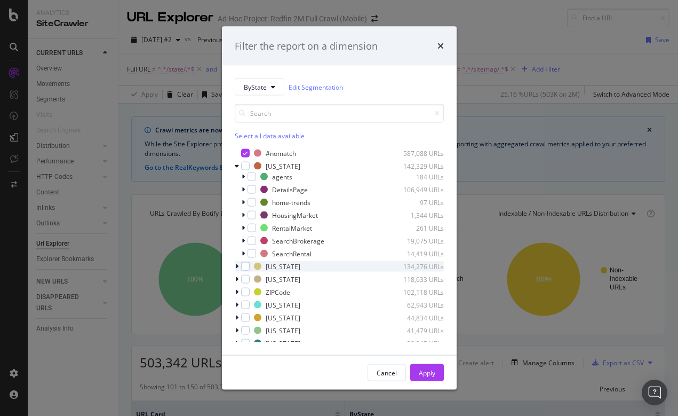
click at [235, 265] on icon "modal" at bounding box center [236, 266] width 3 height 6
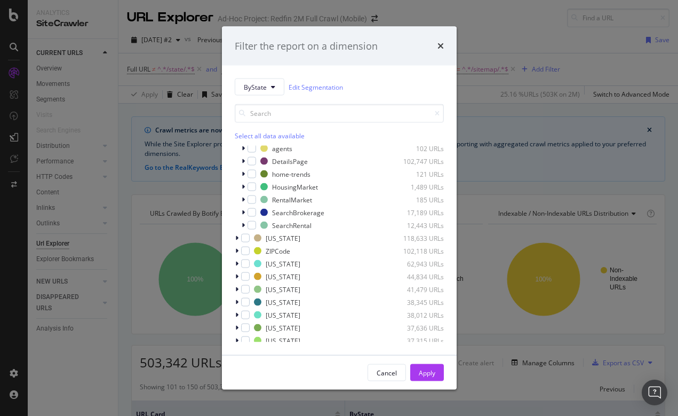
scroll to position [148, 0]
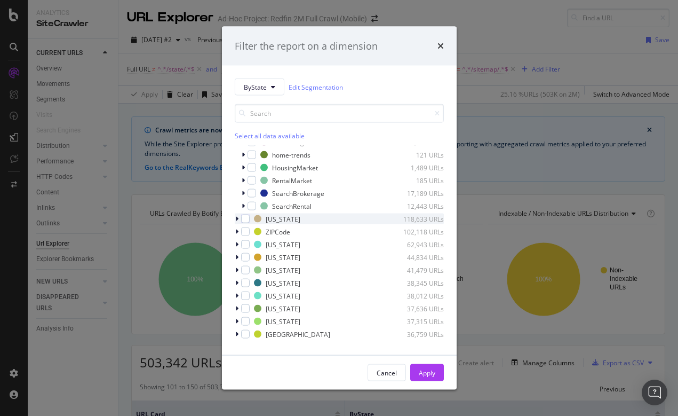
click at [236, 220] on icon "modal" at bounding box center [236, 219] width 3 height 6
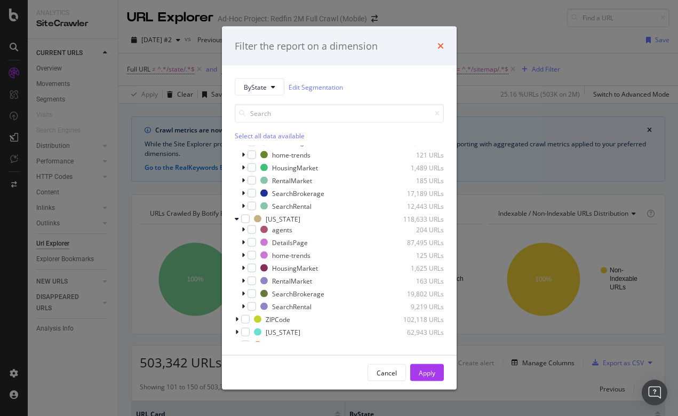
click at [441, 46] on icon "times" at bounding box center [441, 46] width 6 height 9
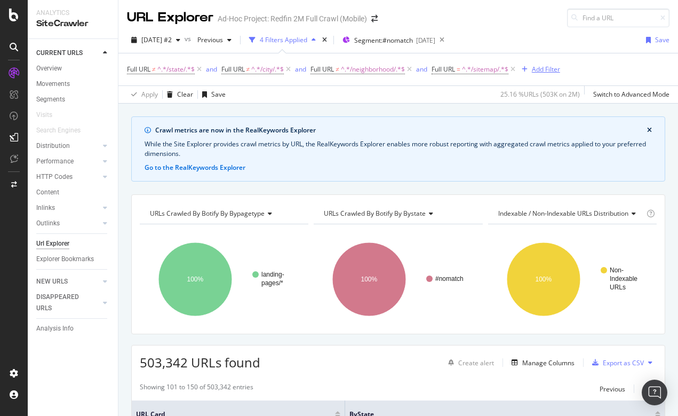
click at [541, 67] on div "Add Filter" at bounding box center [546, 69] width 28 height 9
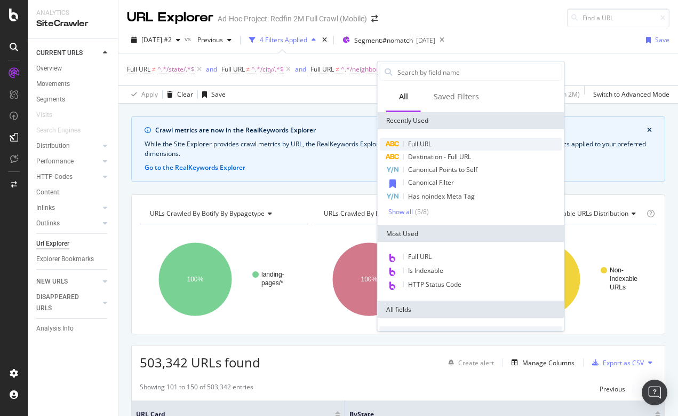
click at [421, 141] on span "Full URL" at bounding box center [419, 143] width 23 height 9
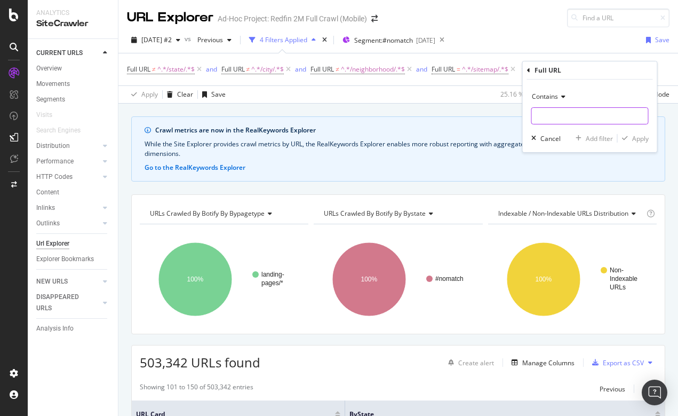
click at [548, 118] on input "text" at bounding box center [590, 115] width 116 height 17
type input "page"
click at [641, 134] on div "Apply" at bounding box center [640, 138] width 17 height 9
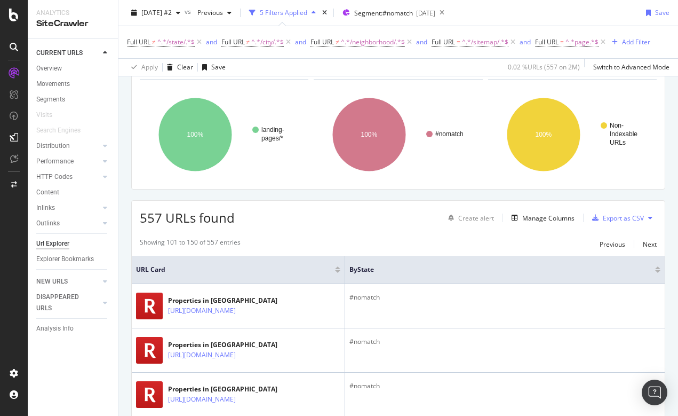
scroll to position [181, 0]
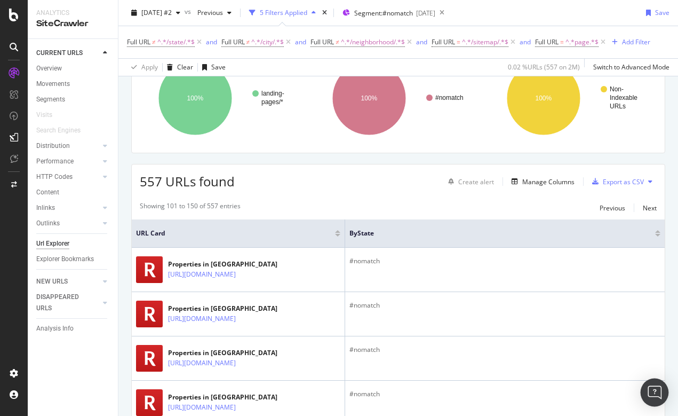
click at [654, 387] on img "Open Intercom Messenger" at bounding box center [655, 392] width 14 height 14
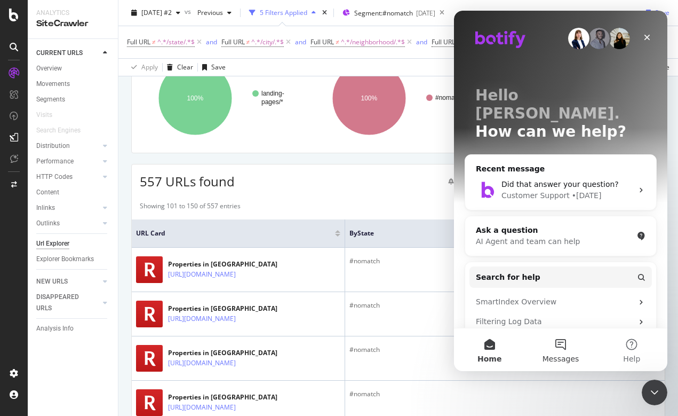
scroll to position [0, 0]
click at [553, 343] on button "Messages" at bounding box center [560, 349] width 71 height 43
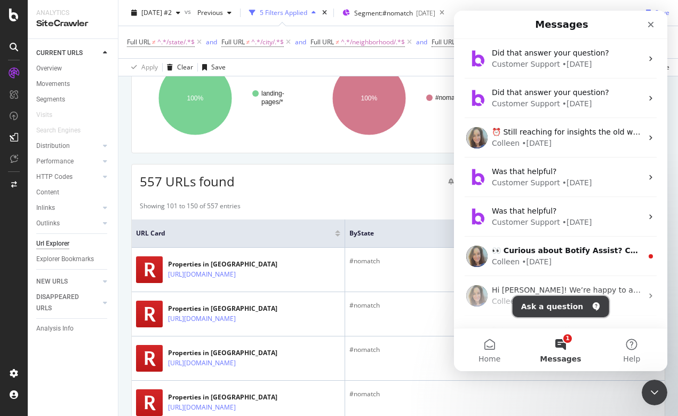
click at [548, 306] on button "Ask a question" at bounding box center [561, 306] width 97 height 21
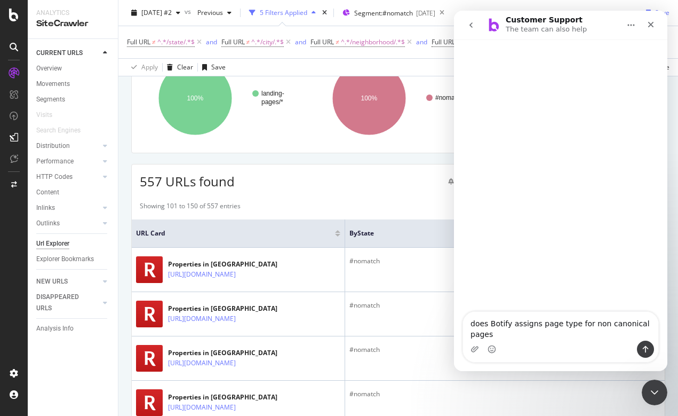
click at [559, 322] on textarea "does Botify assigns page type for non canonical pages" at bounding box center [560, 326] width 195 height 29
drag, startPoint x: 542, startPoint y: 323, endPoint x: 572, endPoint y: 322, distance: 30.4
click at [572, 322] on textarea "does Botify assigns pagetype for non canonical pages" at bounding box center [560, 326] width 195 height 29
type textarea "does Botify assigns segment for non canonical pages"
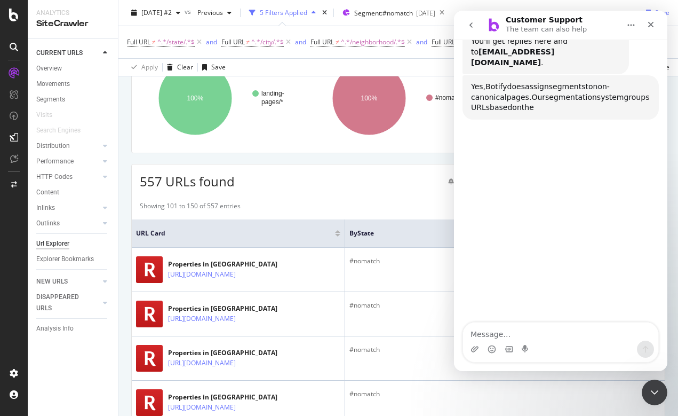
scroll to position [148, 0]
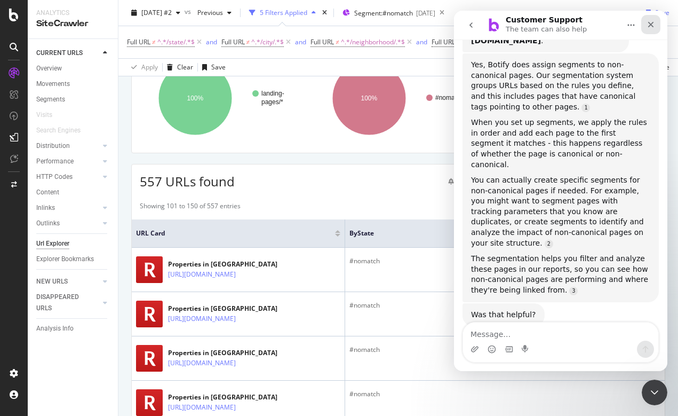
click at [654, 22] on icon "Close" at bounding box center [651, 24] width 9 height 9
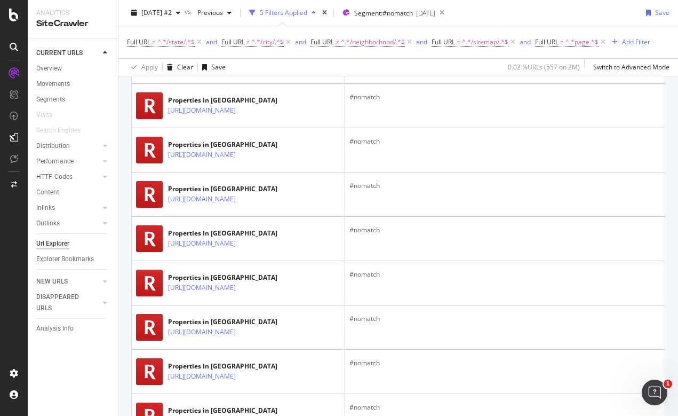
scroll to position [827, 0]
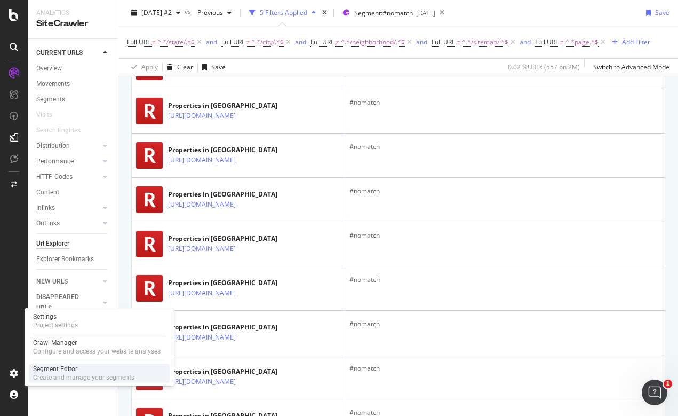
click at [52, 369] on div "Segment Editor" at bounding box center [83, 368] width 101 height 9
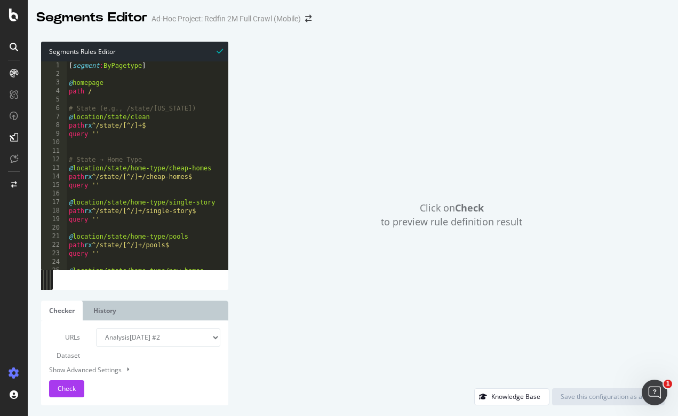
select select "urlList"
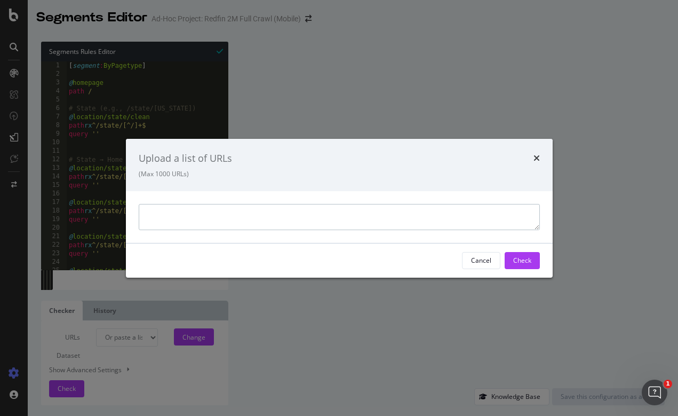
paste textarea "https://www.redfin.com/sitemap/WA/newest-homes/page-2"
paste textarea "https://www.redfin.com/sitemap/WA/newest-homes/page-3"
paste textarea "https://www.redfin.com/sitemap/WA/newest-homes/page-4"
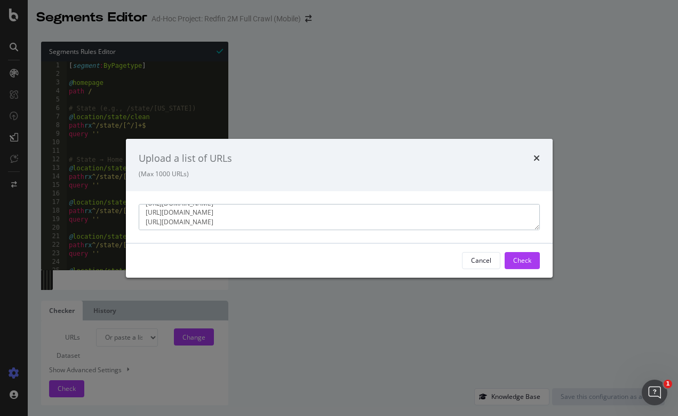
paste textarea "https://www.redfin.com/sitemap/MA/newest-homes/page-3"
type textarea "https://www.redfin.com/sitemap/WA/newest-homes/page-2 https://www.redfin.com/si…"
click at [524, 260] on div "Check" at bounding box center [522, 260] width 18 height 9
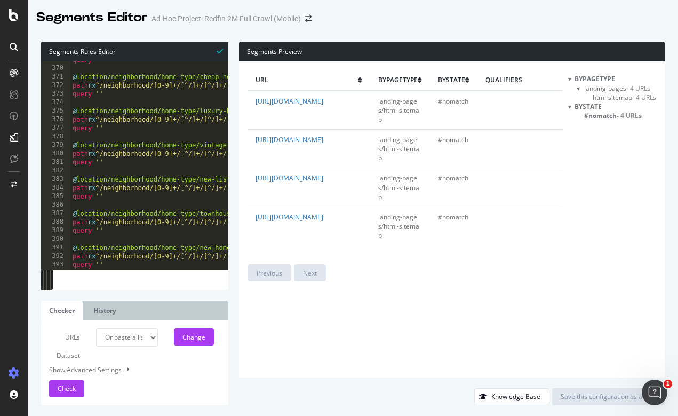
scroll to position [606, 0]
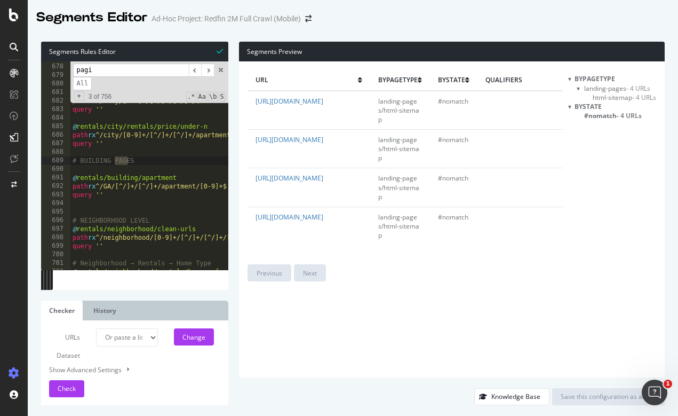
scroll to position [3848, 0]
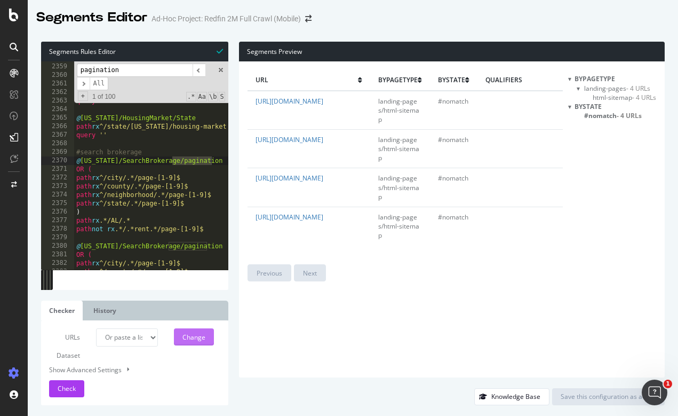
type input "pagination"
click at [199, 334] on div "Change" at bounding box center [194, 336] width 23 height 9
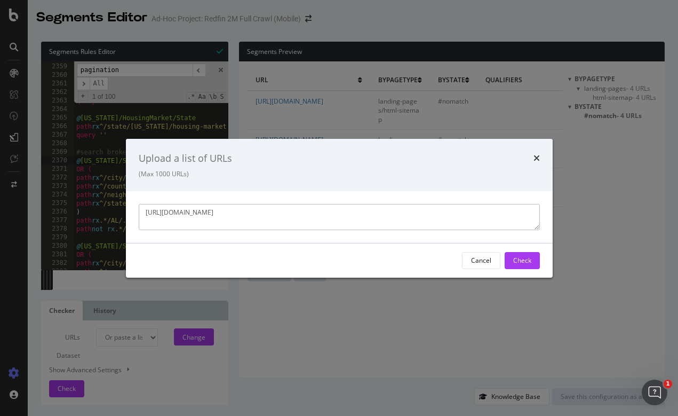
paste textarea "https://www.redfin.com/city/12766/GA/Marietta/apartments-for-rent/page-2"
paste textarea "https://www.redfin.com/city/35759/WI/Milwaukee/page-3"
paste textarea "https://www.redfin.com/neighborhood/219261/NY/New-York/Long-Island/page-3"
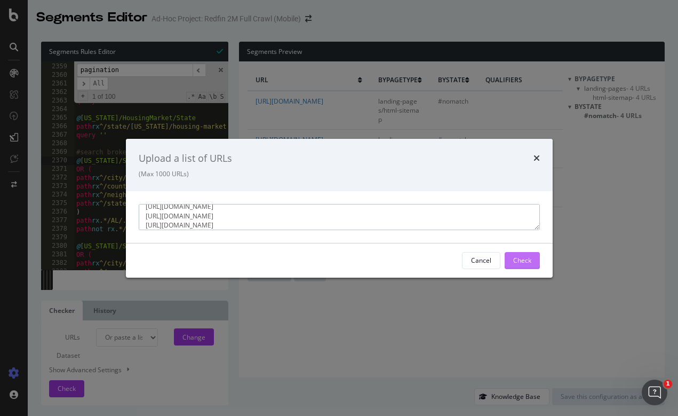
type textarea "https://www.redfin.com/city/4901/GA/Columbus/apartments-for-rent/page-2 https:/…"
click at [514, 253] on div "Check" at bounding box center [522, 260] width 18 height 16
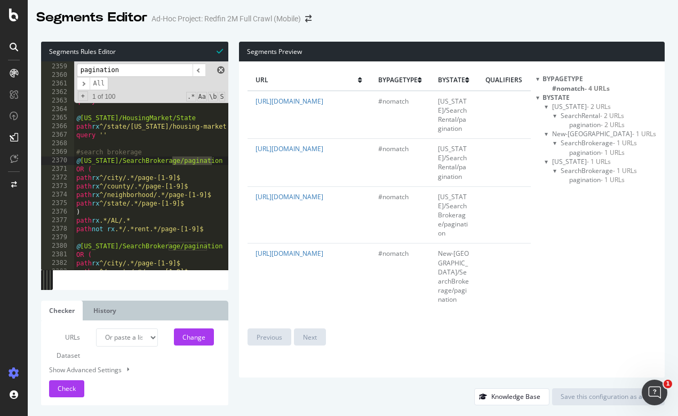
click at [219, 69] on span at bounding box center [220, 69] width 7 height 7
type textarea "@Alabama/SearchBrokerage/pagination"
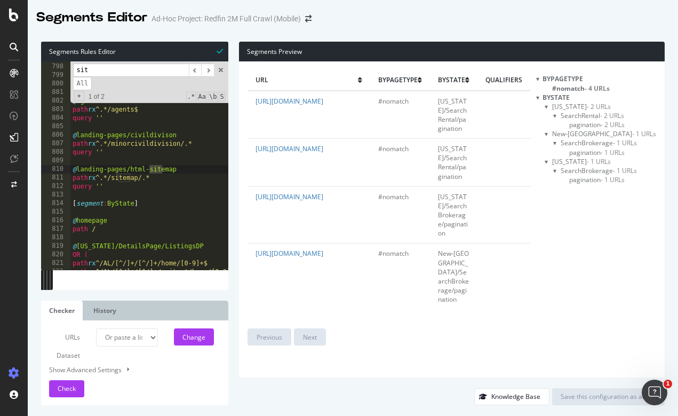
scroll to position [1301, 0]
type input "sitemap"
drag, startPoint x: 116, startPoint y: 187, endPoint x: 72, endPoint y: 169, distance: 48.4
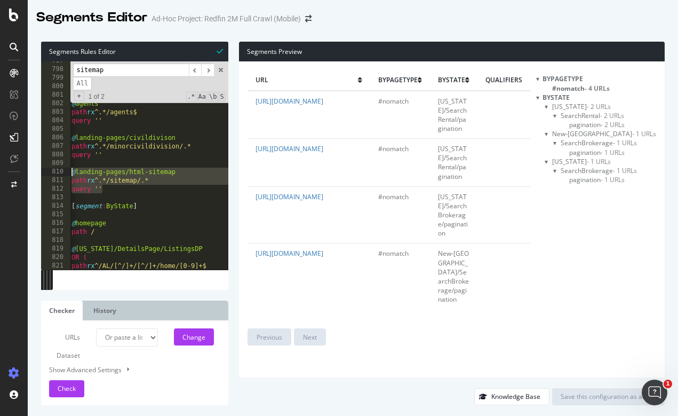
scroll to position [0, 1]
click at [220, 71] on span at bounding box center [220, 69] width 7 height 7
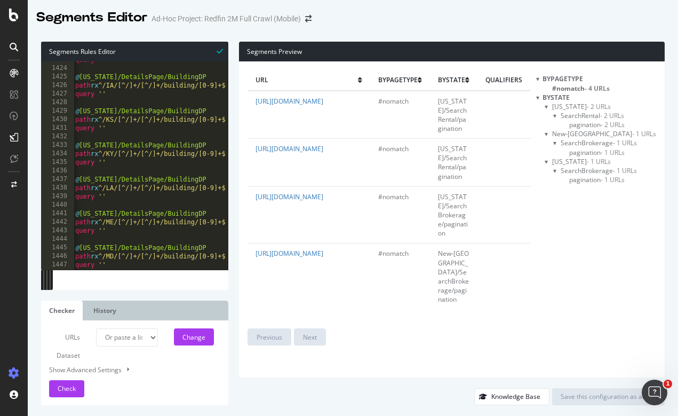
scroll to position [17280, 0]
type textarea "query ''"
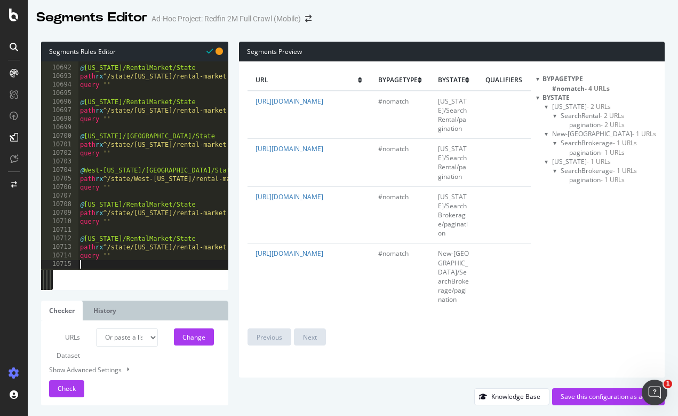
scroll to position [0, 0]
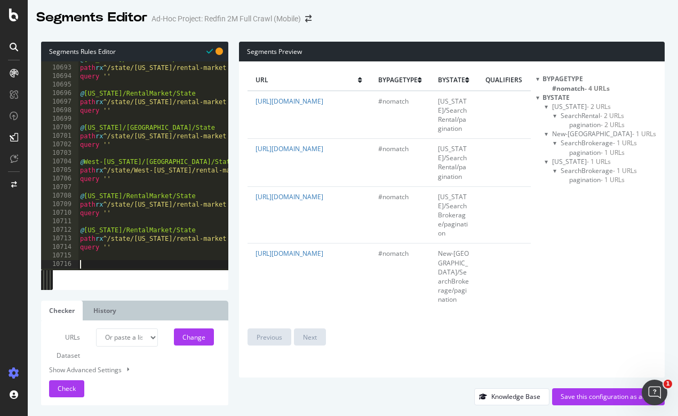
paste textarea "path rx ^.*?"
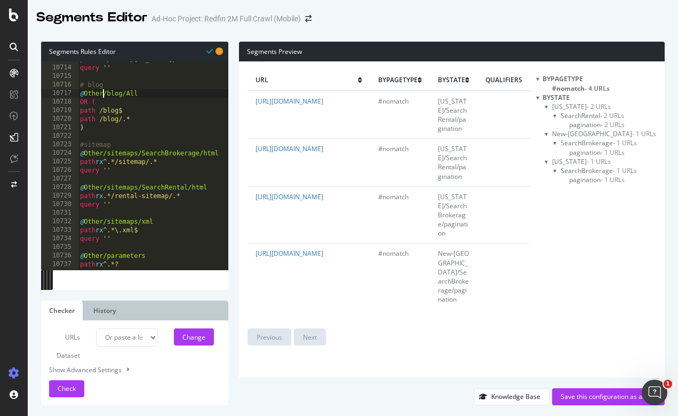
drag, startPoint x: 84, startPoint y: 94, endPoint x: 130, endPoint y: 94, distance: 45.9
drag, startPoint x: 102, startPoint y: 153, endPoint x: 88, endPoint y: 152, distance: 14.4
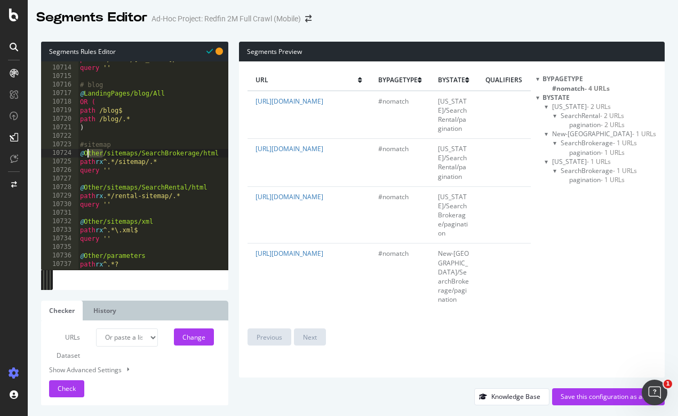
paste textarea "LandingPages"
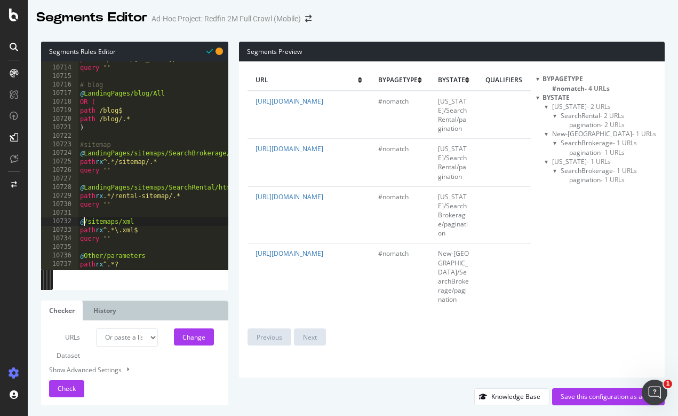
scroll to position [0, 4]
paste textarea "LandingPages"
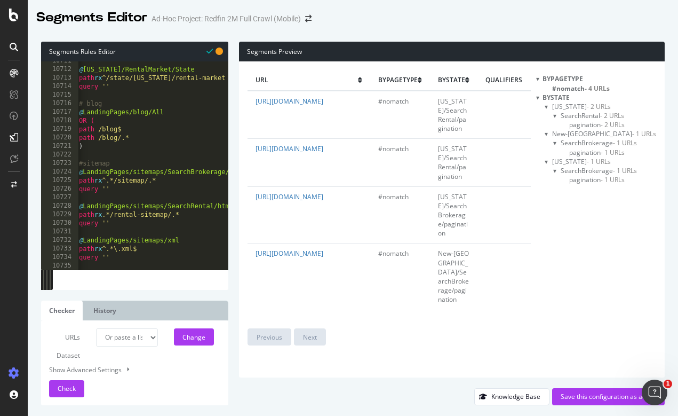
scroll to position [0, 0]
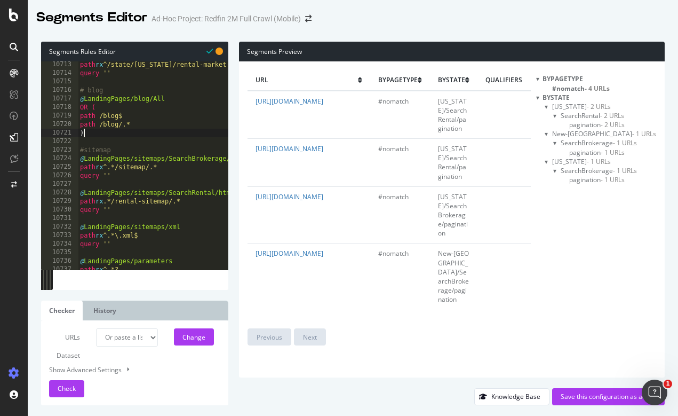
type textarea ")"
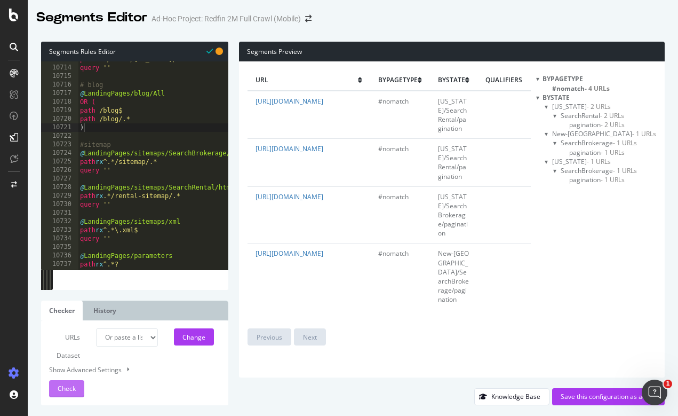
click at [75, 390] on span "Check" at bounding box center [67, 388] width 18 height 9
click at [195, 337] on div "Change" at bounding box center [194, 336] width 23 height 9
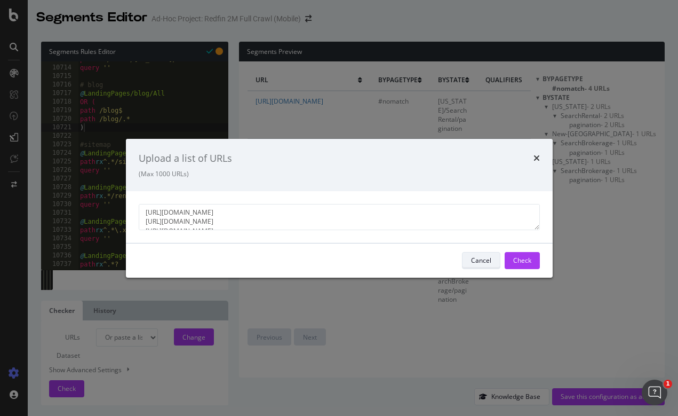
click at [473, 260] on div "Cancel" at bounding box center [481, 260] width 20 height 9
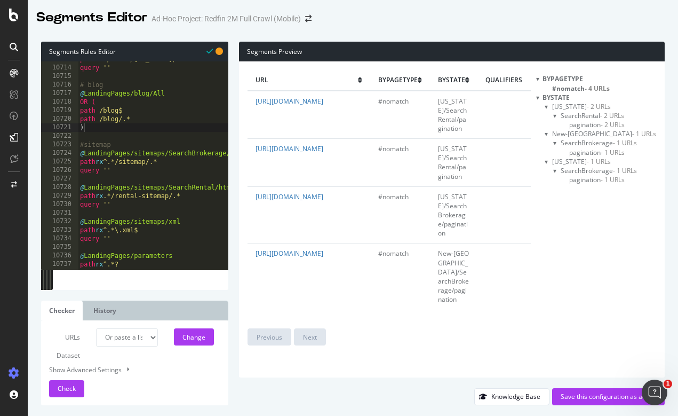
select select "analysis:20250822-2"
click at [59, 385] on span "Check" at bounding box center [67, 388] width 18 height 9
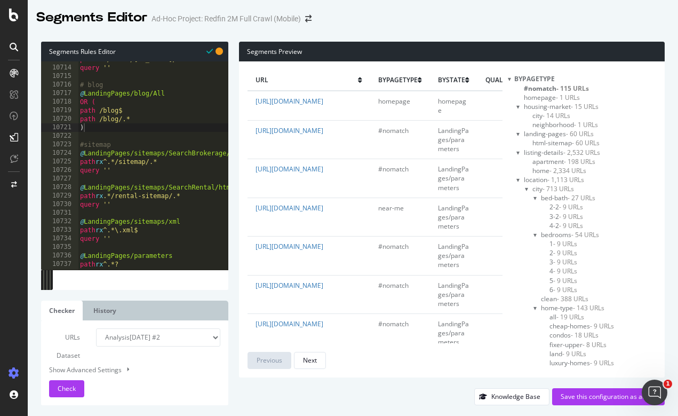
click at [508, 82] on div at bounding box center [509, 78] width 3 height 9
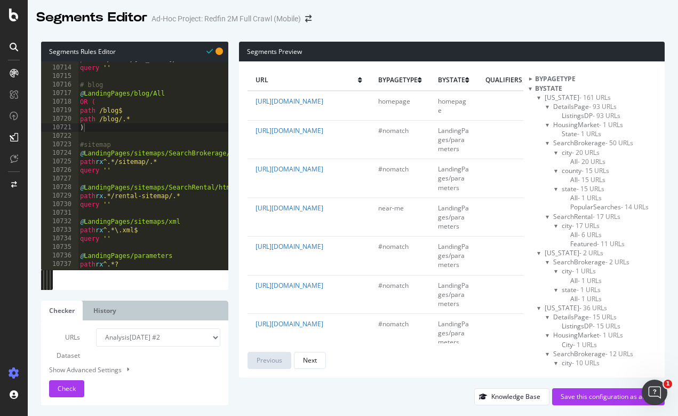
click at [550, 107] on div at bounding box center [548, 106] width 4 height 9
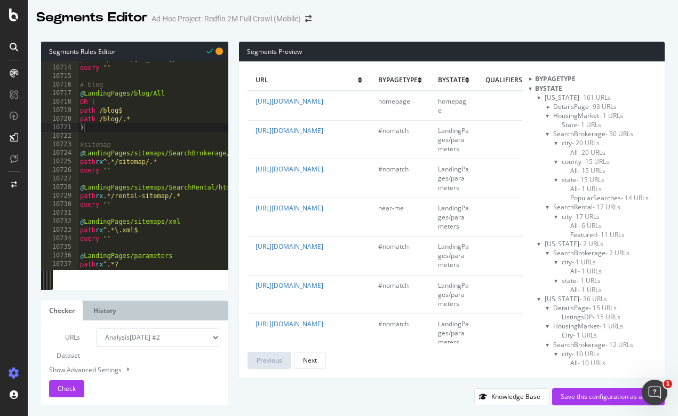
click at [550, 113] on div at bounding box center [548, 115] width 4 height 9
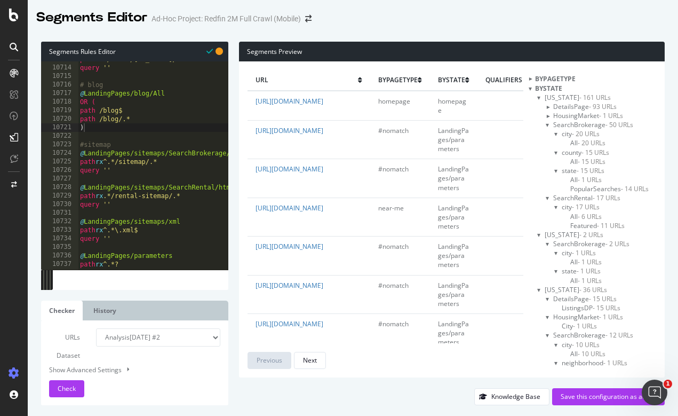
click at [550, 122] on div at bounding box center [548, 124] width 4 height 9
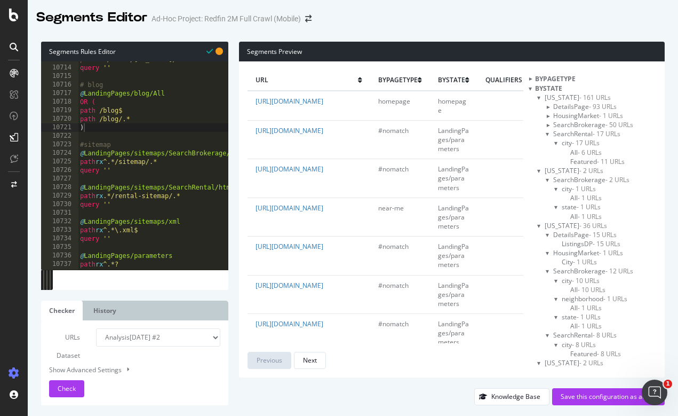
click at [550, 134] on div at bounding box center [548, 133] width 4 height 9
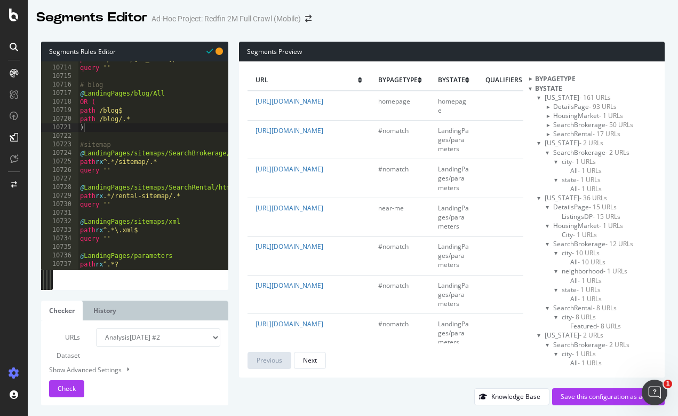
click at [542, 196] on div at bounding box center [539, 197] width 4 height 9
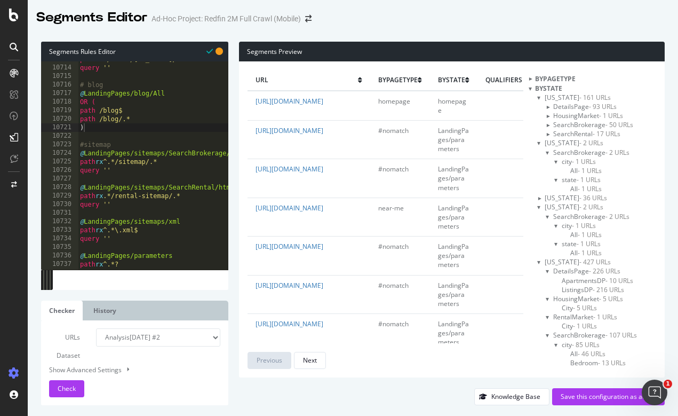
click at [542, 206] on div at bounding box center [539, 206] width 4 height 9
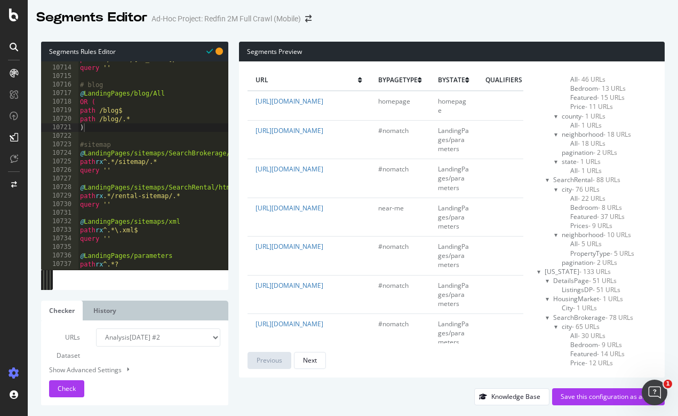
scroll to position [236, 0]
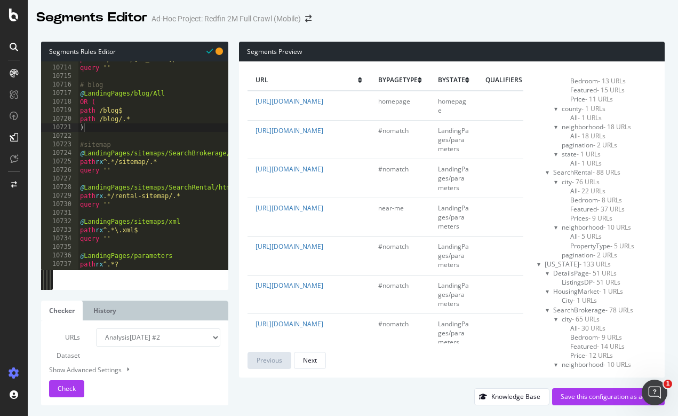
click at [550, 169] on div at bounding box center [548, 172] width 4 height 9
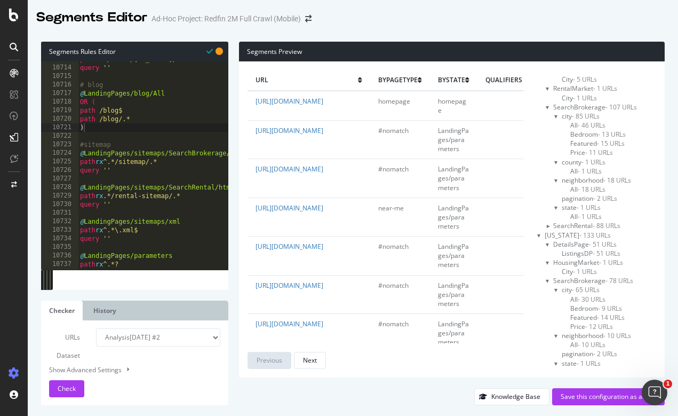
scroll to position [181, 0]
click at [550, 105] on div at bounding box center [548, 108] width 4 height 9
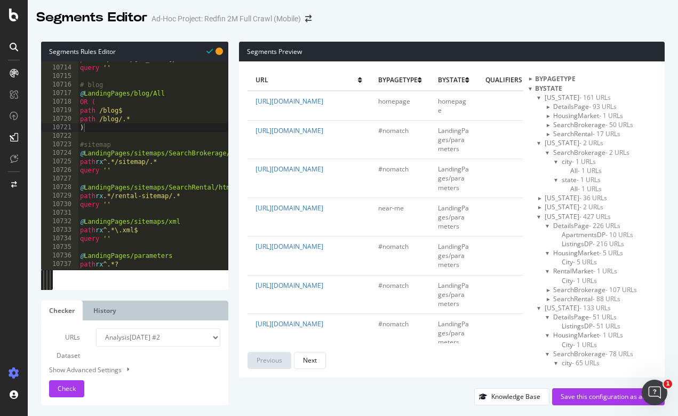
scroll to position [0, 0]
click at [542, 96] on div at bounding box center [539, 97] width 4 height 9
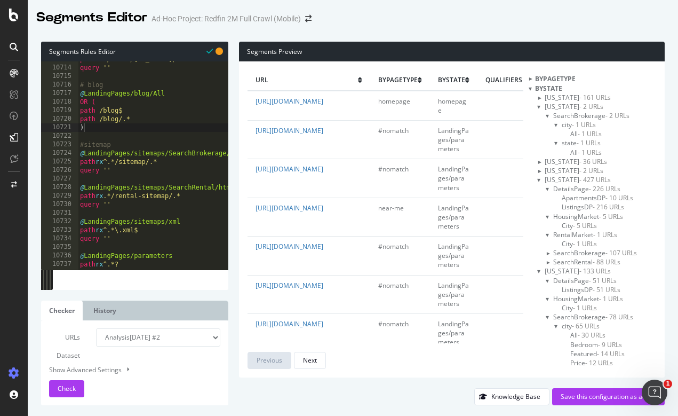
click at [542, 107] on div at bounding box center [539, 106] width 4 height 9
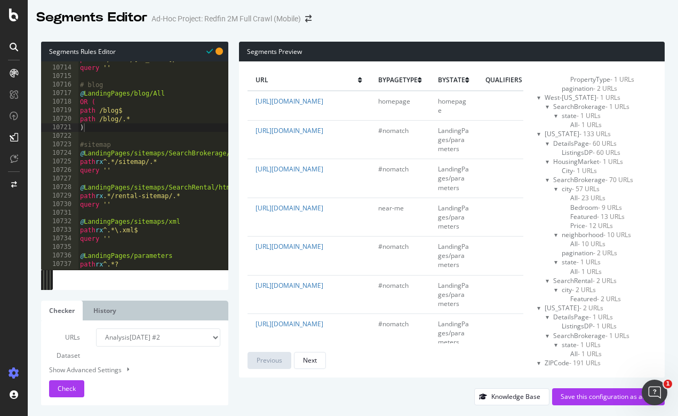
scroll to position [5085, 0]
click at [542, 304] on div at bounding box center [539, 308] width 4 height 9
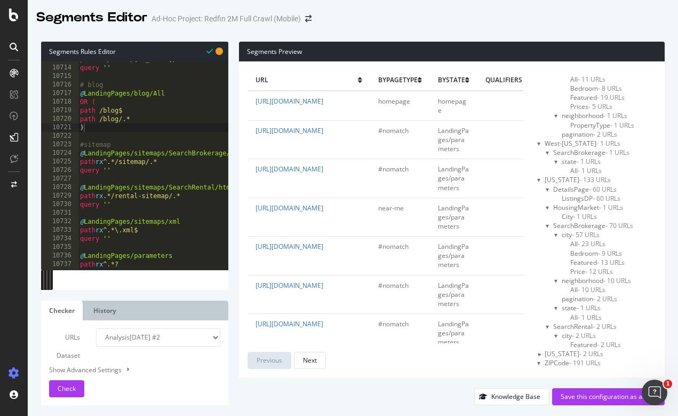
click at [542, 358] on div at bounding box center [539, 362] width 4 height 9
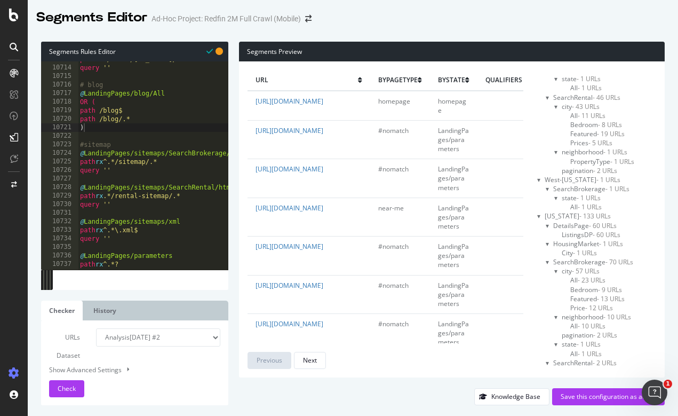
click at [542, 211] on div at bounding box center [539, 215] width 4 height 9
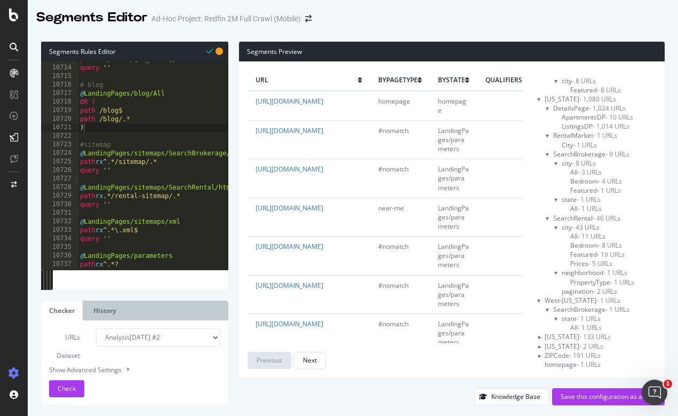
scroll to position [4840, 0]
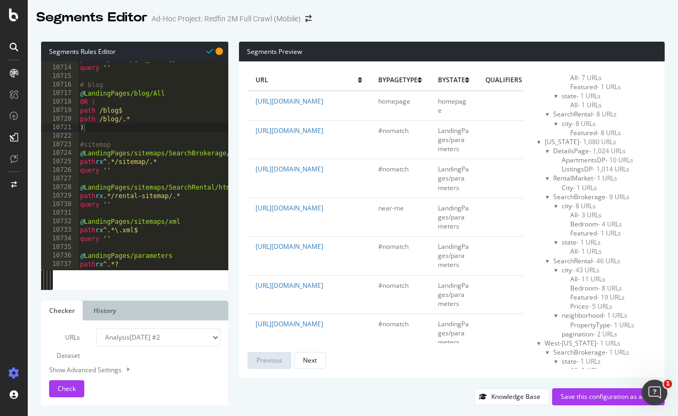
click at [542, 137] on div at bounding box center [539, 141] width 4 height 9
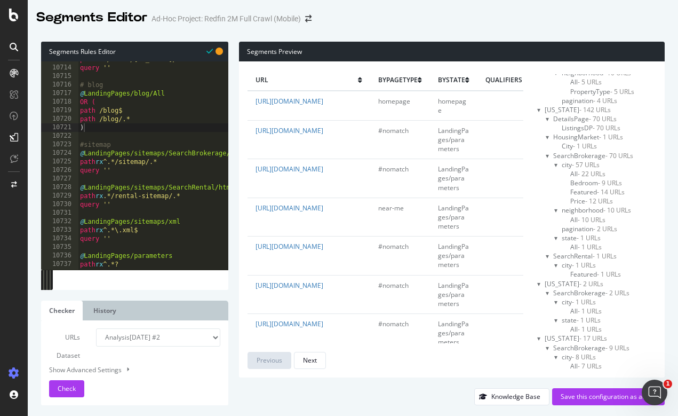
scroll to position [4544, 0]
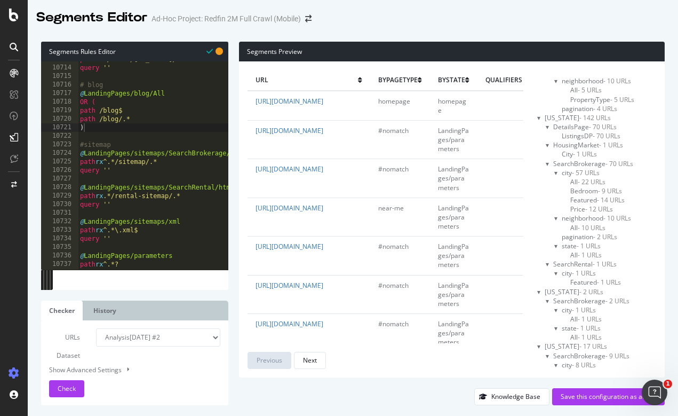
click at [542, 113] on div at bounding box center [539, 117] width 4 height 9
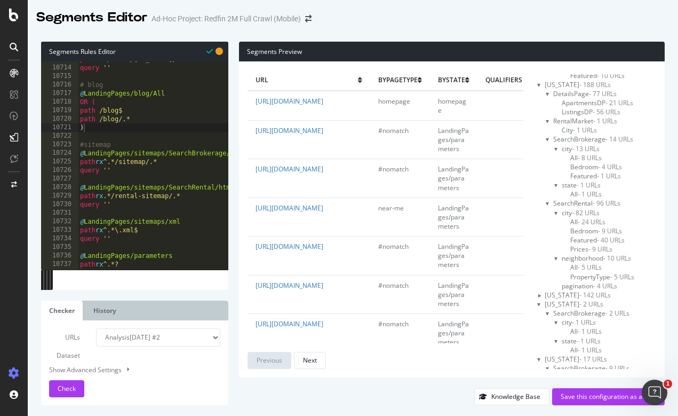
scroll to position [4338, 0]
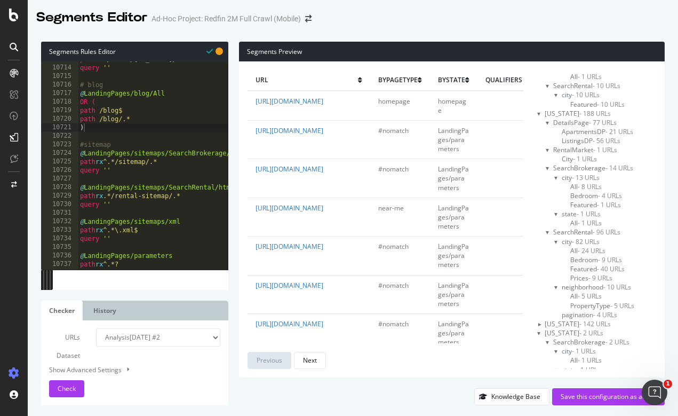
click at [542, 109] on div at bounding box center [539, 113] width 4 height 9
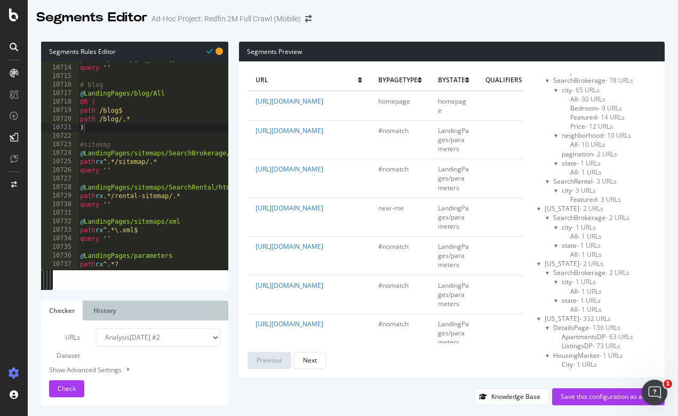
scroll to position [0, 0]
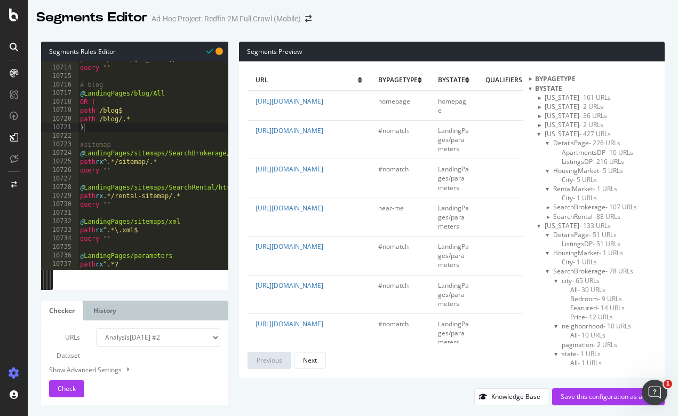
click at [542, 132] on div at bounding box center [539, 133] width 4 height 9
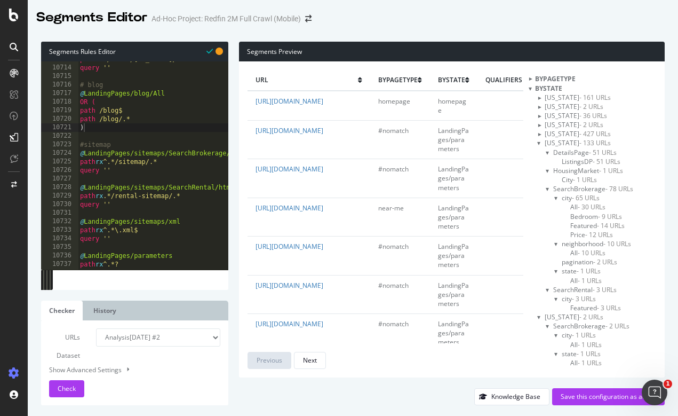
click at [542, 145] on div at bounding box center [539, 142] width 4 height 9
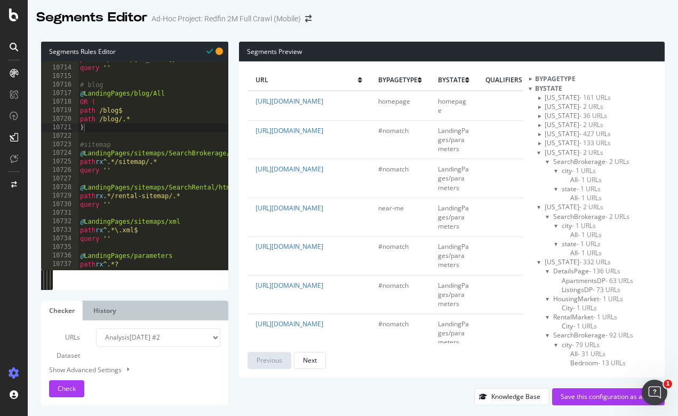
click at [542, 150] on div at bounding box center [539, 152] width 4 height 9
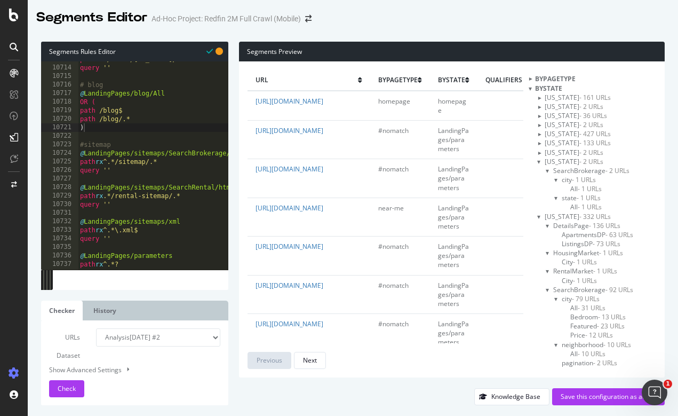
click at [542, 161] on div at bounding box center [539, 161] width 4 height 9
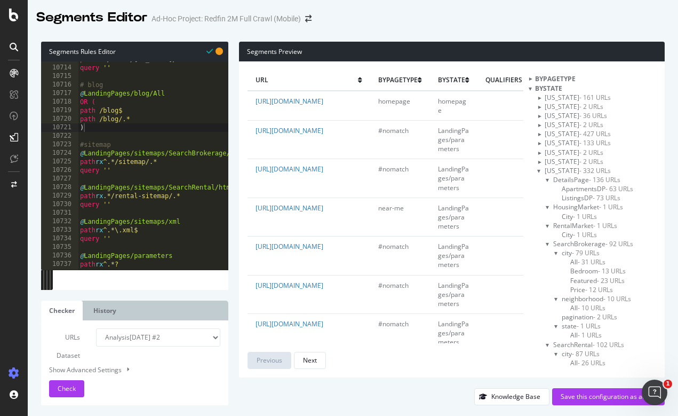
click at [542, 169] on div at bounding box center [539, 170] width 4 height 9
click at [542, 179] on div at bounding box center [539, 179] width 4 height 9
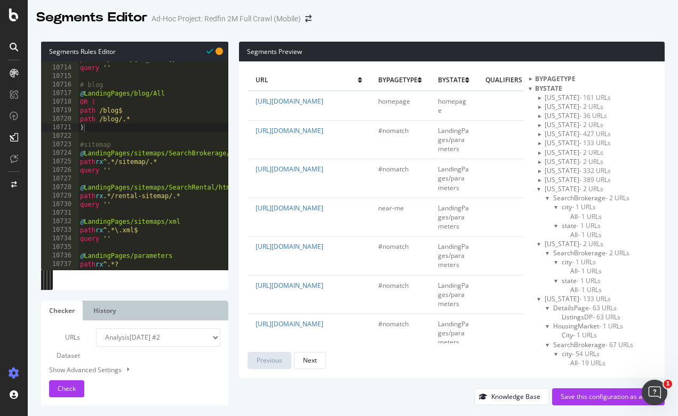
click at [542, 188] on div at bounding box center [539, 188] width 4 height 9
click at [542, 197] on div at bounding box center [539, 197] width 4 height 9
click at [542, 206] on div at bounding box center [539, 206] width 4 height 9
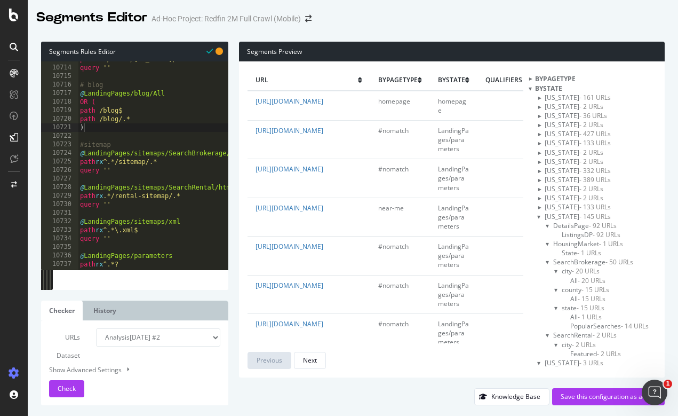
click at [542, 213] on div at bounding box center [539, 216] width 4 height 9
click at [542, 225] on div at bounding box center [539, 225] width 4 height 9
click at [542, 233] on div at bounding box center [539, 234] width 4 height 9
click at [542, 241] on div at bounding box center [539, 243] width 4 height 9
click at [583, 260] on span "parameters - 172 URLs" at bounding box center [586, 261] width 67 height 9
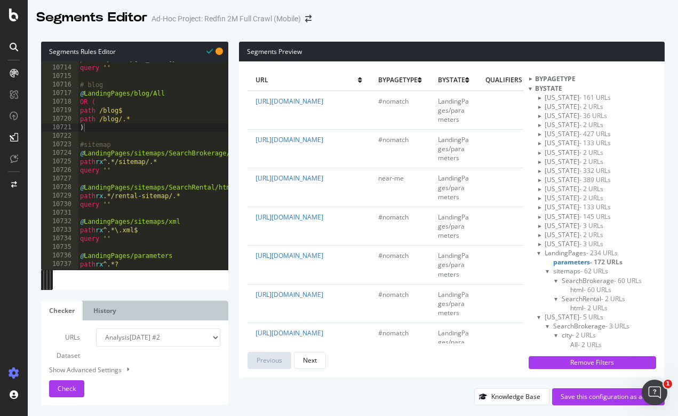
click at [615, 259] on span "- 172 URLs" at bounding box center [606, 261] width 33 height 9
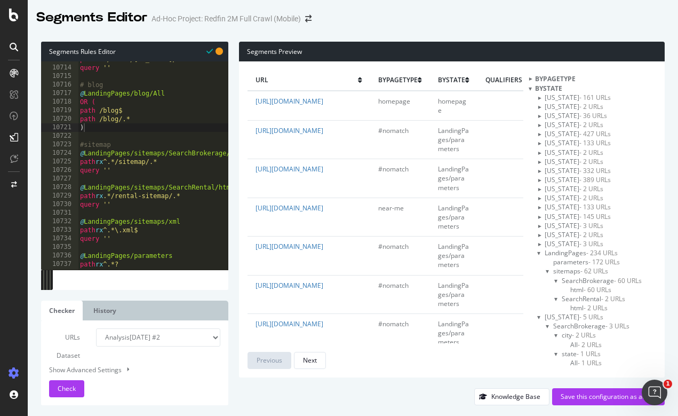
click at [615, 259] on span "- 172 URLs" at bounding box center [604, 261] width 31 height 9
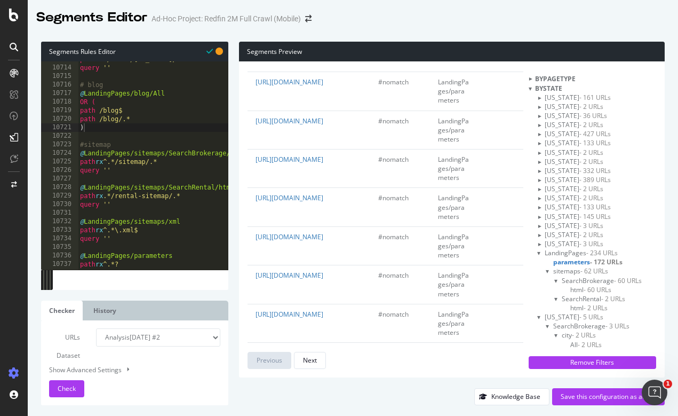
scroll to position [454, 0]
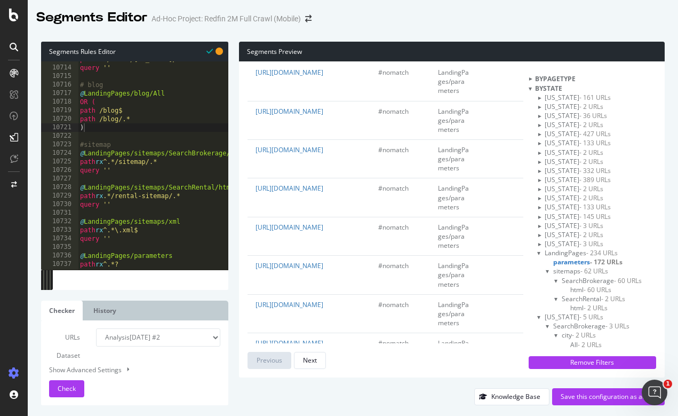
click at [590, 286] on span "html - 60 URLs" at bounding box center [590, 289] width 41 height 9
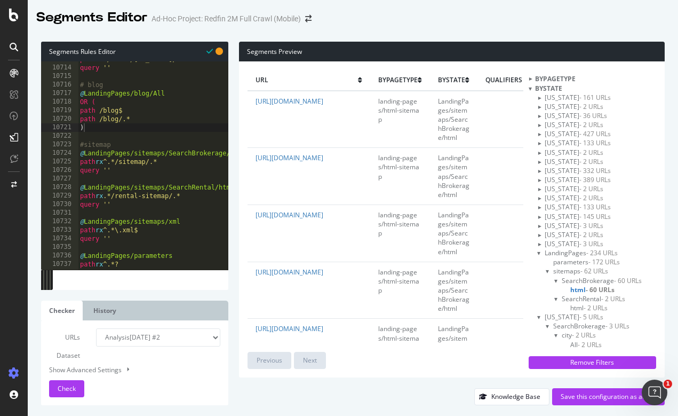
click at [582, 260] on span "parameters - 172 URLs" at bounding box center [586, 261] width 67 height 9
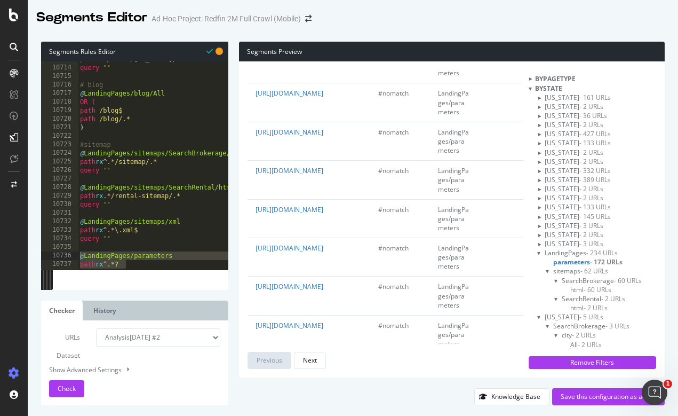
drag, startPoint x: 129, startPoint y: 266, endPoint x: 65, endPoint y: 256, distance: 64.4
click at [65, 256] on div ") 10713 10714 10715 10716 10717 10718 10719 10720 10721 10722 10723 10724 10725…" at bounding box center [134, 165] width 187 height 208
drag, startPoint x: 82, startPoint y: 248, endPoint x: 157, endPoint y: 268, distance: 77.8
click at [157, 268] on div "10713 10714 10715 10716 10717 10718 10719 10720 10721 10722 10723 10724 10725 1…" at bounding box center [134, 165] width 187 height 208
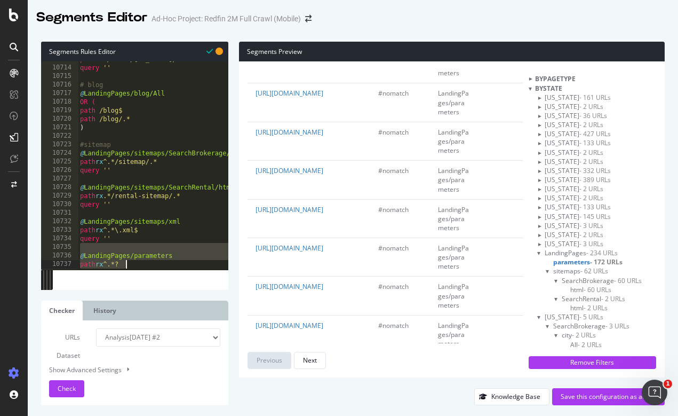
type textarea "@LandingPages/parameters path rx ^.*?"
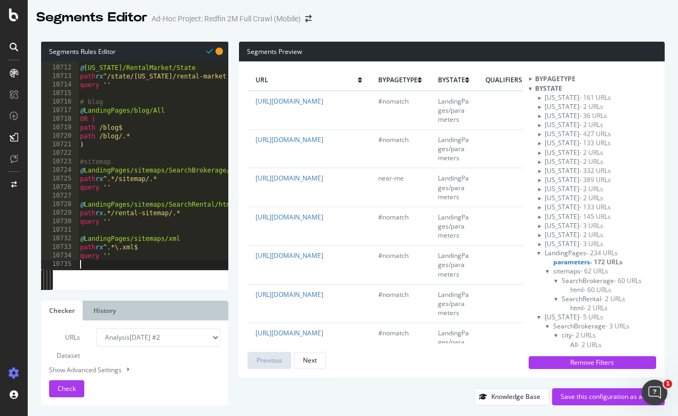
click at [587, 287] on span "html - 60 URLs" at bounding box center [590, 289] width 41 height 9
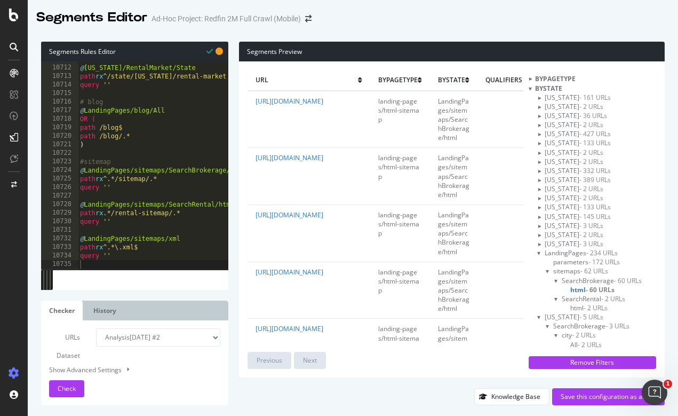
click at [586, 306] on span "html - 2 URLs" at bounding box center [588, 307] width 37 height 9
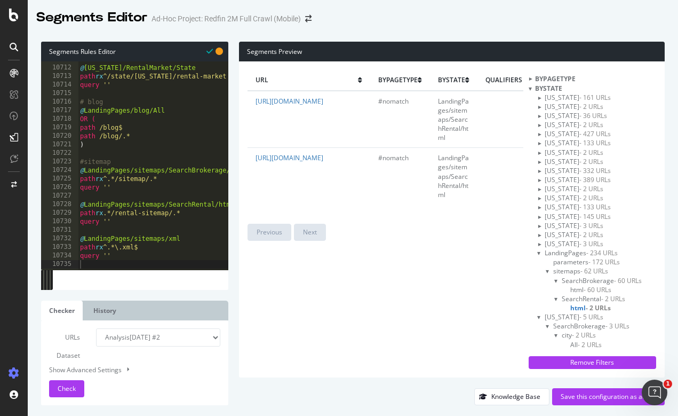
click at [550, 270] on div at bounding box center [548, 270] width 4 height 9
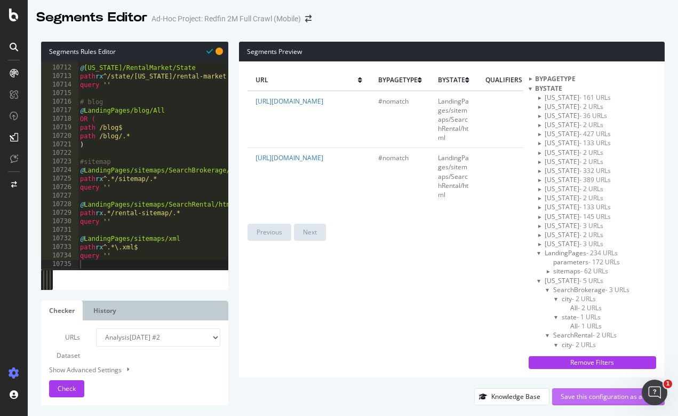
click at [586, 399] on div "Save this configuration as active" at bounding box center [609, 396] width 96 height 9
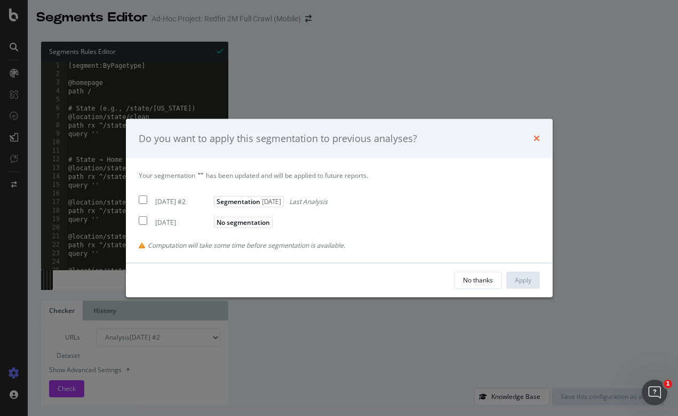
click at [537, 139] on icon "times" at bounding box center [537, 138] width 6 height 9
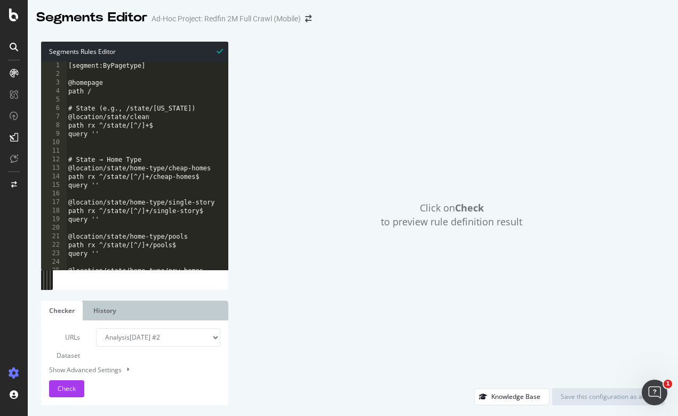
drag, startPoint x: 156, startPoint y: 67, endPoint x: 48, endPoint y: 65, distance: 108.3
click at [48, 65] on div "[segment:ByPagetype] 1 2 3 4 5 6 7 8 9 10 11 12 13 14 15 16 17 18 19 20 21 22 2…" at bounding box center [134, 165] width 187 height 208
click at [413, 291] on div "Click on Check to preview rule definition result" at bounding box center [452, 215] width 426 height 346
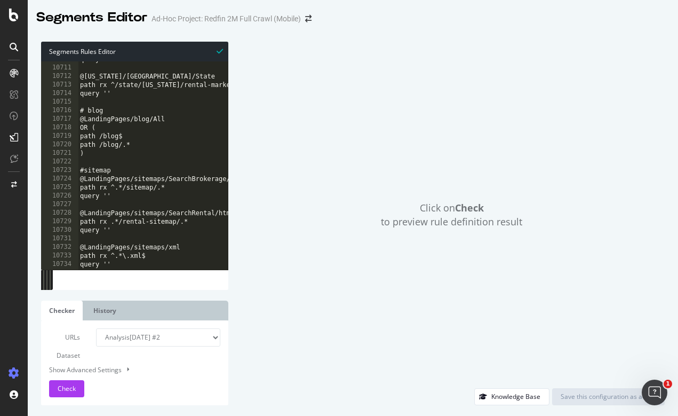
type textarea "query ''"
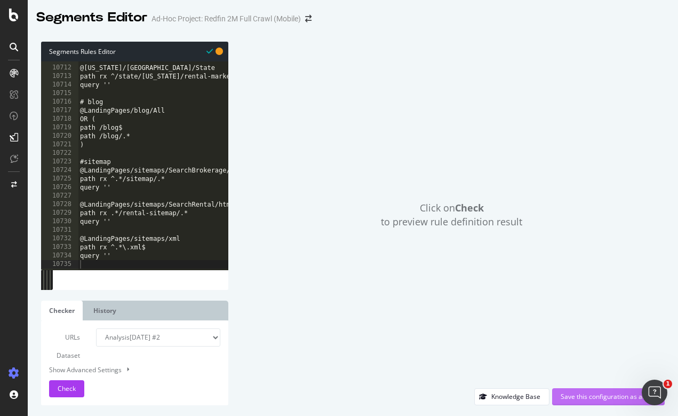
click at [575, 399] on div "Save this configuration as active" at bounding box center [609, 396] width 96 height 9
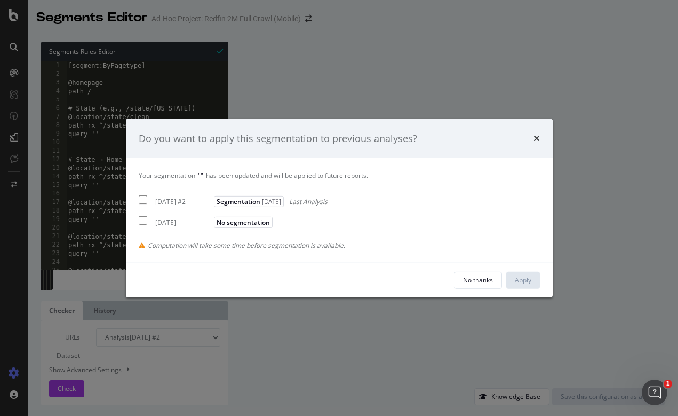
click at [145, 201] on input "modal" at bounding box center [143, 199] width 9 height 9
checkbox input "true"
click at [514, 278] on button "Apply" at bounding box center [523, 280] width 34 height 17
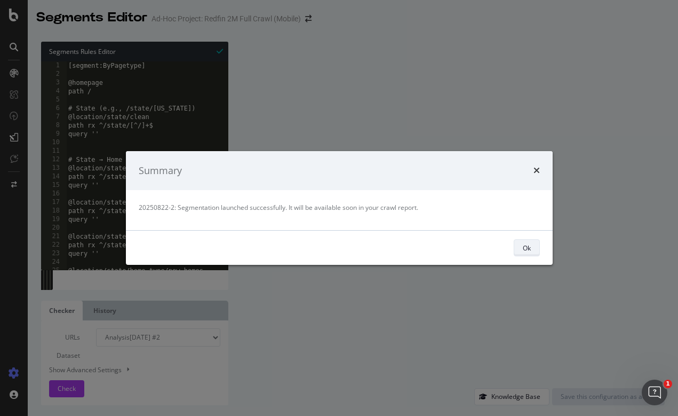
click at [526, 248] on div "Ok" at bounding box center [527, 247] width 8 height 9
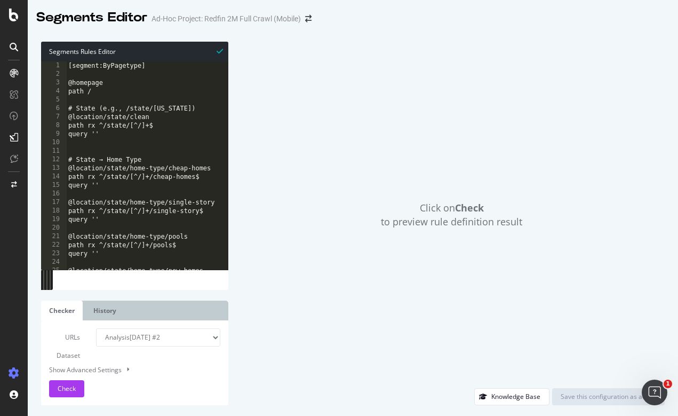
select select "urlList"
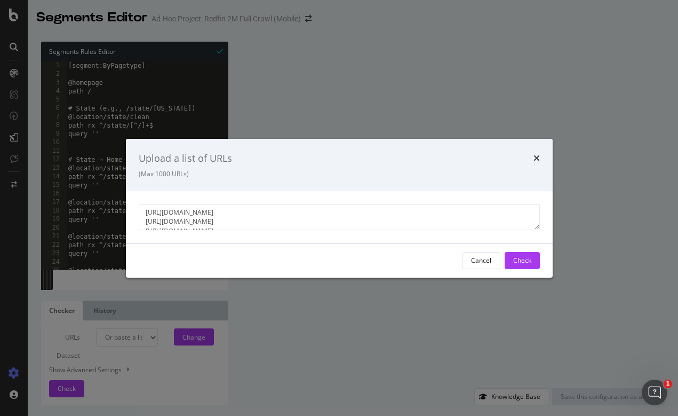
click at [391, 217] on textarea "https://www.redfin.com/city/4901/GA/Columbus/apartments-for-rent/page-2 https:/…" at bounding box center [339, 217] width 401 height 26
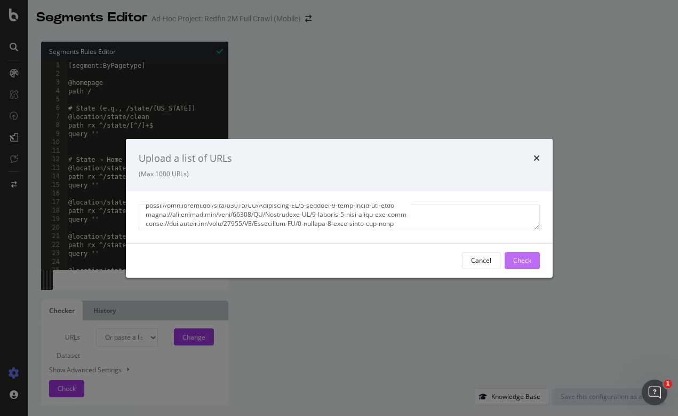
type textarea "https://www.redfin.com/city/12839/DC/Washington-DC https://www.redfin.com/city/…"
click at [528, 263] on div "Check" at bounding box center [522, 260] width 18 height 9
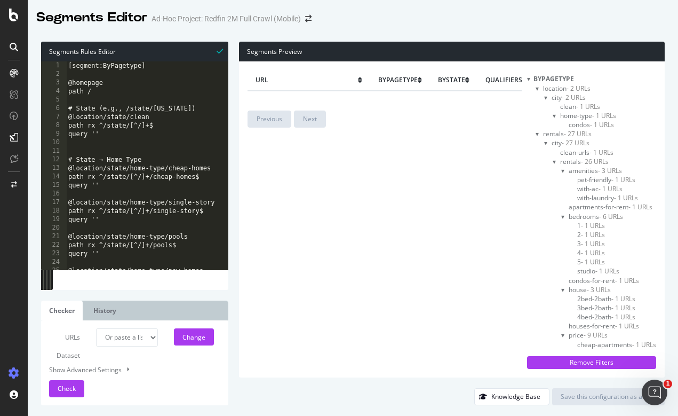
click at [528, 78] on div at bounding box center [528, 78] width 3 height 9
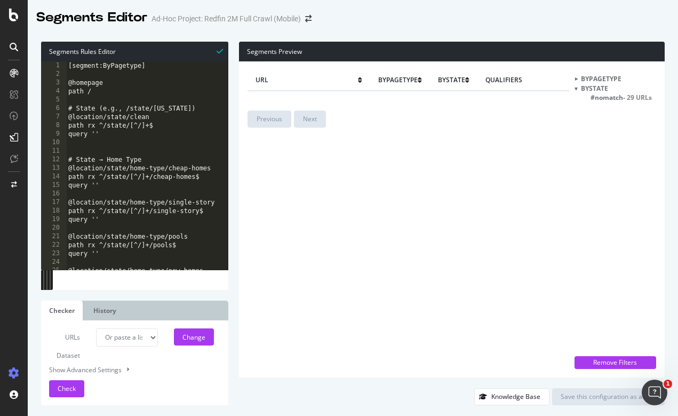
click at [608, 97] on span "#nomatch - 29 URLs" at bounding box center [621, 97] width 61 height 9
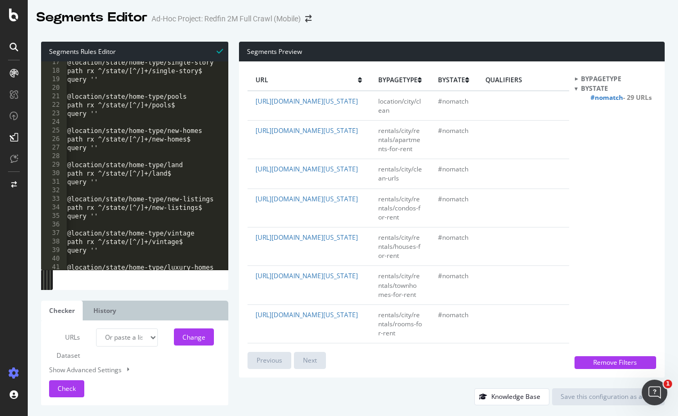
scroll to position [0, 0]
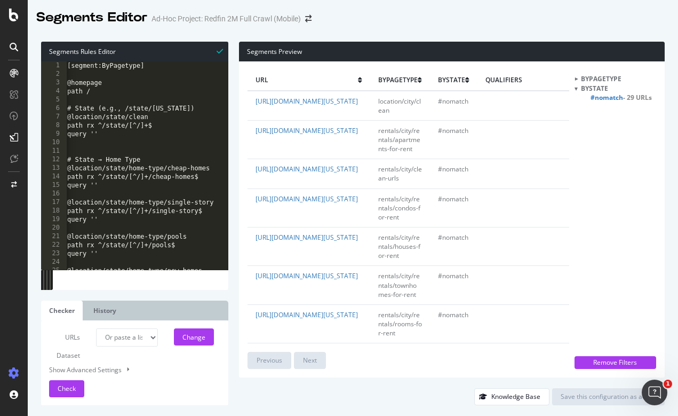
type textarea "path /"
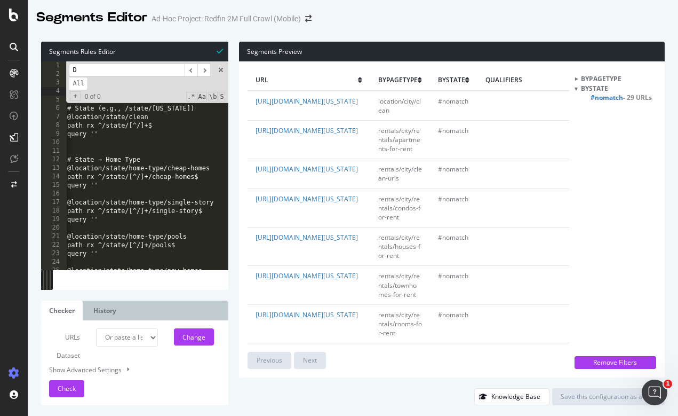
scroll to position [27, 0]
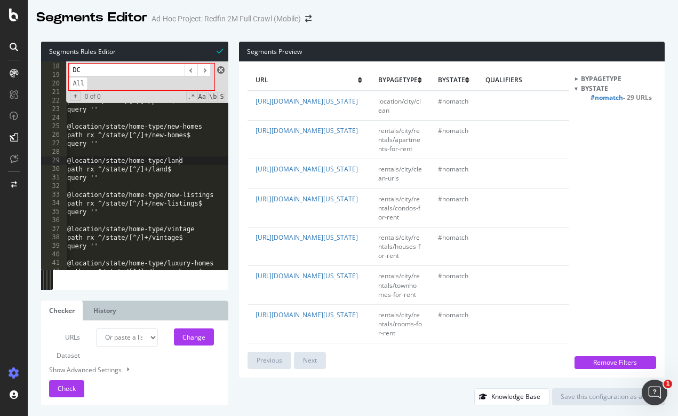
type input "DC"
click at [220, 69] on span at bounding box center [220, 69] width 7 height 7
type textarea "@location/state/home-type/land"
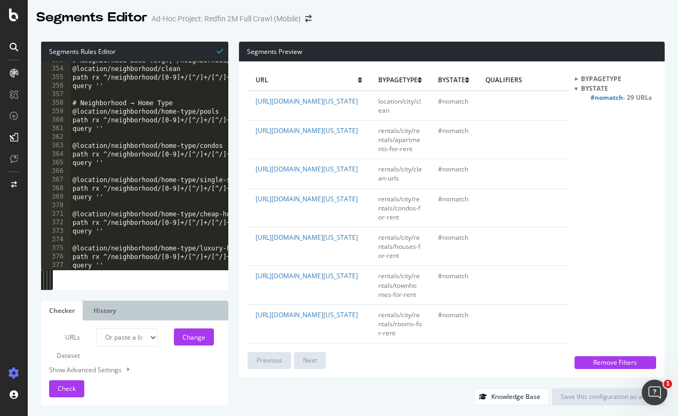
scroll to position [582, 0]
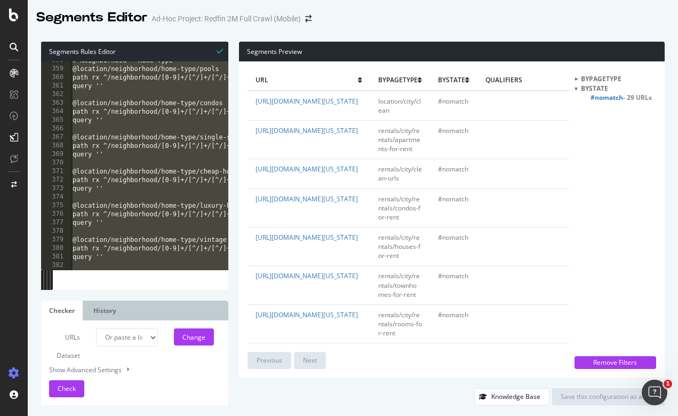
type textarea "@location/neighborhood/home-type/cheap-homes"
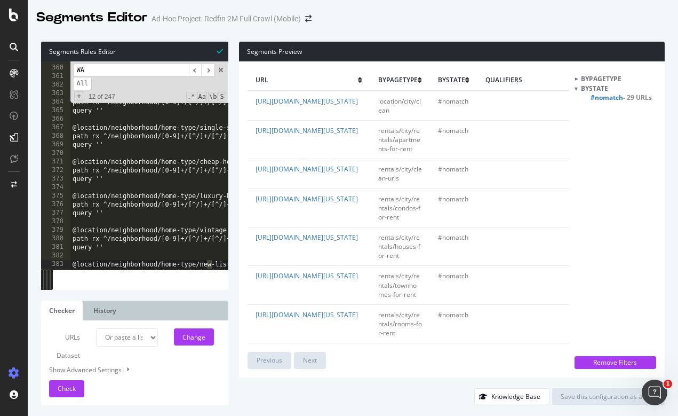
scroll to position [637, 0]
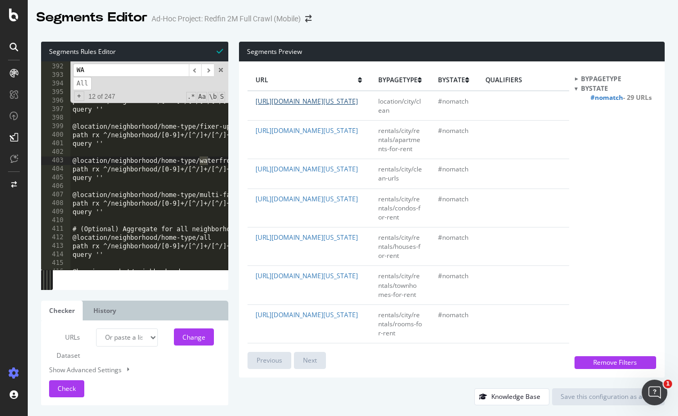
type input "WA"
click at [340, 100] on link "https://www.redfin.com/city/12839/DC/Washington-DC" at bounding box center [307, 101] width 102 height 9
click at [219, 69] on span at bounding box center [220, 69] width 7 height 7
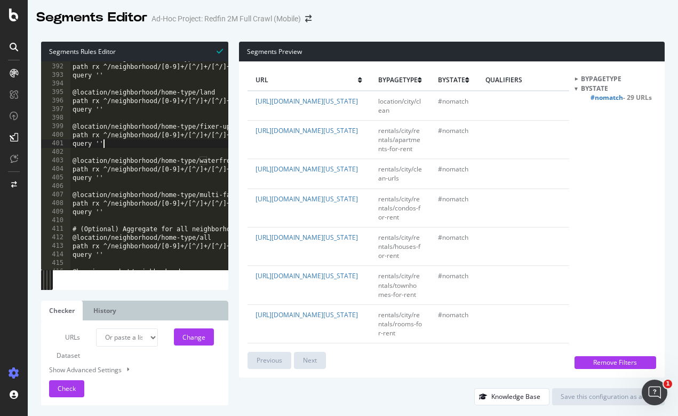
type textarea "path rx ^.*\.xml$ query ''"
